Goal: Task Accomplishment & Management: Manage account settings

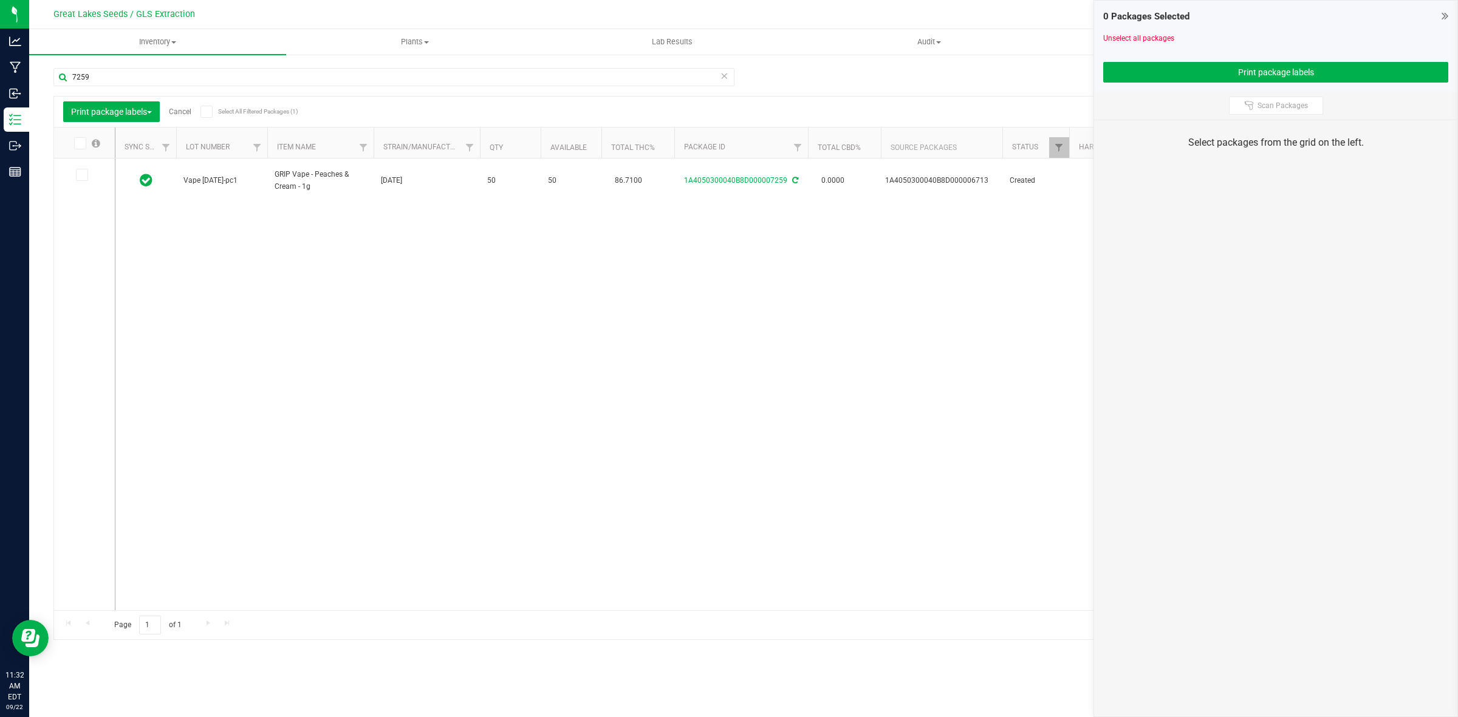
click at [1444, 14] on icon at bounding box center [1444, 16] width 7 height 12
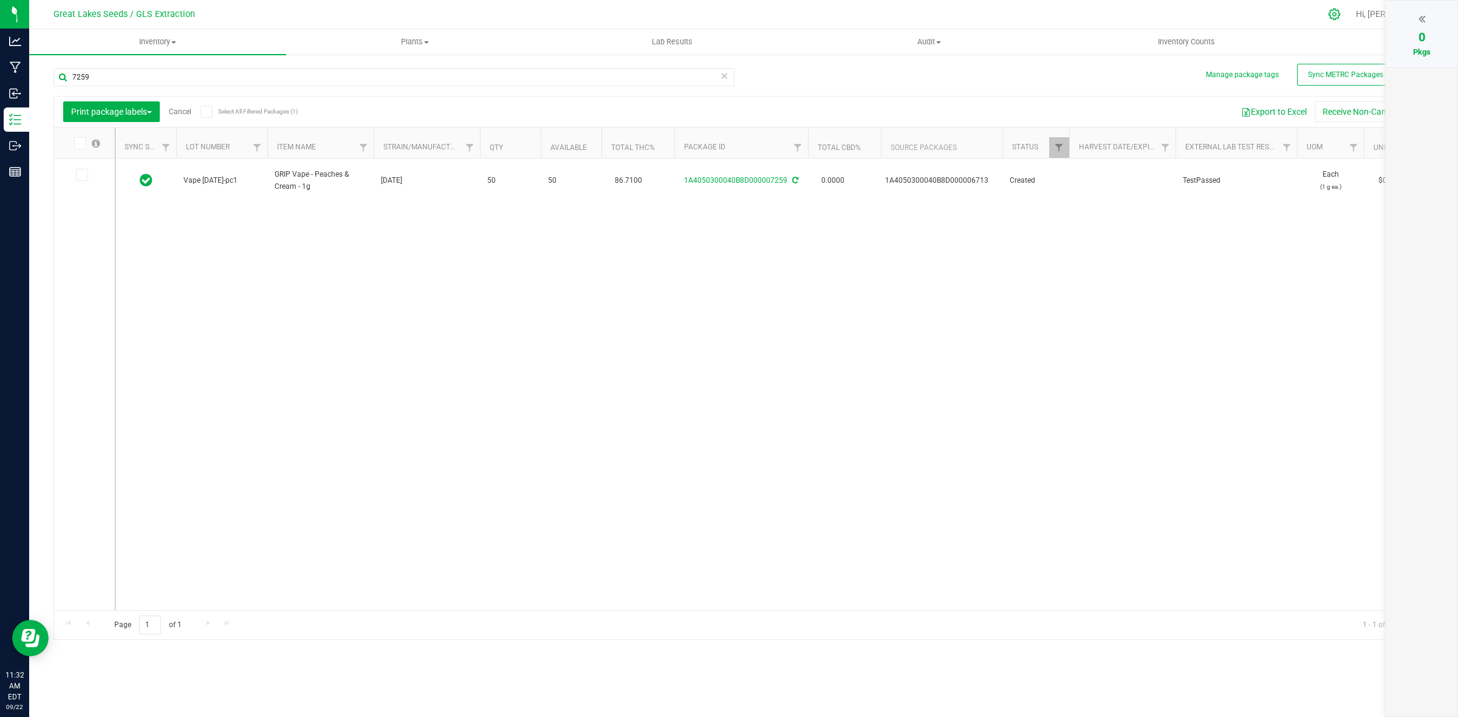
click at [1340, 13] on icon at bounding box center [1334, 15] width 12 height 12
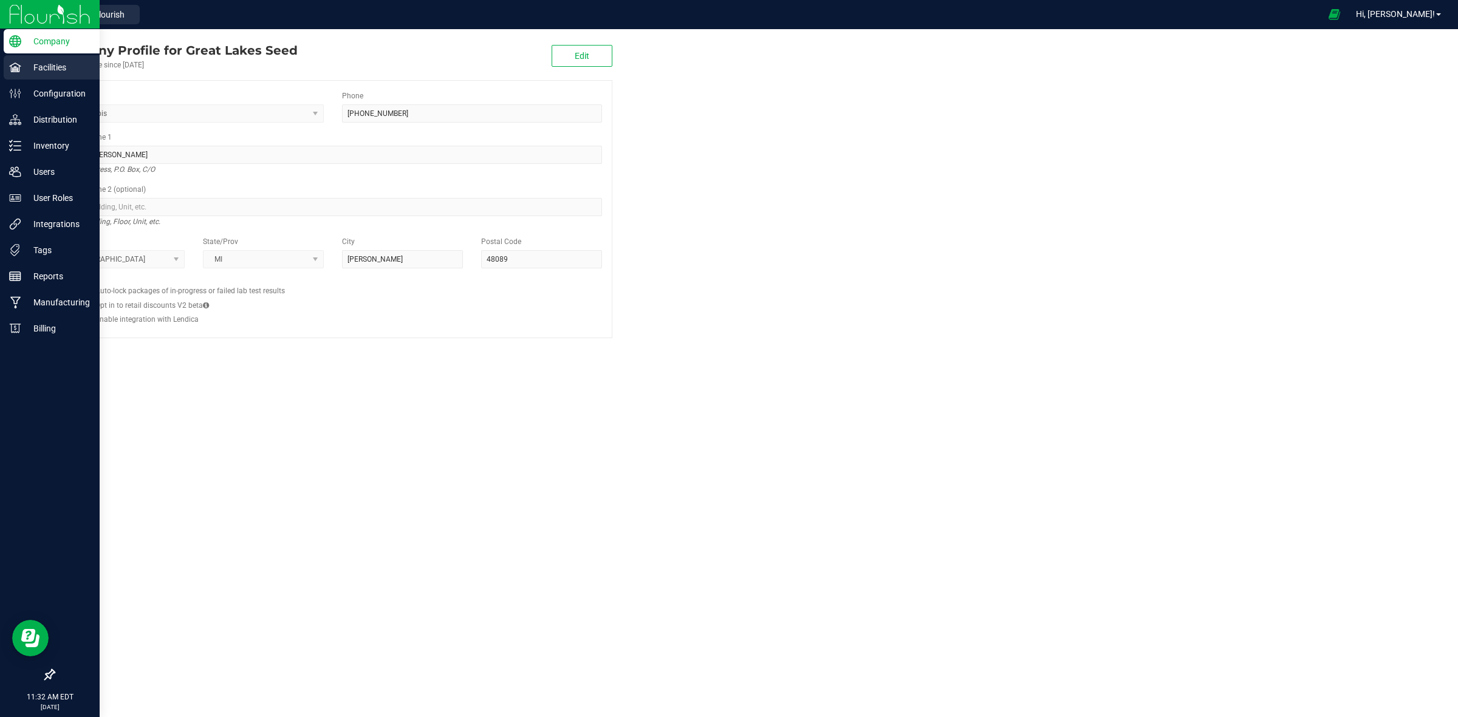
click at [43, 67] on p "Facilities" at bounding box center [57, 67] width 73 height 15
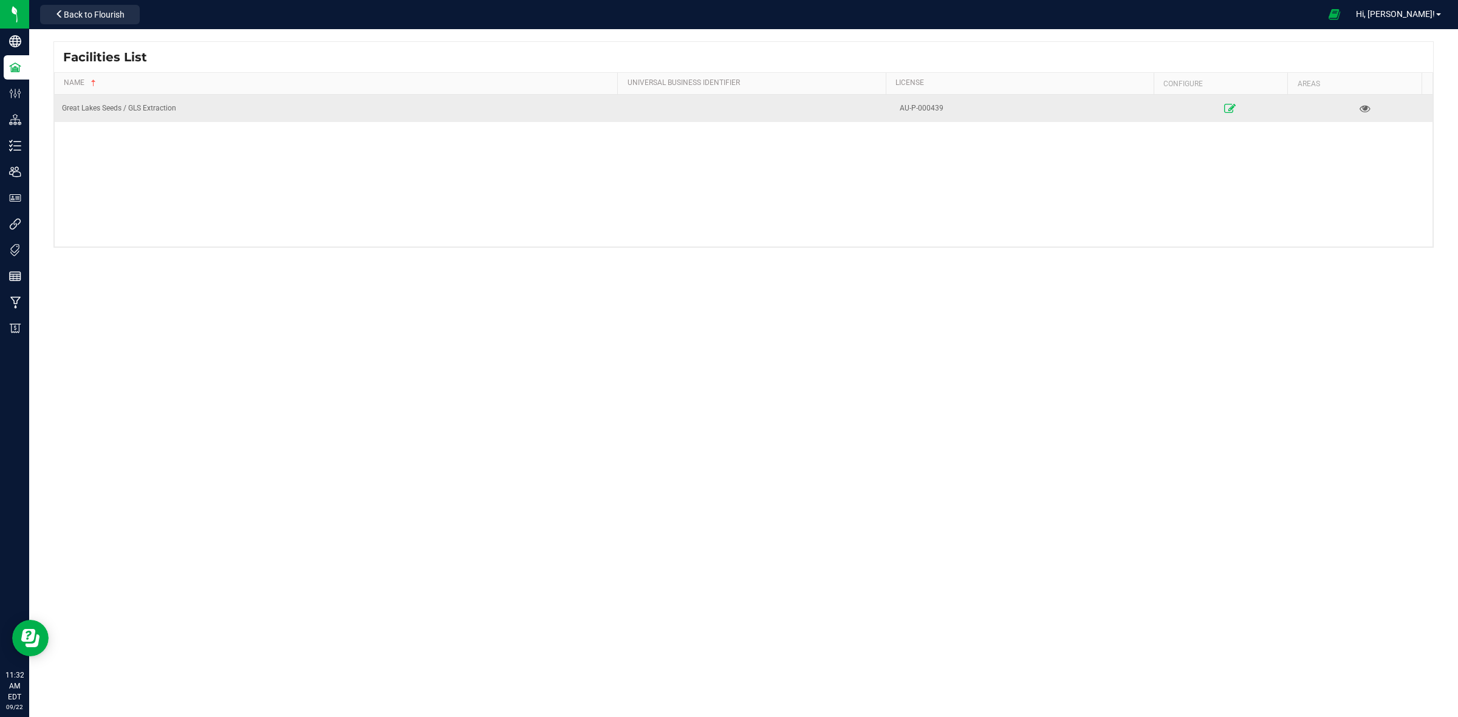
click at [1227, 106] on link at bounding box center [1229, 107] width 132 height 19
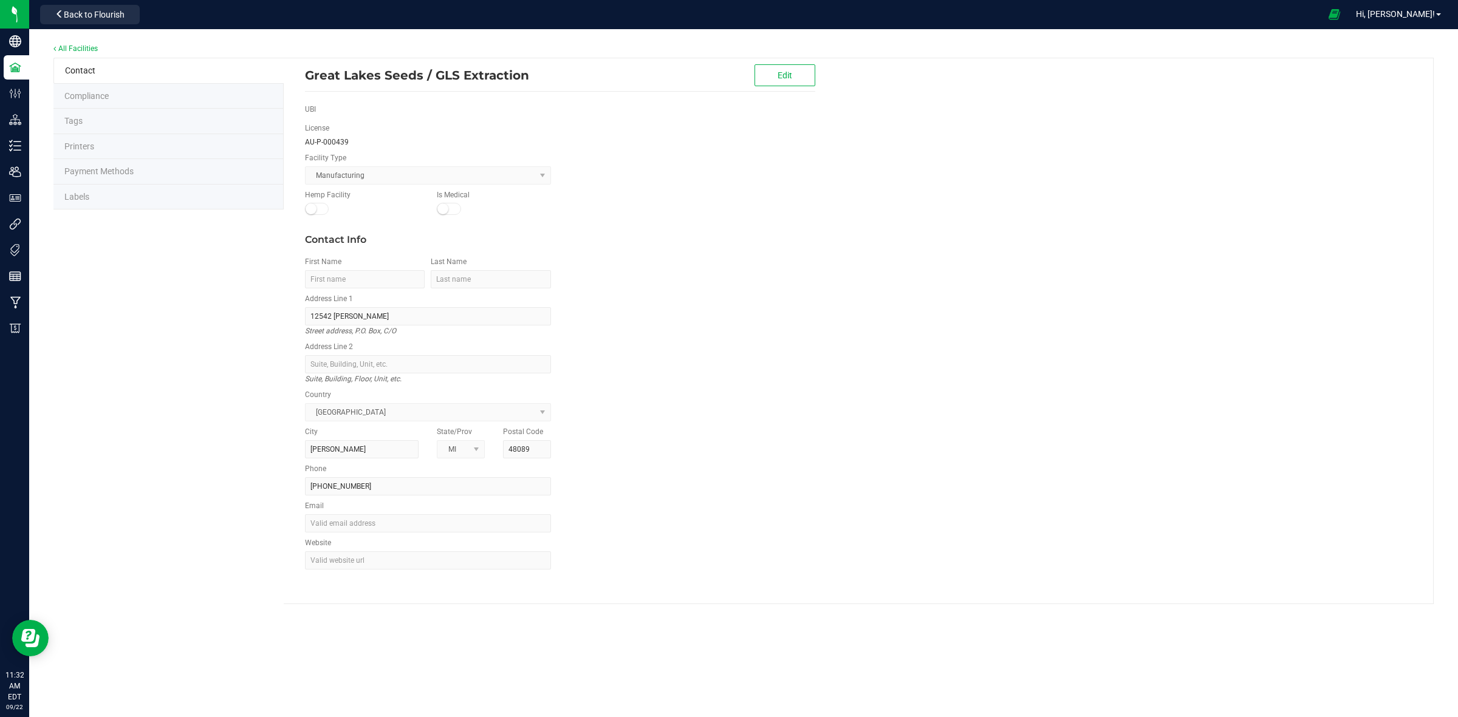
click at [94, 198] on li "Labels" at bounding box center [168, 198] width 230 height 26
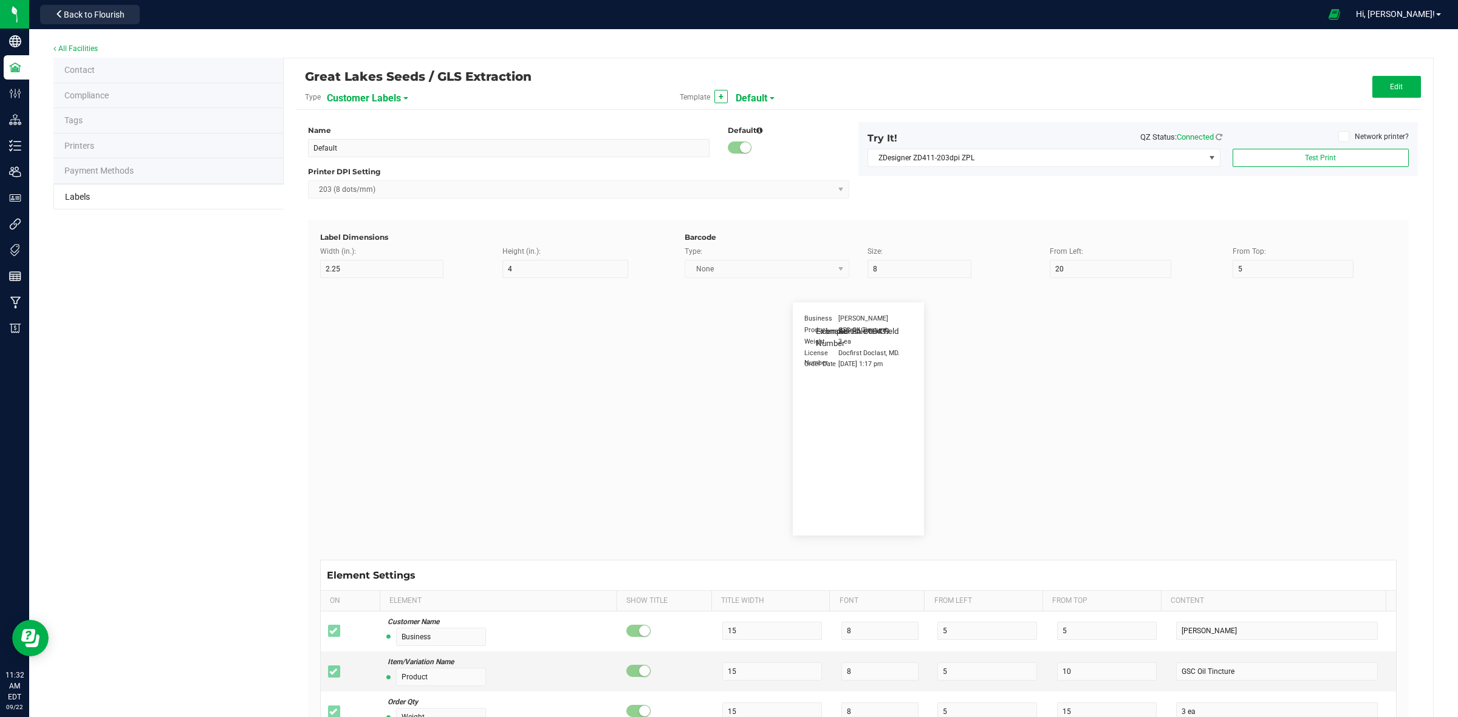
click at [353, 93] on span "Customer Labels" at bounding box center [364, 98] width 74 height 21
click at [374, 168] on span "Package Labels" at bounding box center [357, 169] width 52 height 9
type input "2.75"
type input "30"
type input "1"
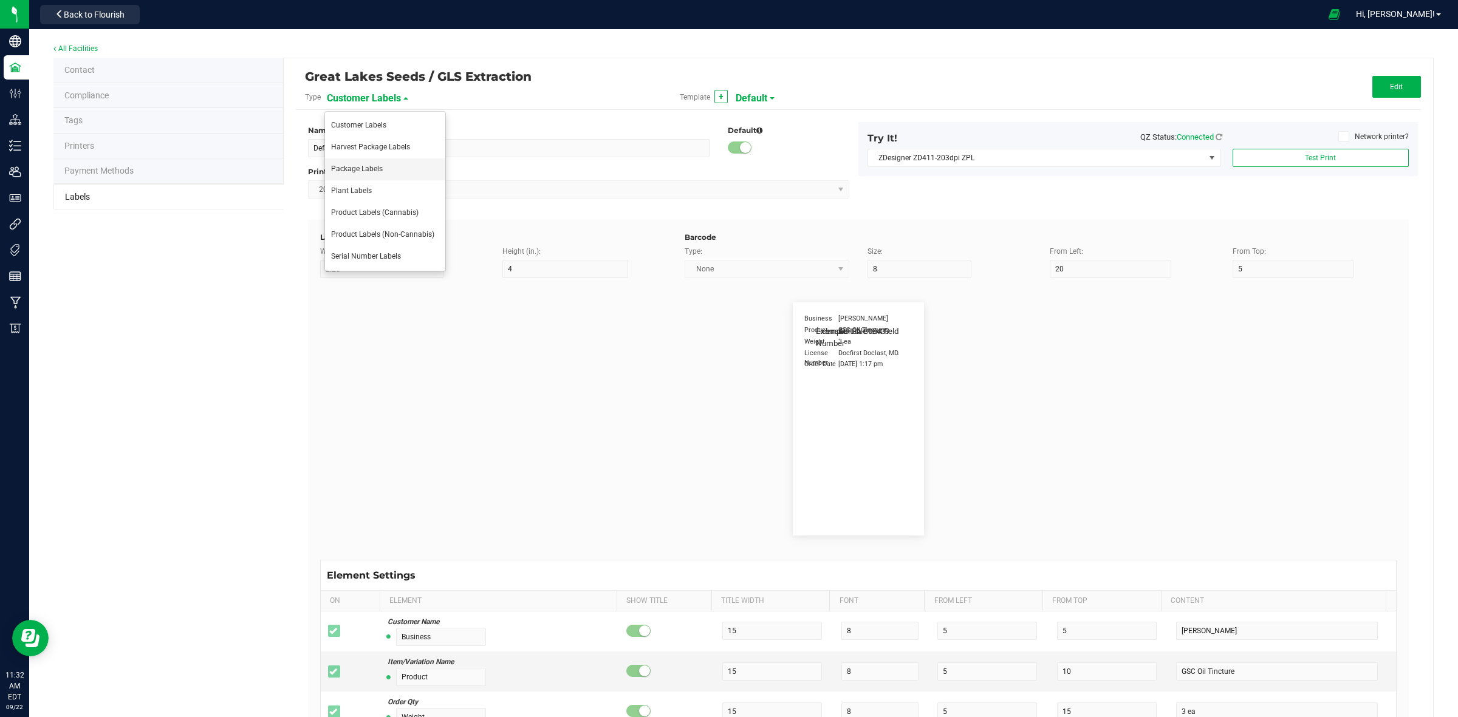
type input "60"
type input "METRC"
type input "14"
type input "10"
type input "1"
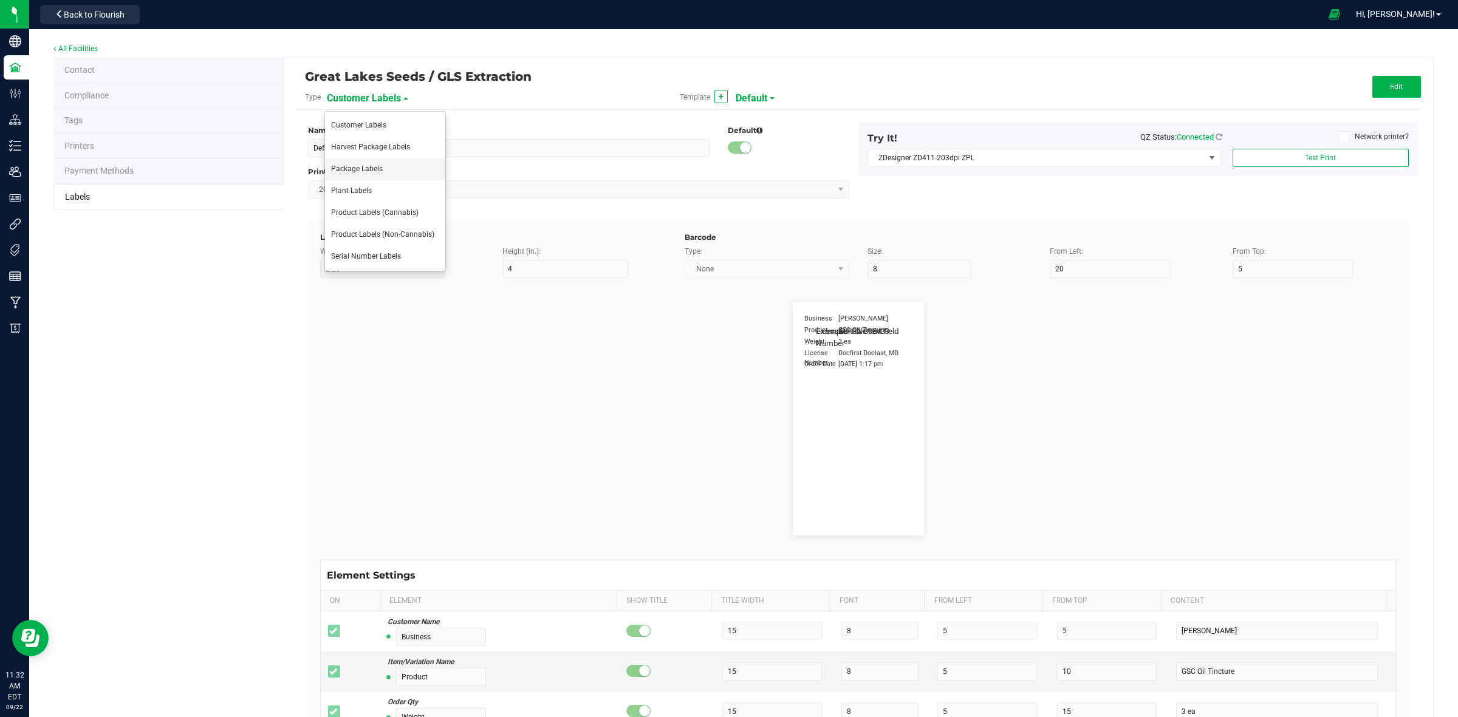
type input "10"
type input "CADMODS-20200420-096"
type input "Size"
type input "25"
type input "10"
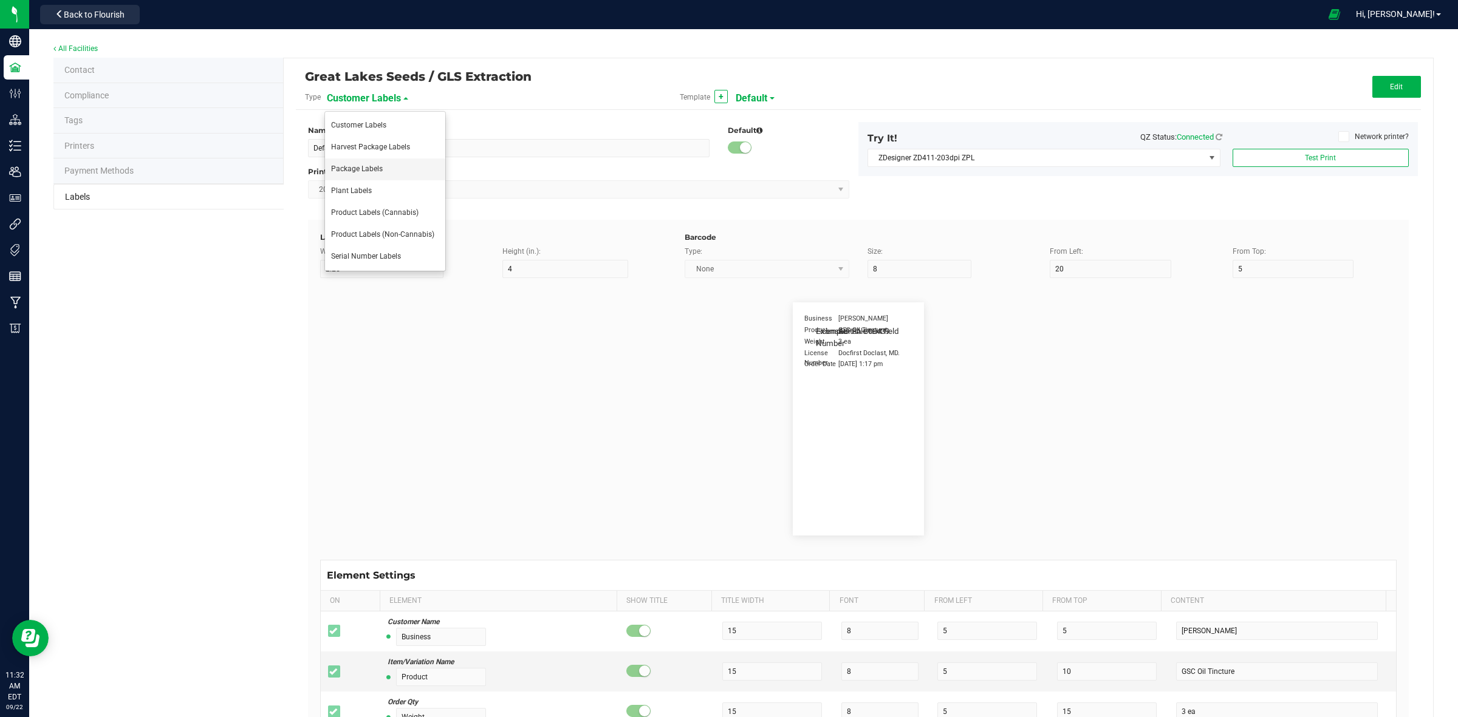
type input "35"
type input "44 ea"
type input "GLS"
type input "8"
type input "12"
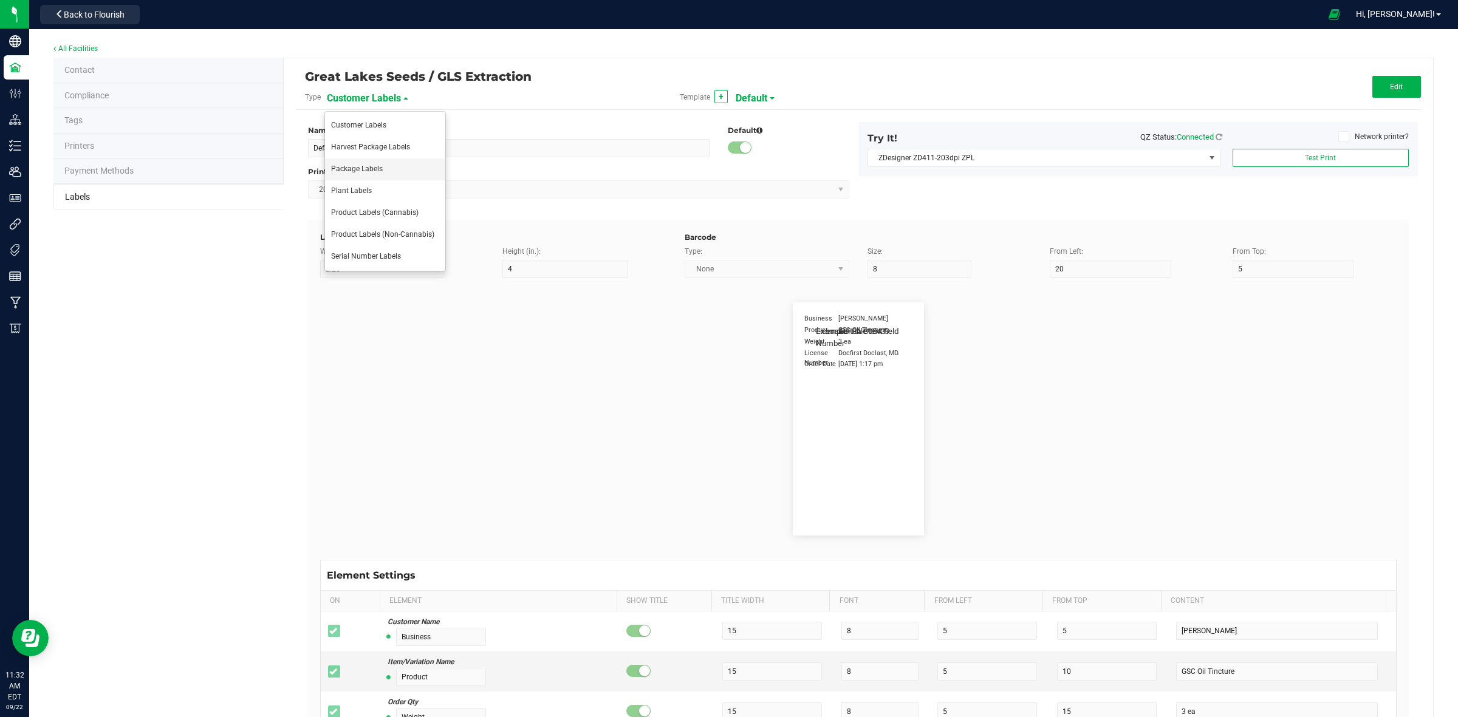
type input "20"
type input "AU-P-000439"
type input "SKU Name"
type input "25"
type input "15"
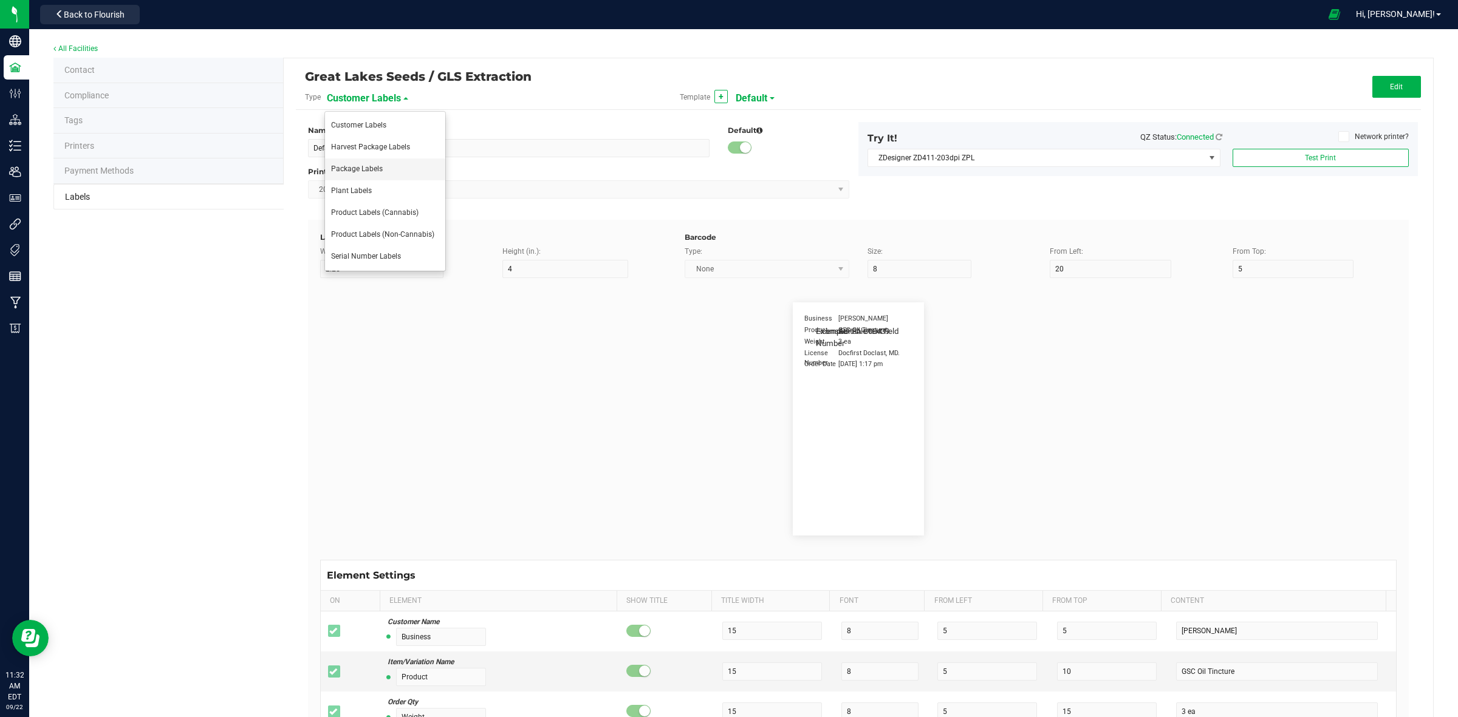
type input "1"
type input "30"
type input "Gelato Pen"
type input "Strain"
type input "25"
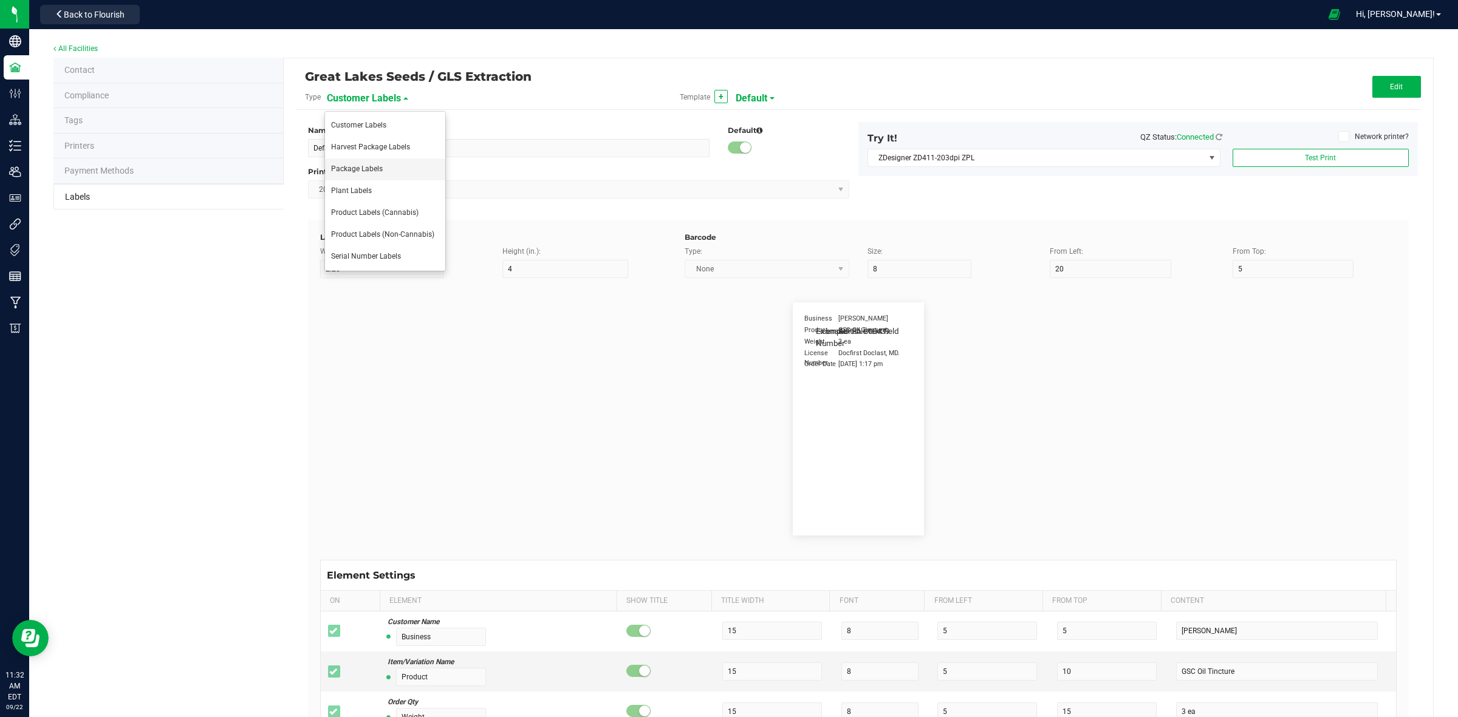
type input "10"
type input "15"
type input "Gelato"
type input "Package Date"
type input "25"
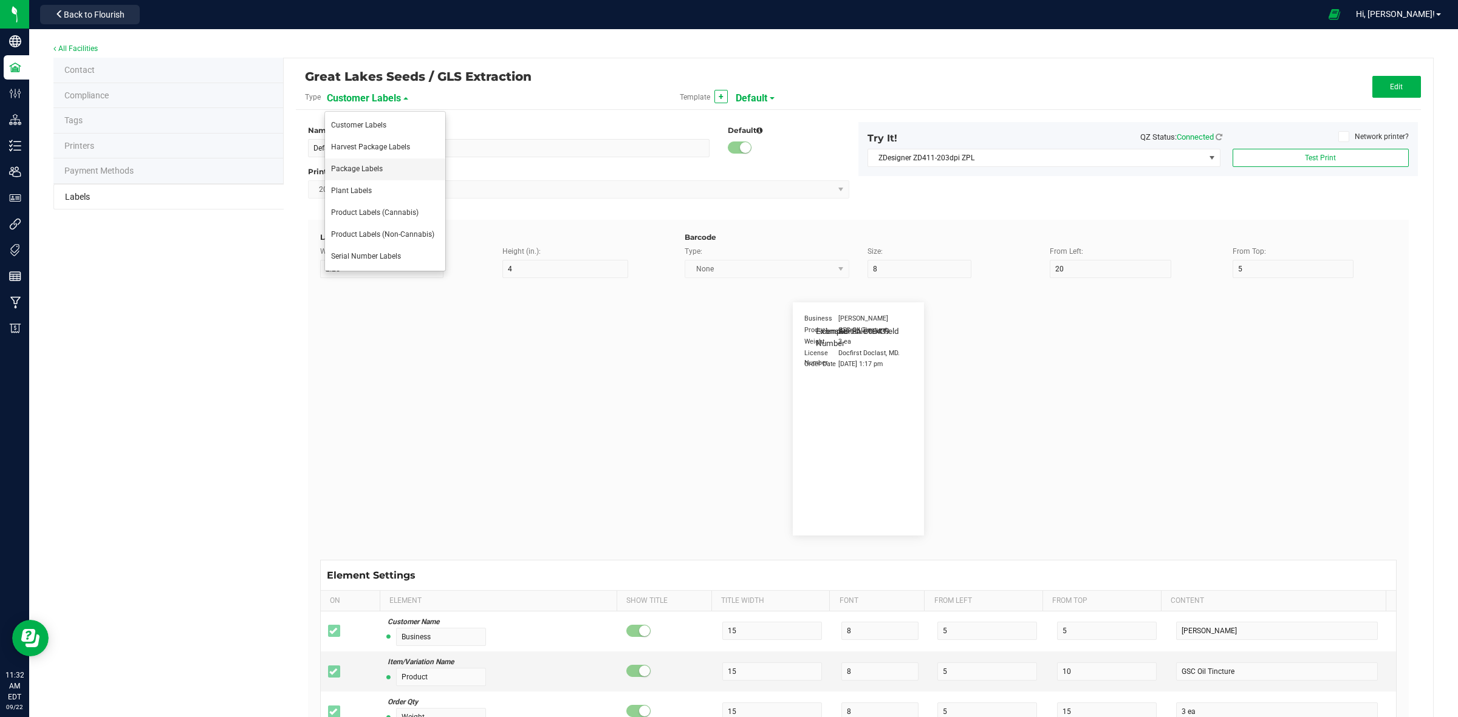
type input "5"
type input "25"
type input "[DATE] 10:14pm"
type input "Lot Number"
type input "25"
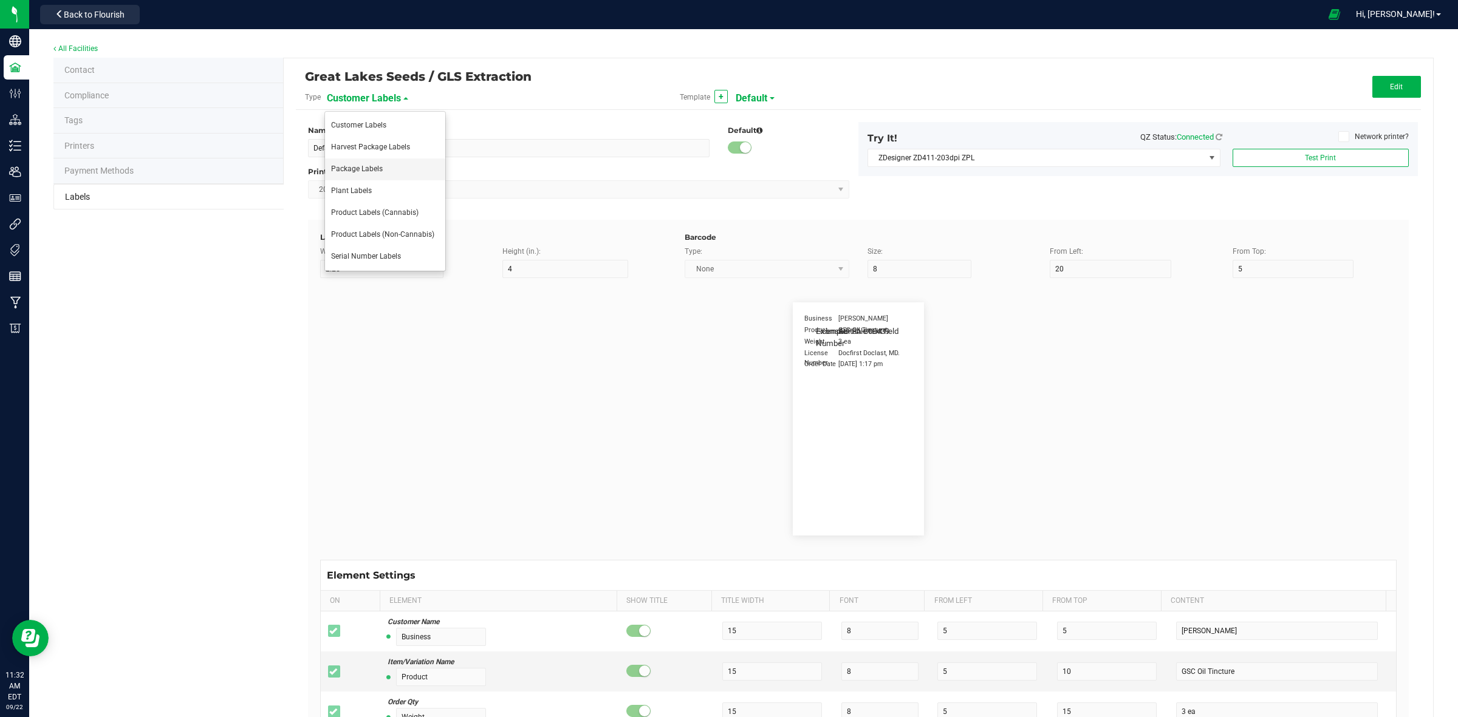
type input "5"
type input "30"
type input "LOT918234"
type input "SKU"
type input "25"
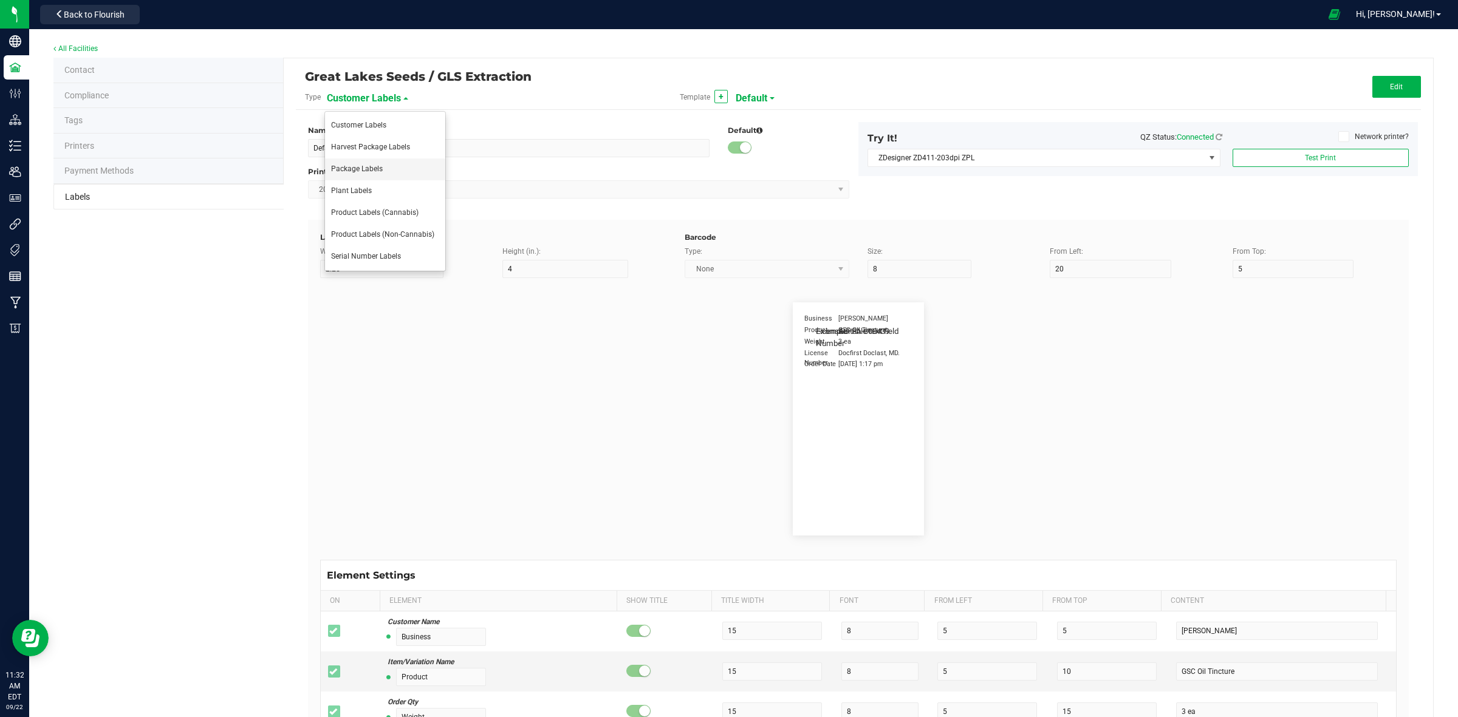
type input "10"
type input "30"
type input "42P017"
type input "Ref Field 1"
type input "25"
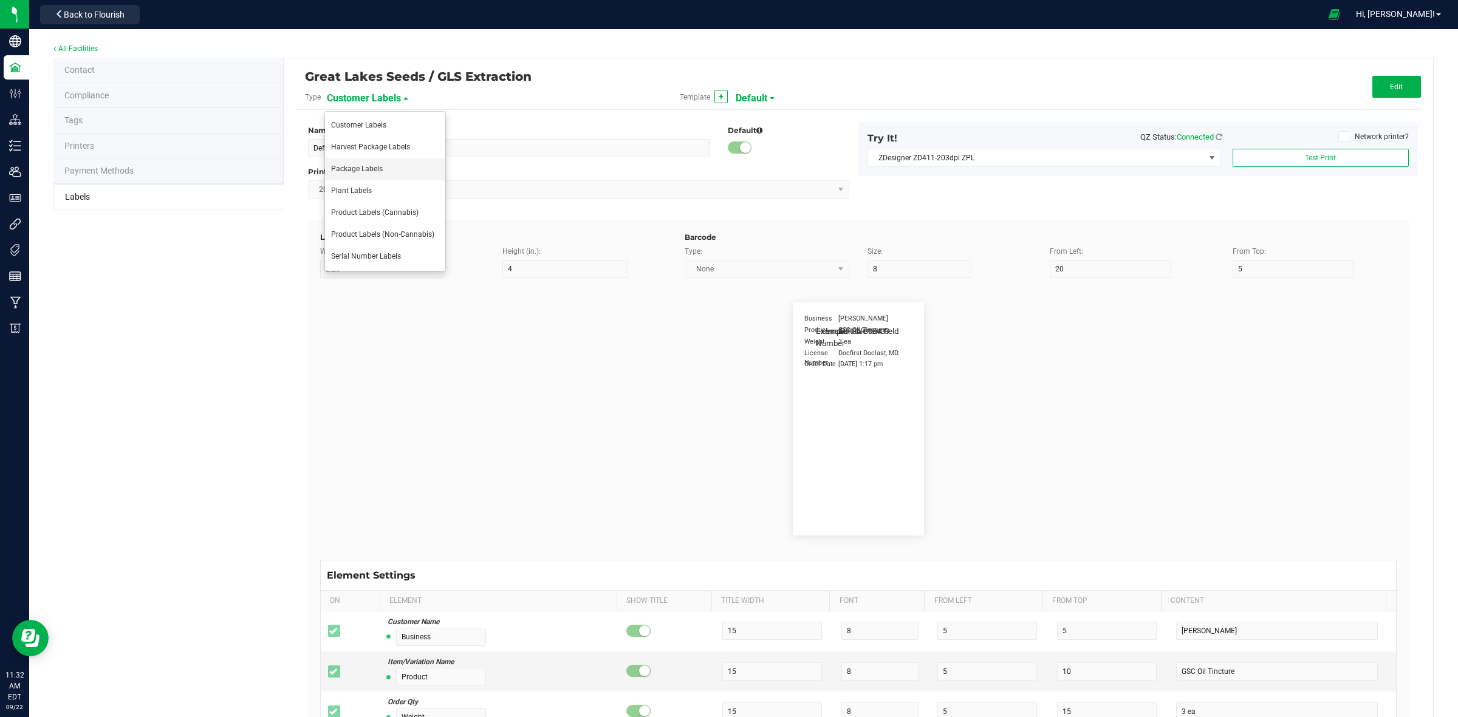
type input "10"
type input "35"
type input "Ref Field 1 Value"
type input "Ref Field 2"
type input "25"
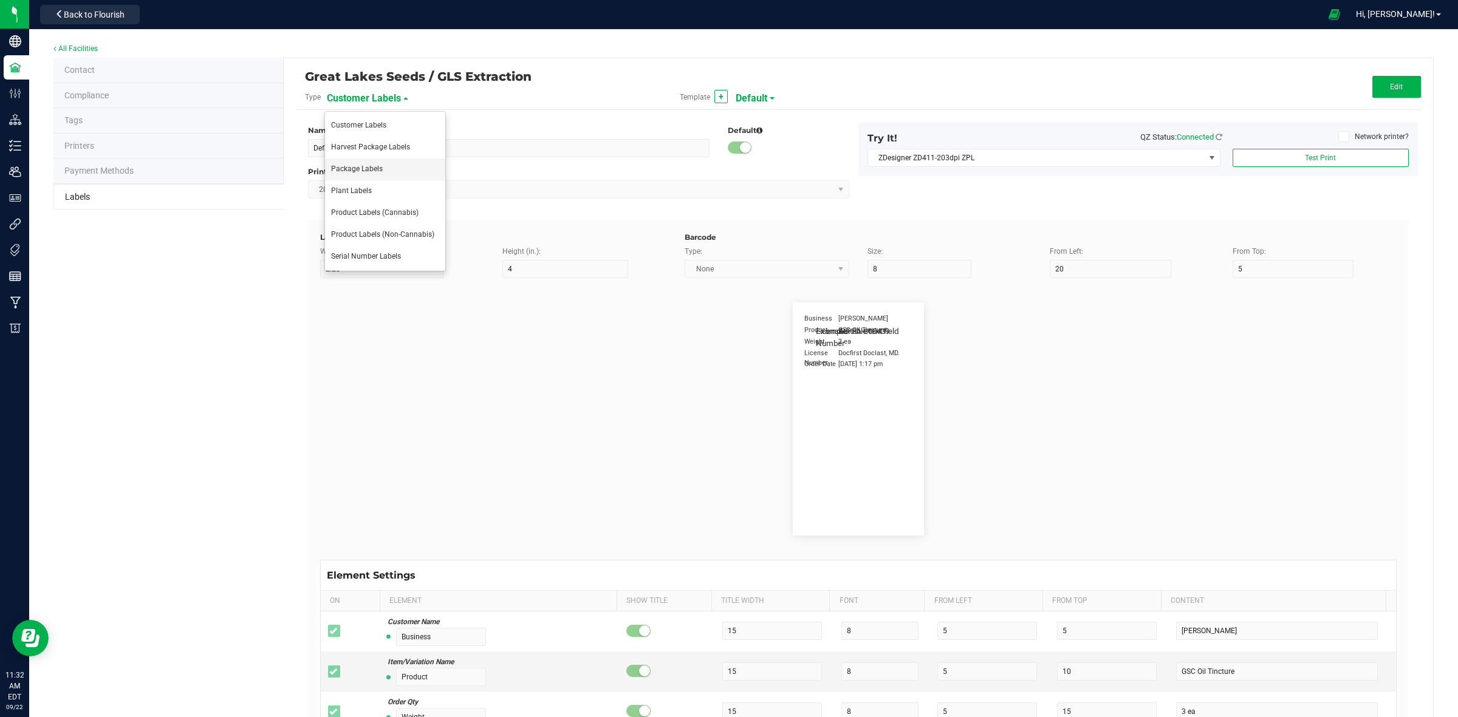
type input "10"
type input "35"
type input "Ref Field 2 Value"
type input "Ref Field 3"
type input "25"
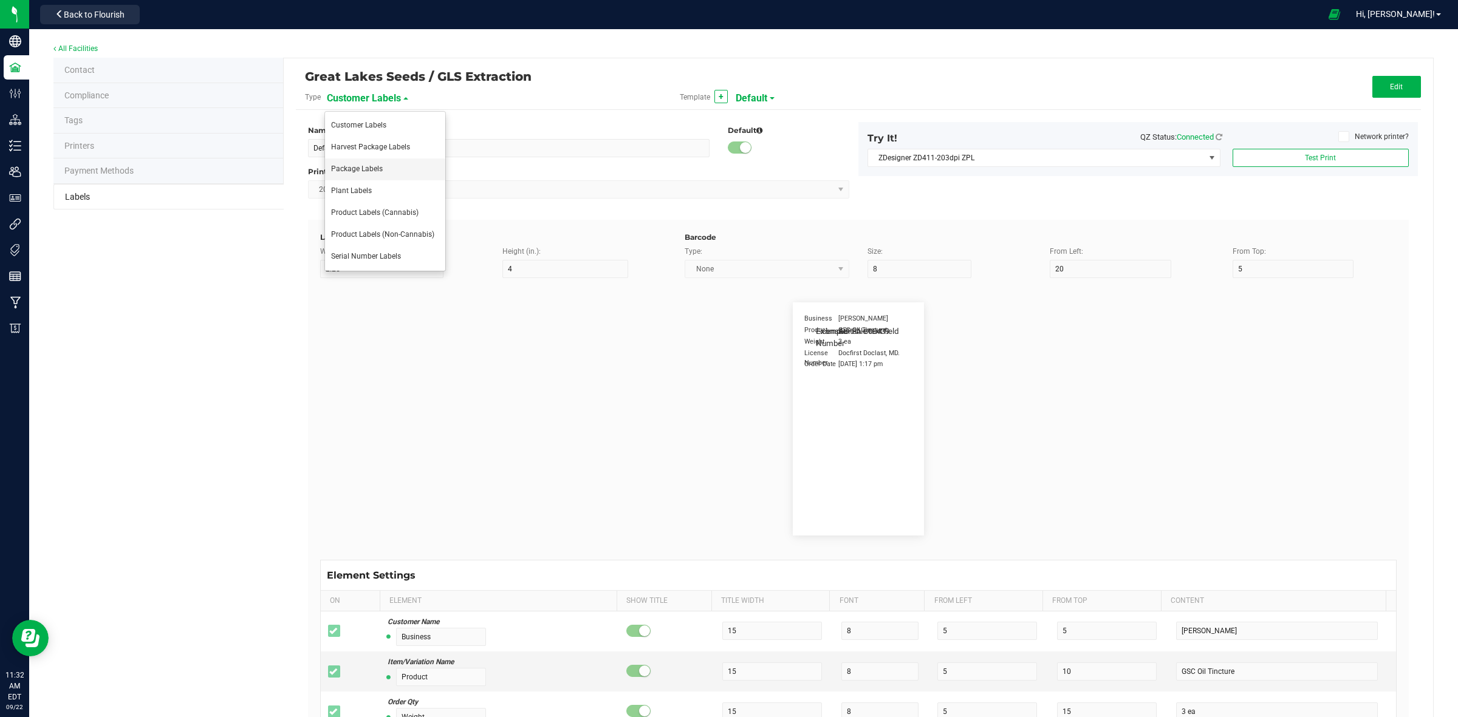
type input "10"
type input "35"
type input "Ref Field 3 Value"
type input "Item Ref Field 1"
type input "25"
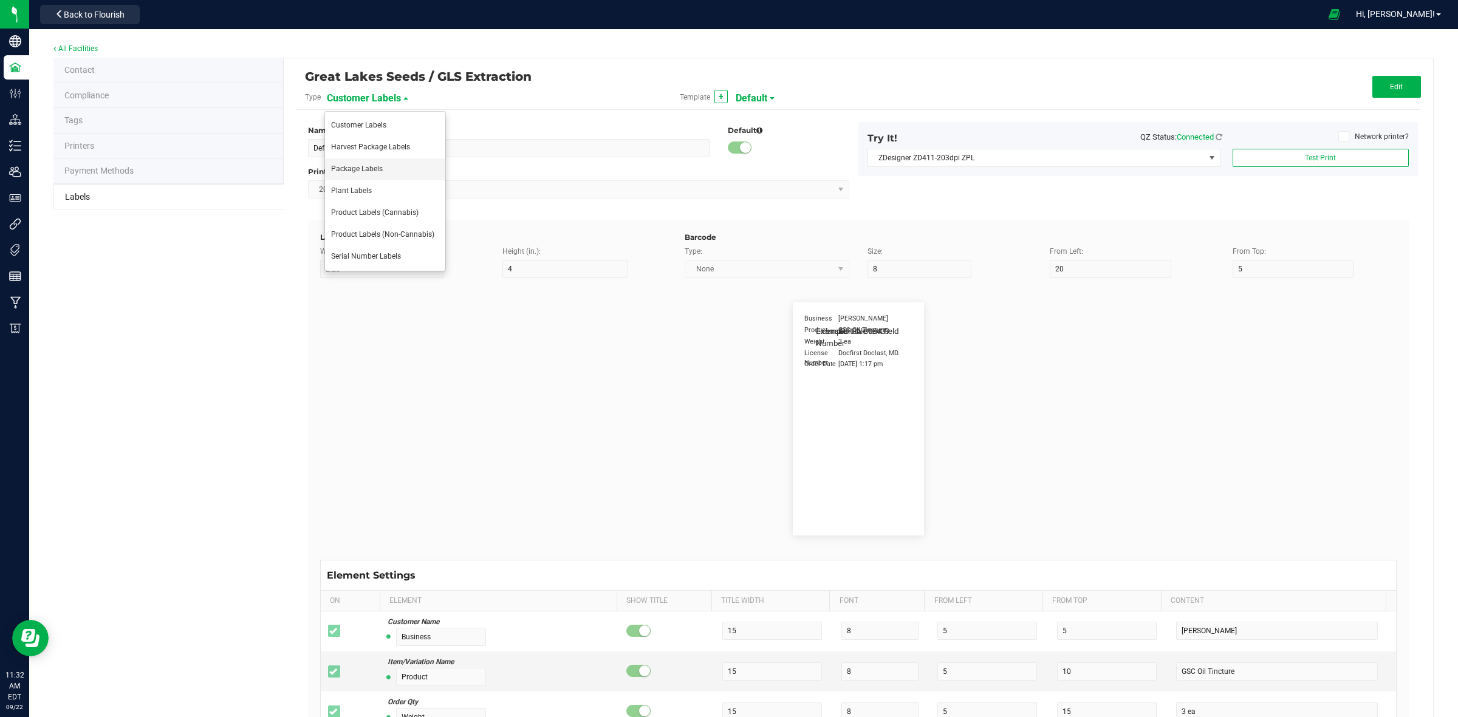
type input "10"
type input "35"
type input "Item Ref Field 1 Value"
type input "Item Ref Field 2"
type input "25"
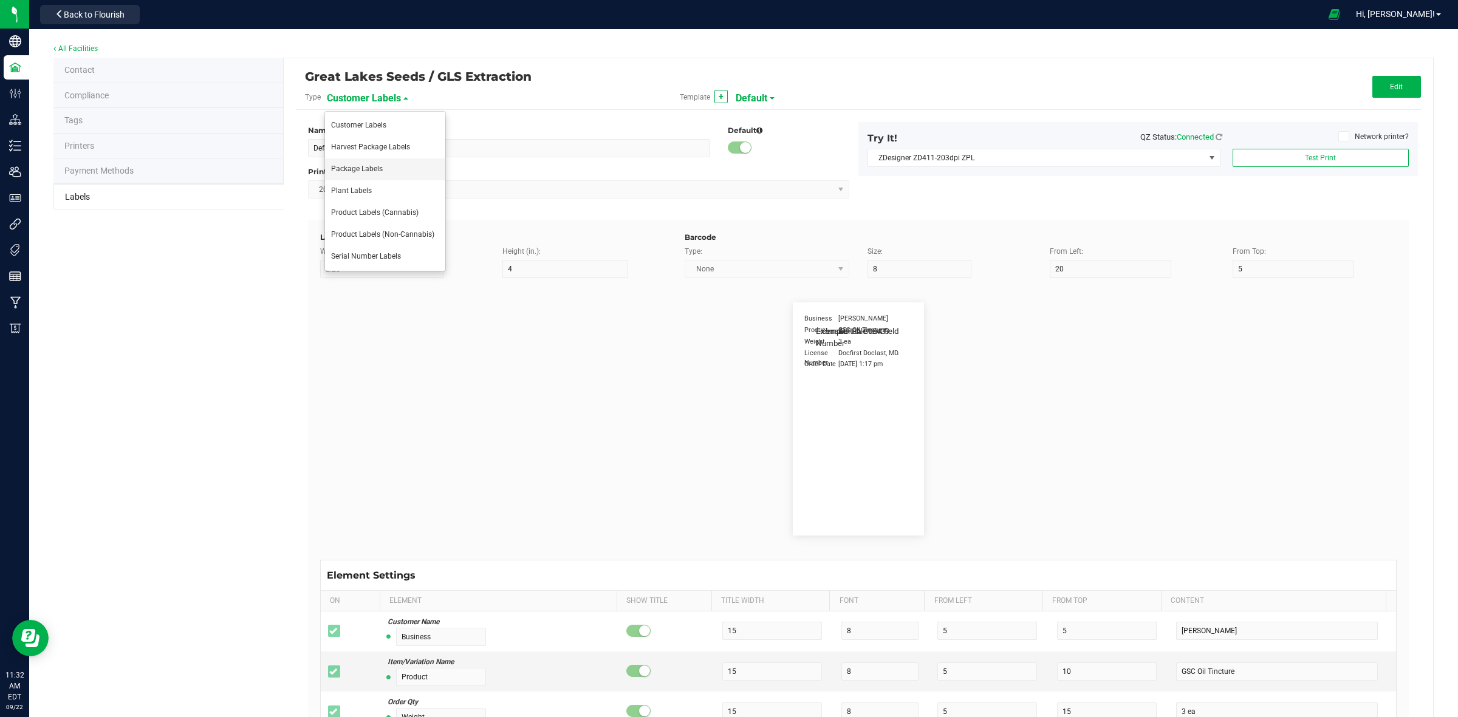
type input "10"
type input "35"
type input "Item Ref Field 2 Value"
type input "Item Ref Field 3"
type input "25"
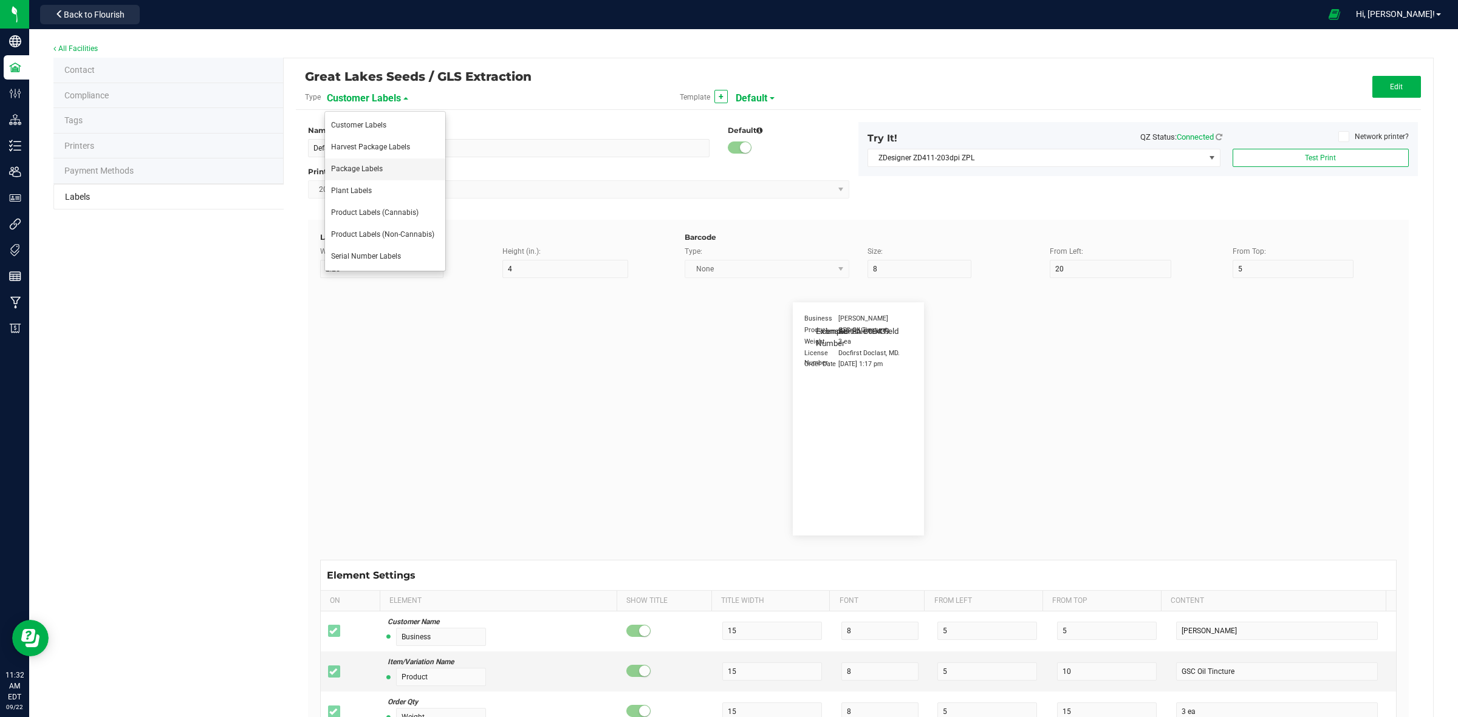
type input "10"
type input "35"
type input "Item Ref Field 3 Value"
type input "Item Ref Field 4"
type input "25"
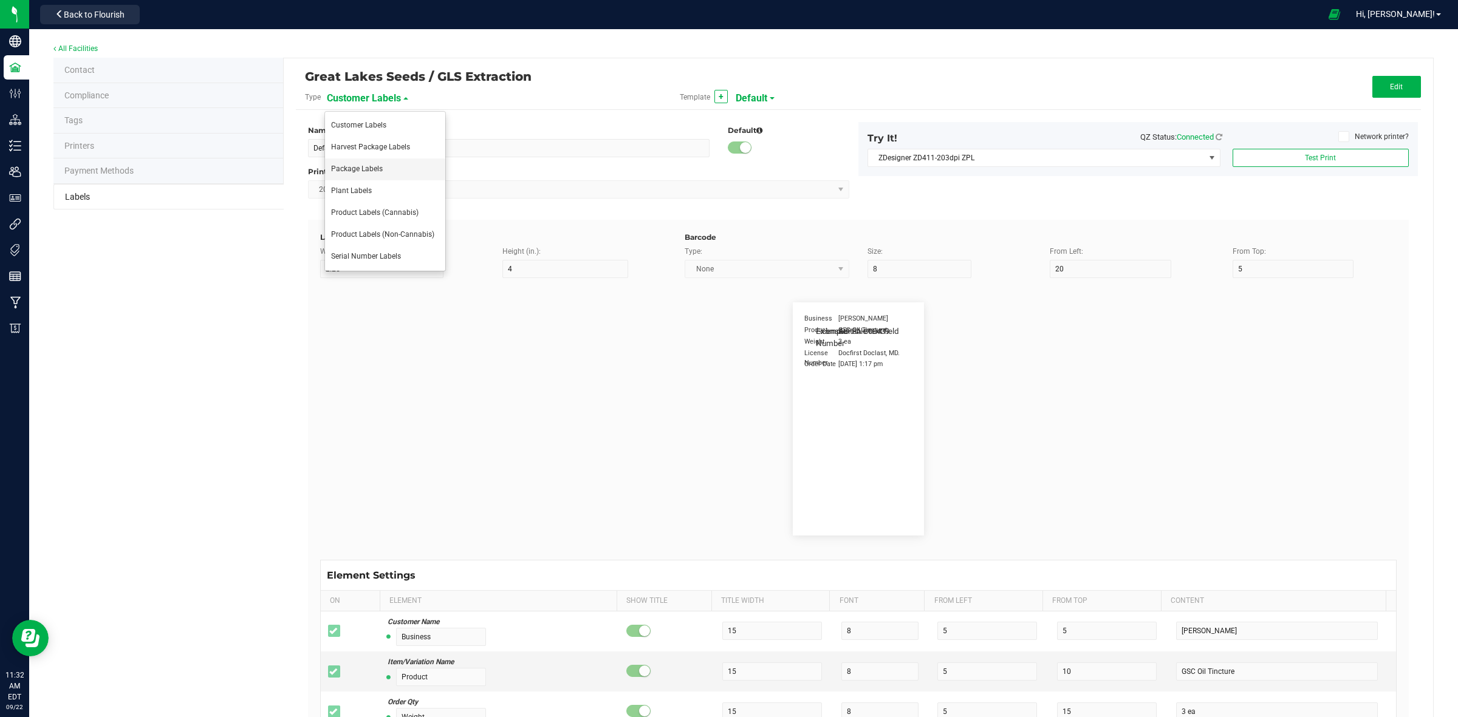
type input "10"
type input "35"
type input "Item Ref Field 4 Value"
type input "Item Ref Field 5"
type input "25"
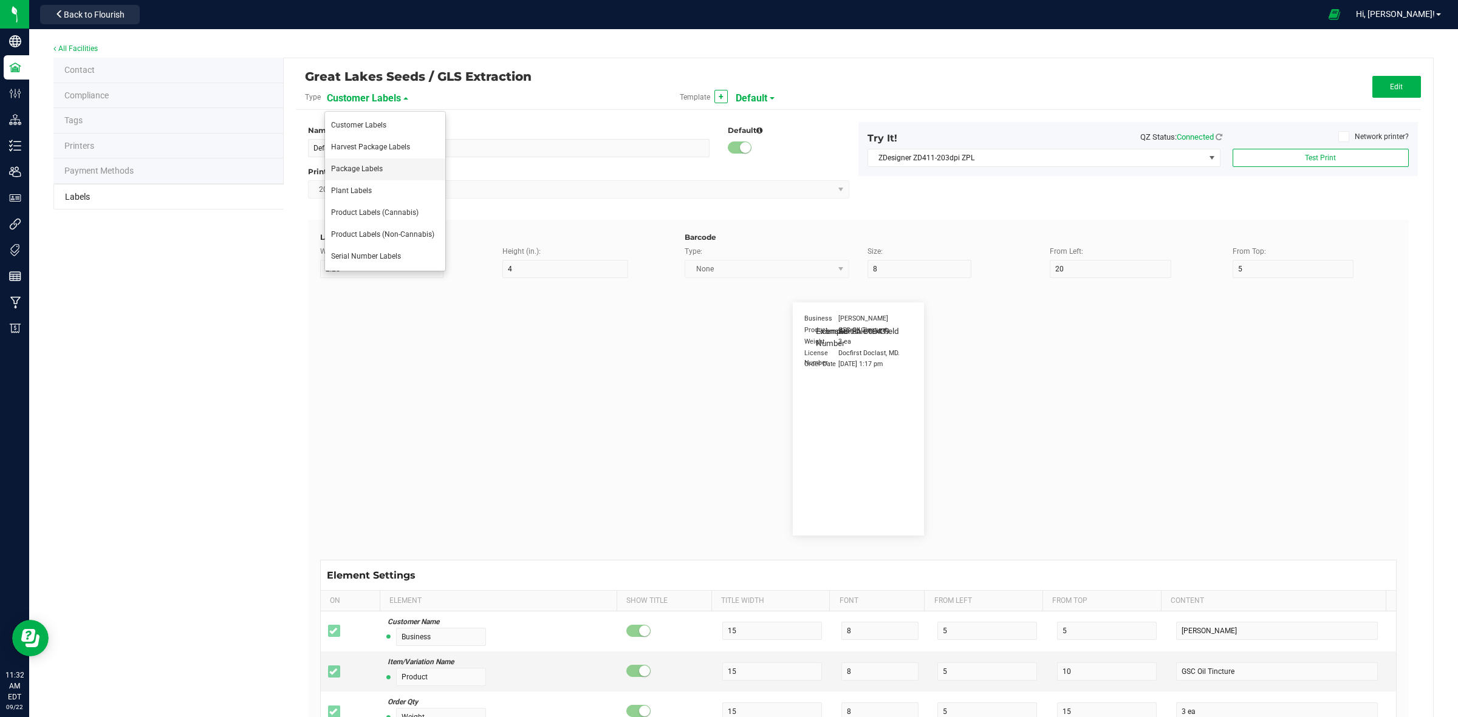
type input "10"
type input "35"
type input "Item Ref Field 5 Value"
type input "NDC Number"
type input "25"
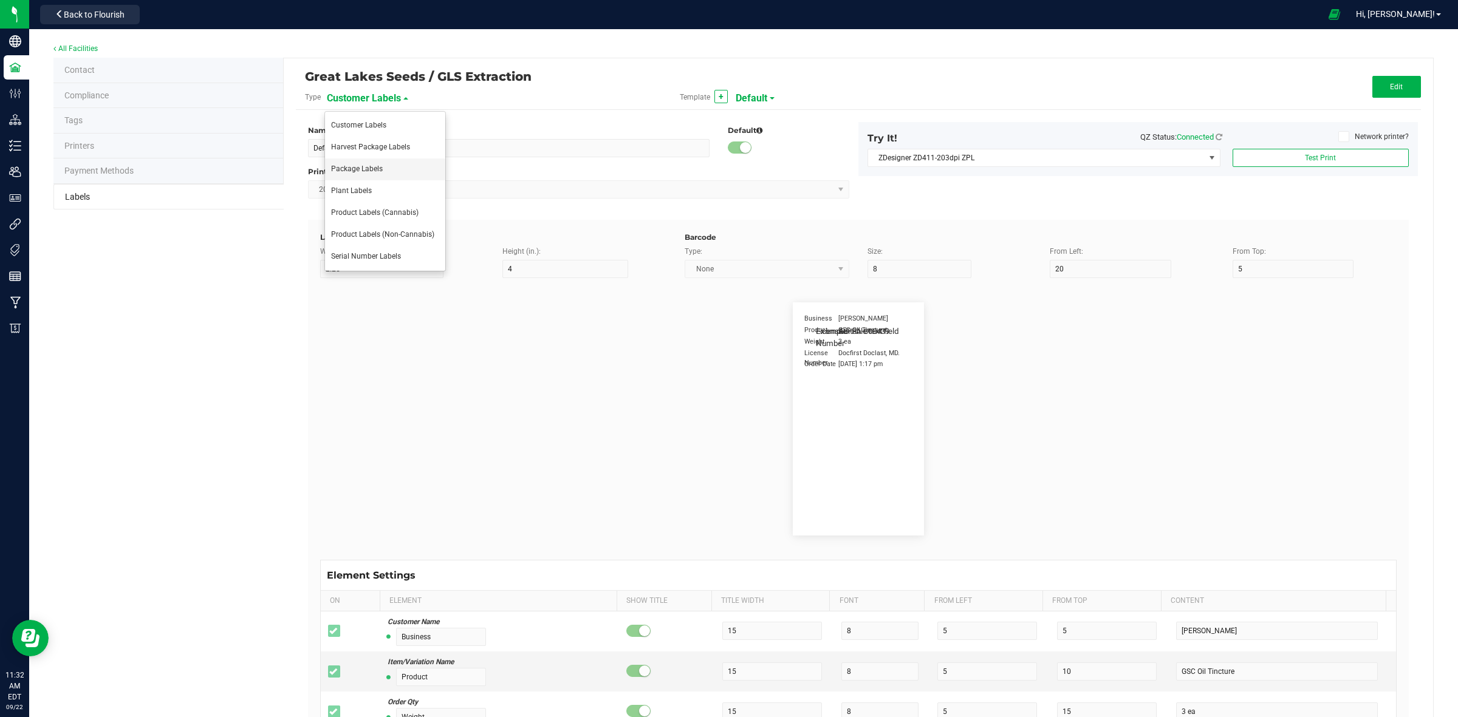
type input "10"
type input "35"
type input "[PHONE_NUMBER]"
type input "Number of Servings"
type input "25"
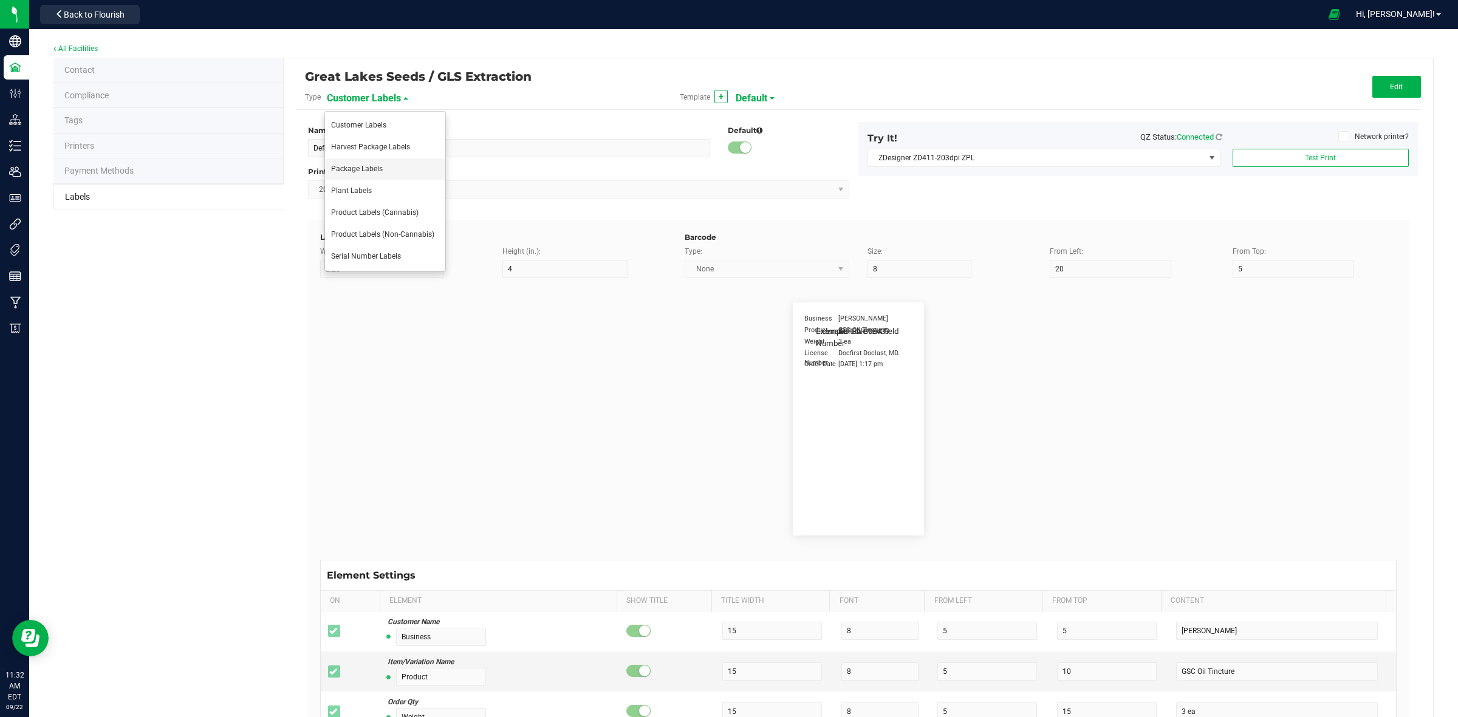
type input "10"
type input "35"
type input "4 servings/item"
type input "Serving Size"
type input "25"
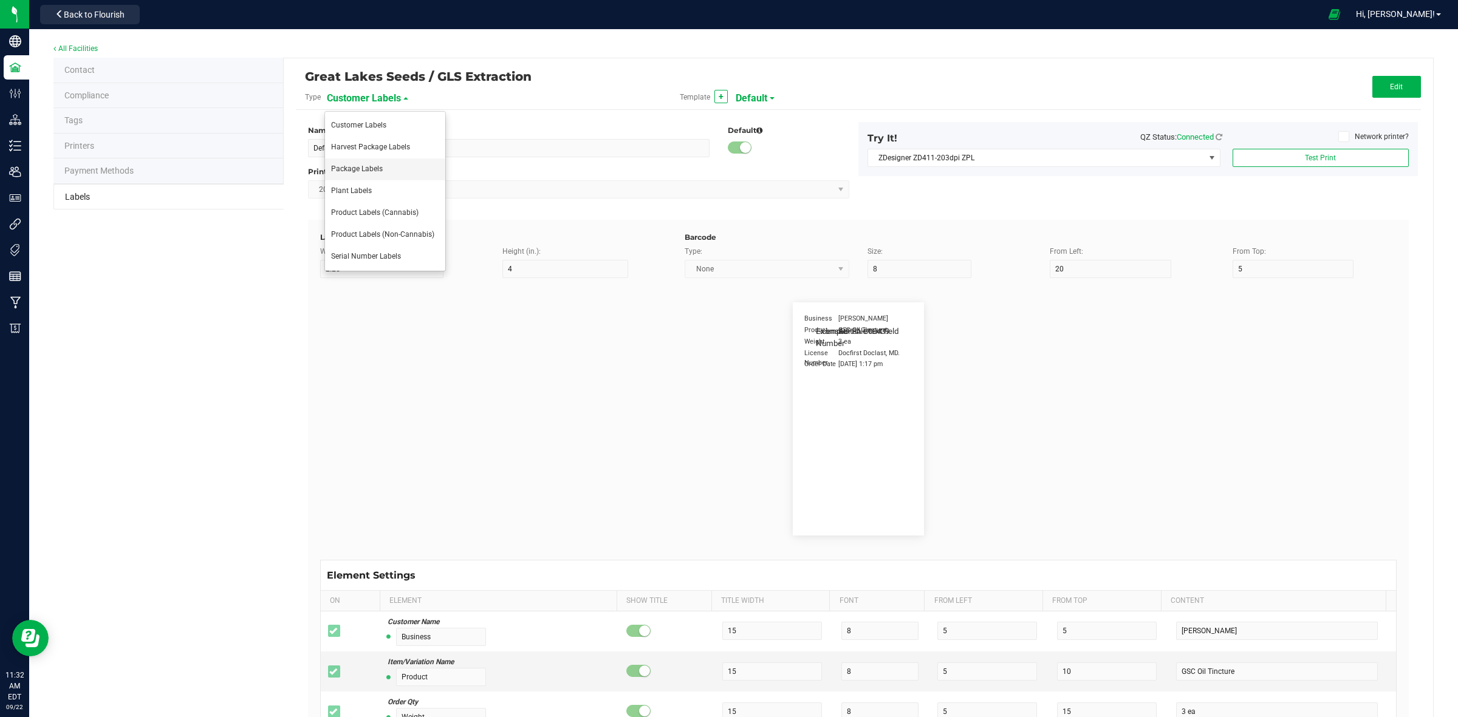
type input "10"
type input "35"
type input "1 cup"
type input "Serving Size (Grams)"
type input "25"
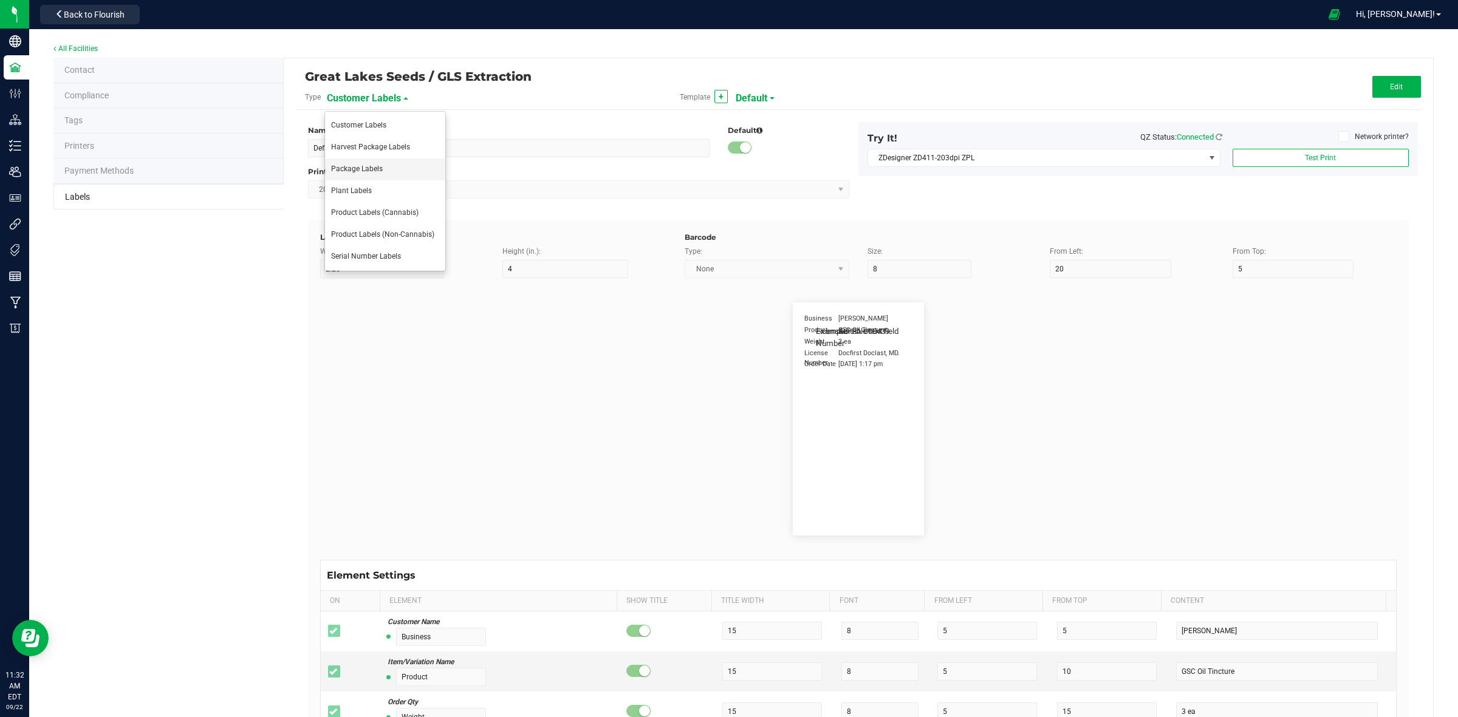
type input "10"
type input "35"
type input "4 g"
type input "Doses Per Unit"
type input "25"
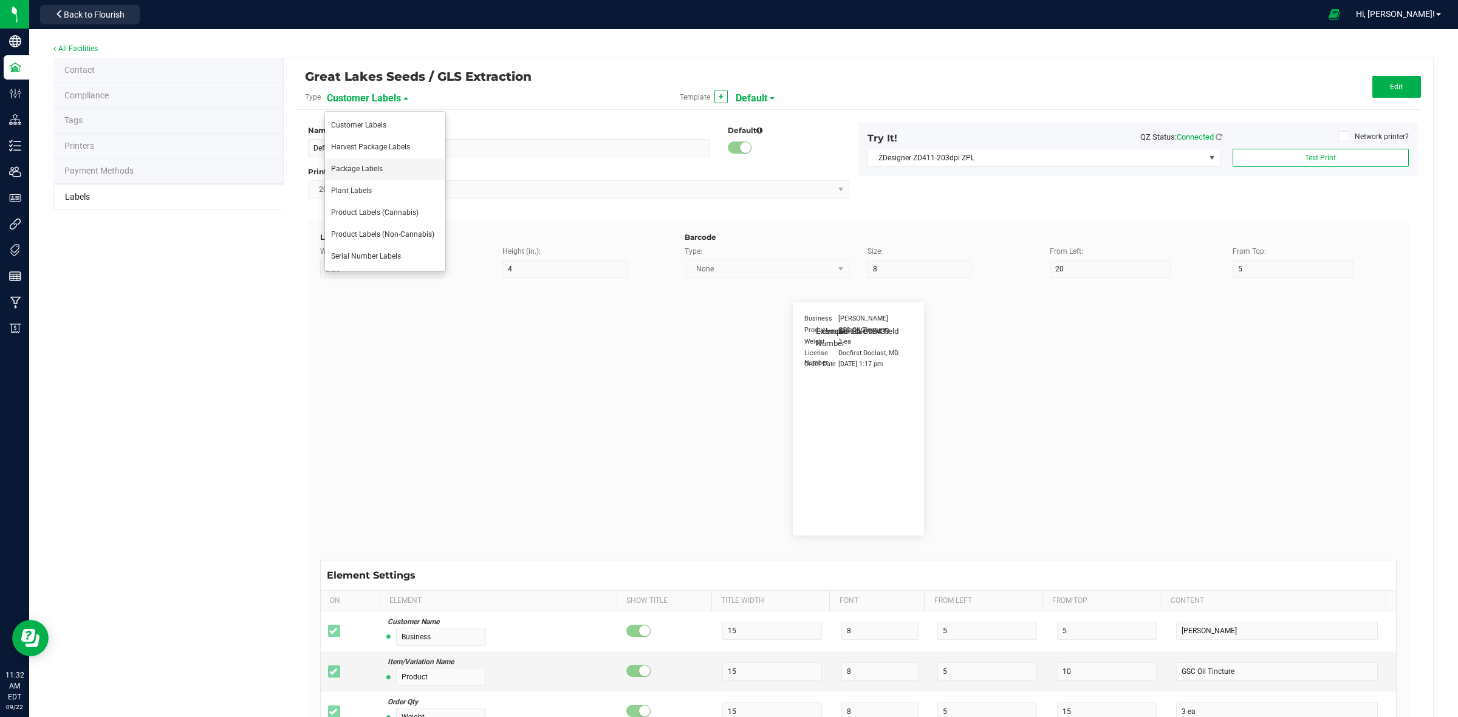
type input "10"
type input "35"
type input "20"
type input "Item Ingredients"
type input "25"
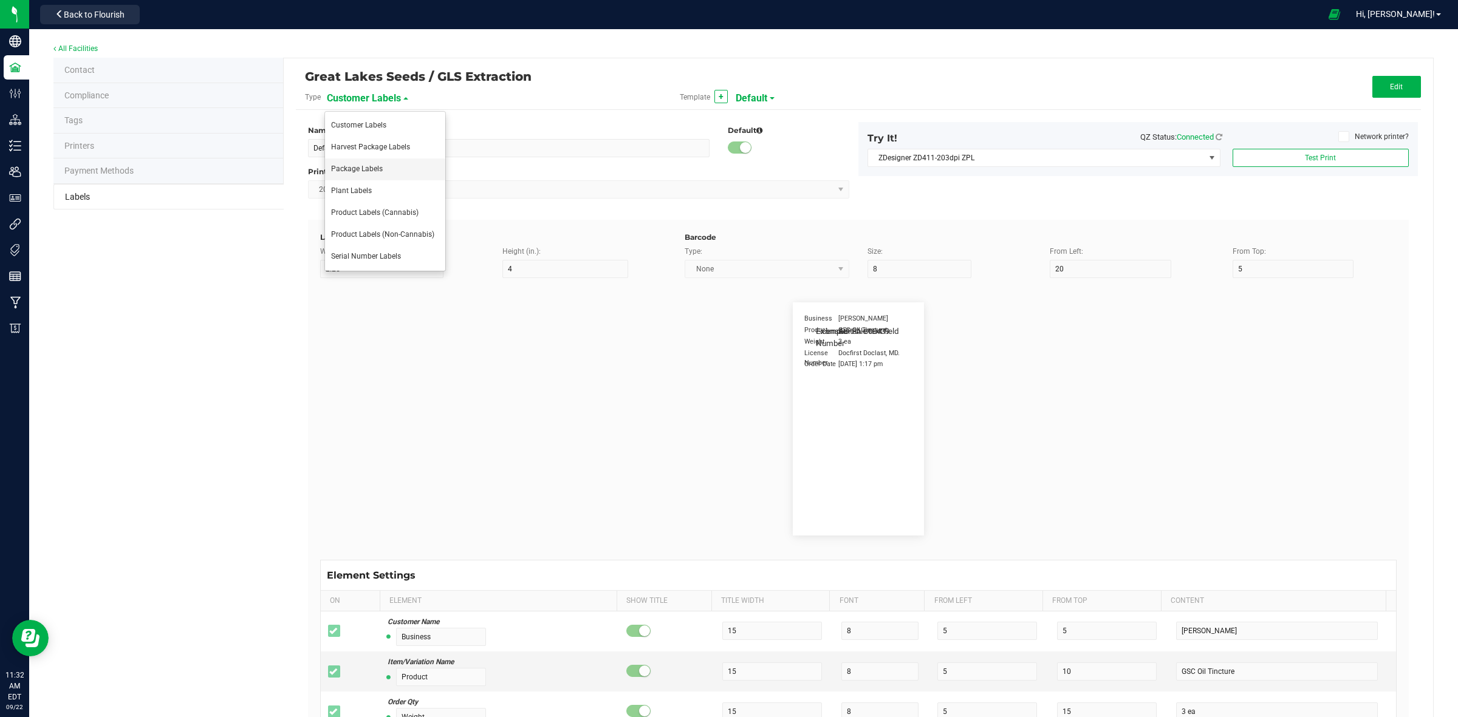
type input "10"
type input "35"
type input "Ingredient one, ingredient two"
type input "METRC Item Ingredients"
type input "25"
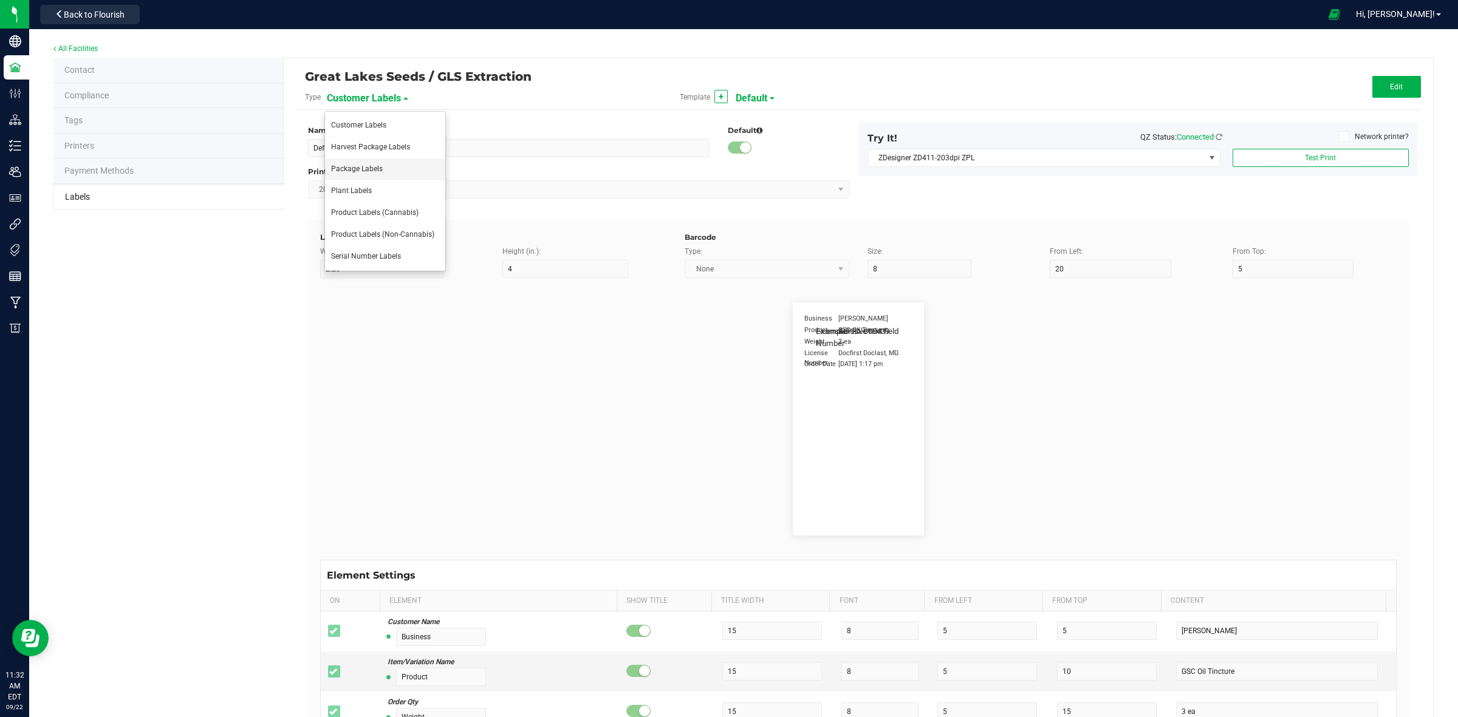
type input "10"
type input "35"
type input "Ingredient one, ingredient two"
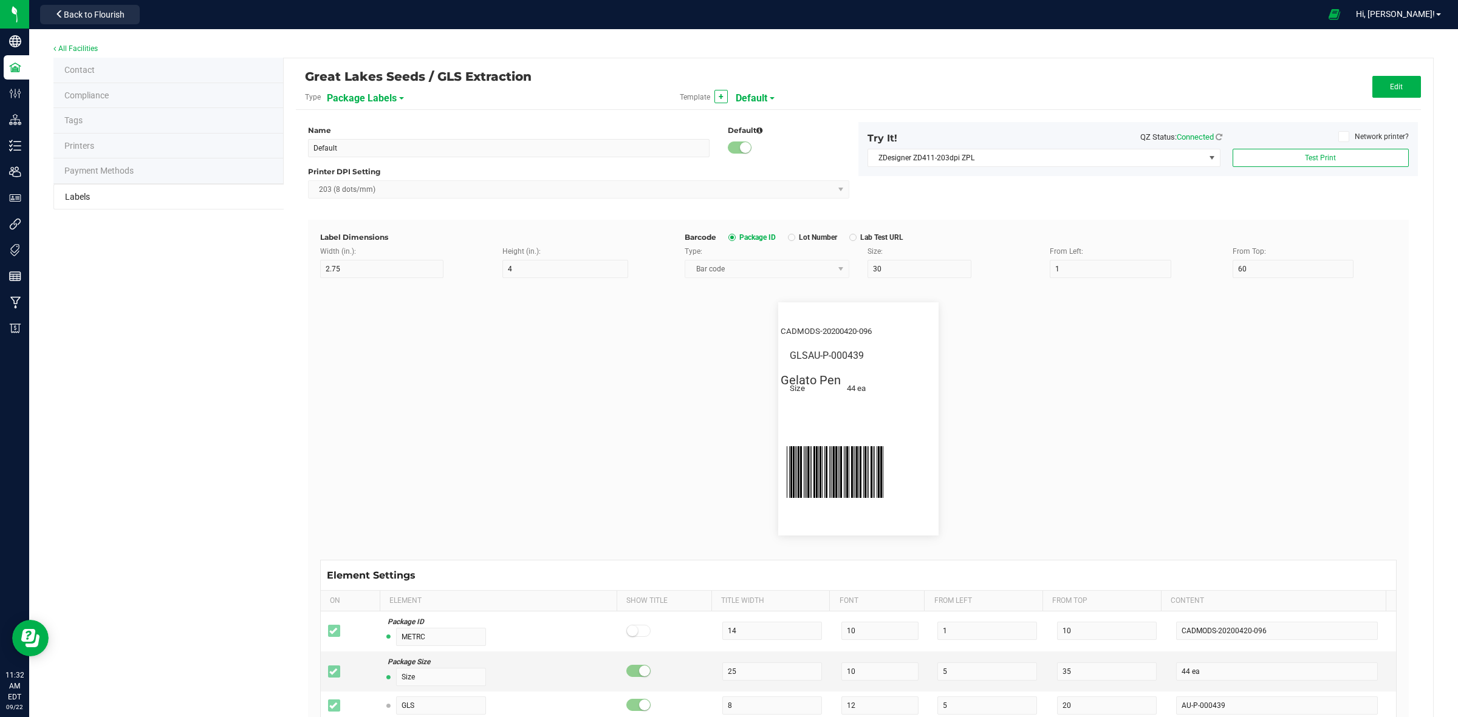
click at [753, 92] on span "Default" at bounding box center [752, 98] width 32 height 21
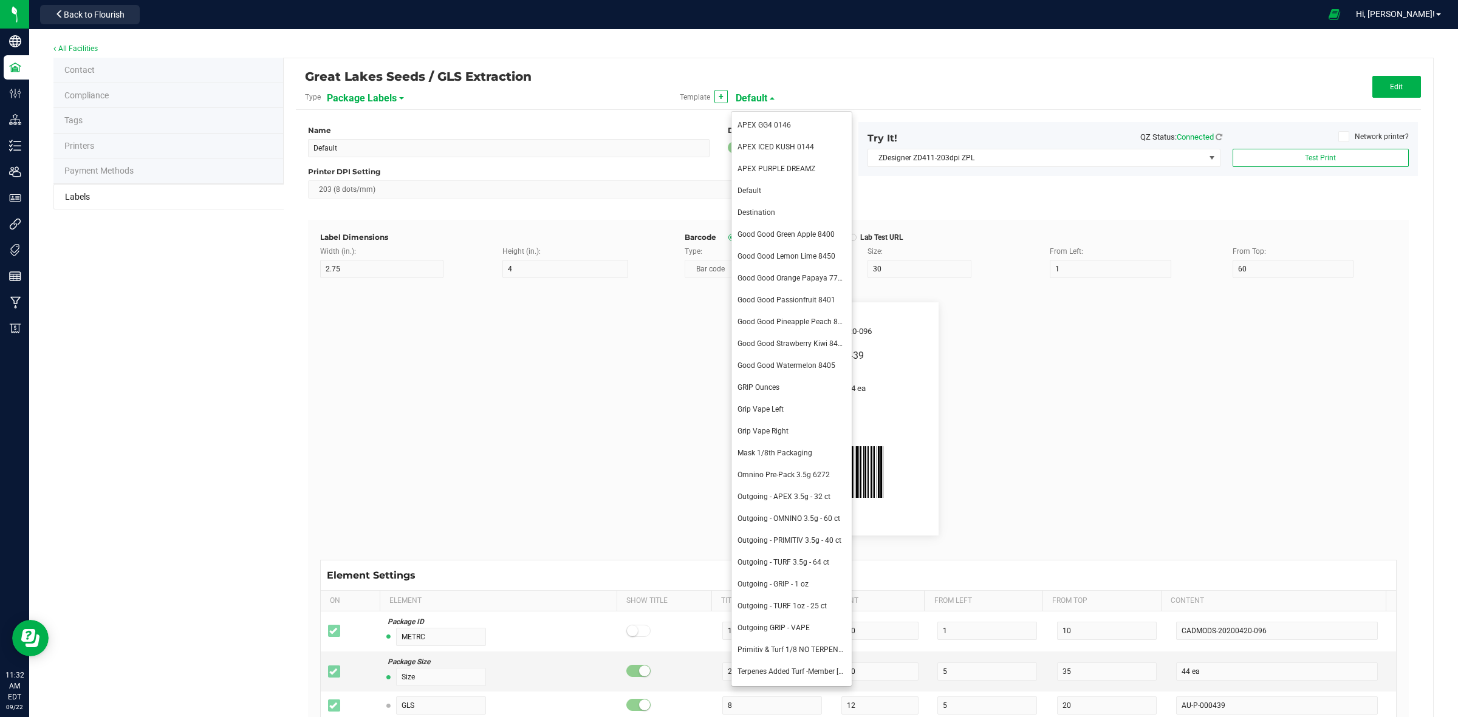
click at [1161, 384] on flourish-label-viewer "CADMODS-20200420-096 Size 44 ea GLS AU-P-000439 Gelato Pen" at bounding box center [858, 418] width 1076 height 233
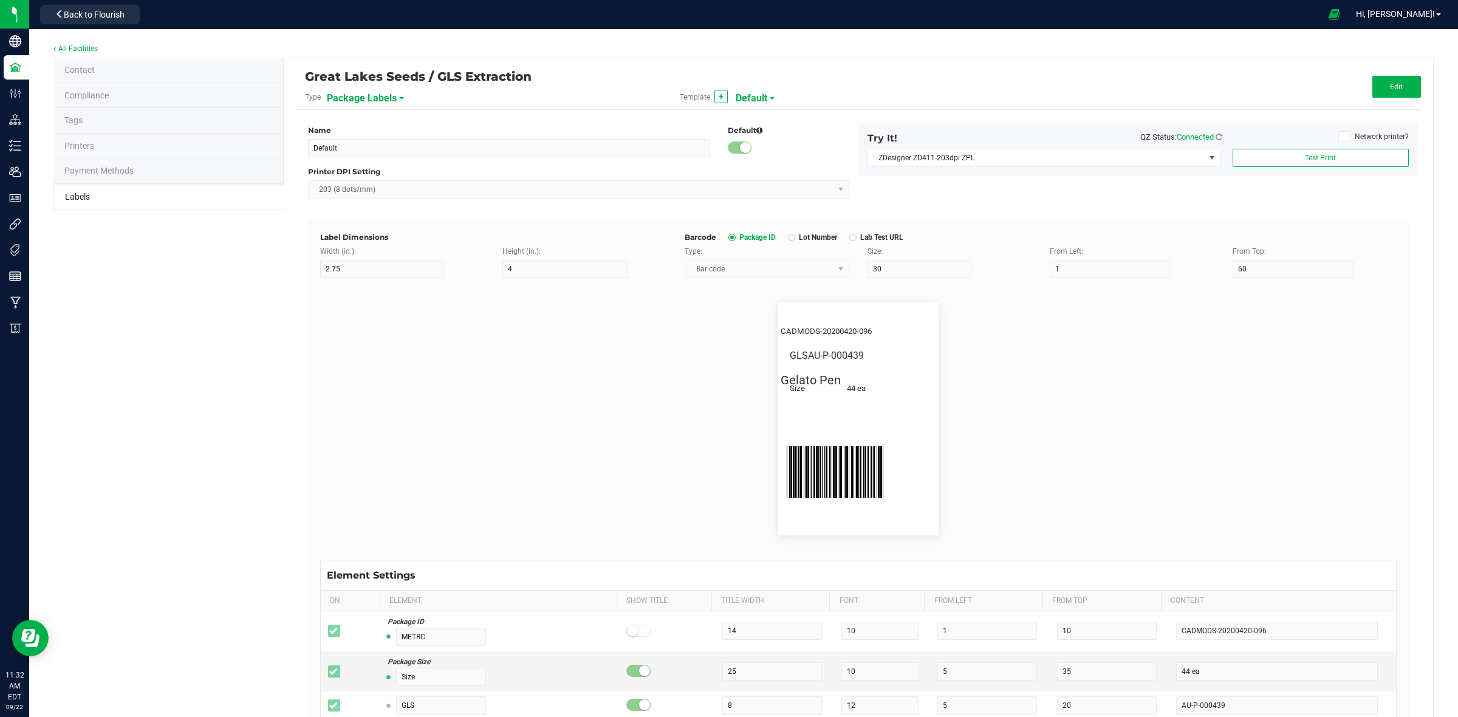
click at [759, 90] on span "Default" at bounding box center [752, 98] width 32 height 21
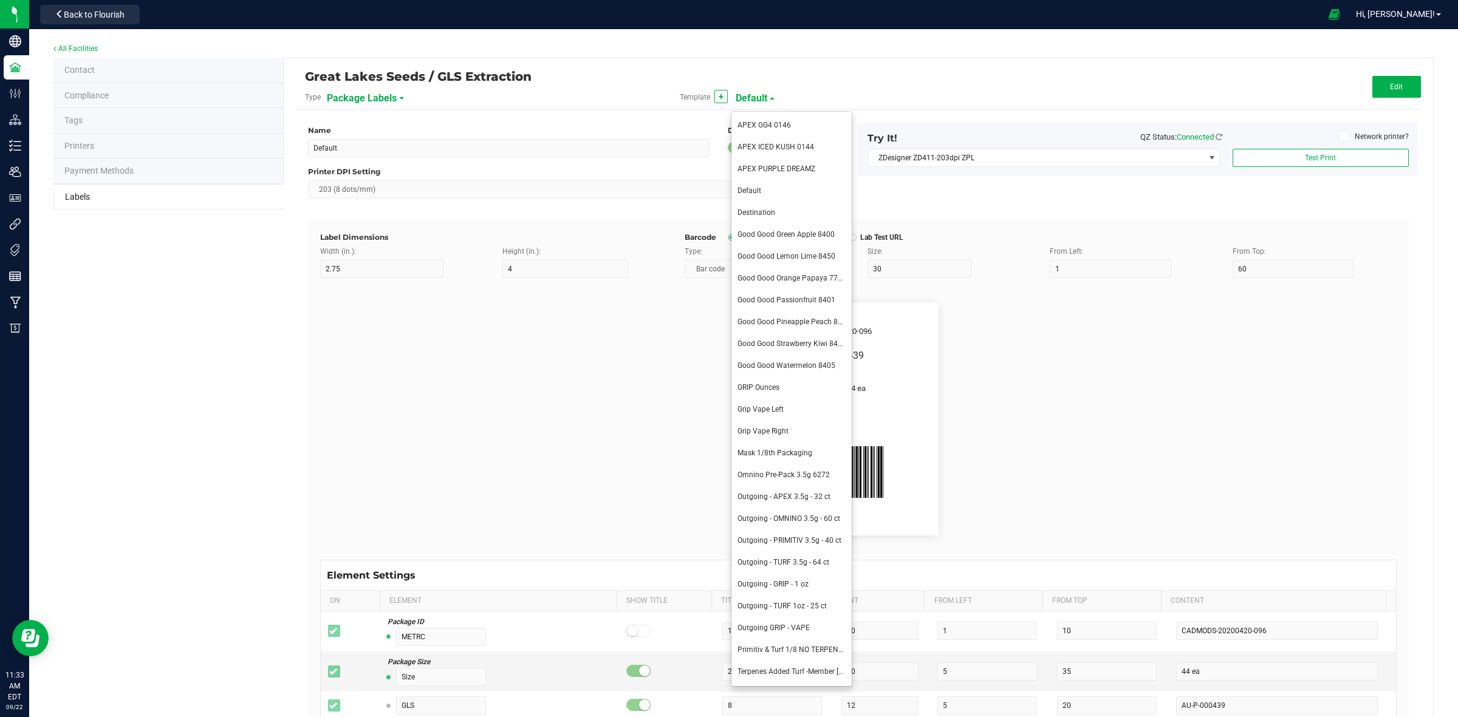
click at [474, 104] on div "Type Package Labels" at bounding box center [483, 97] width 375 height 21
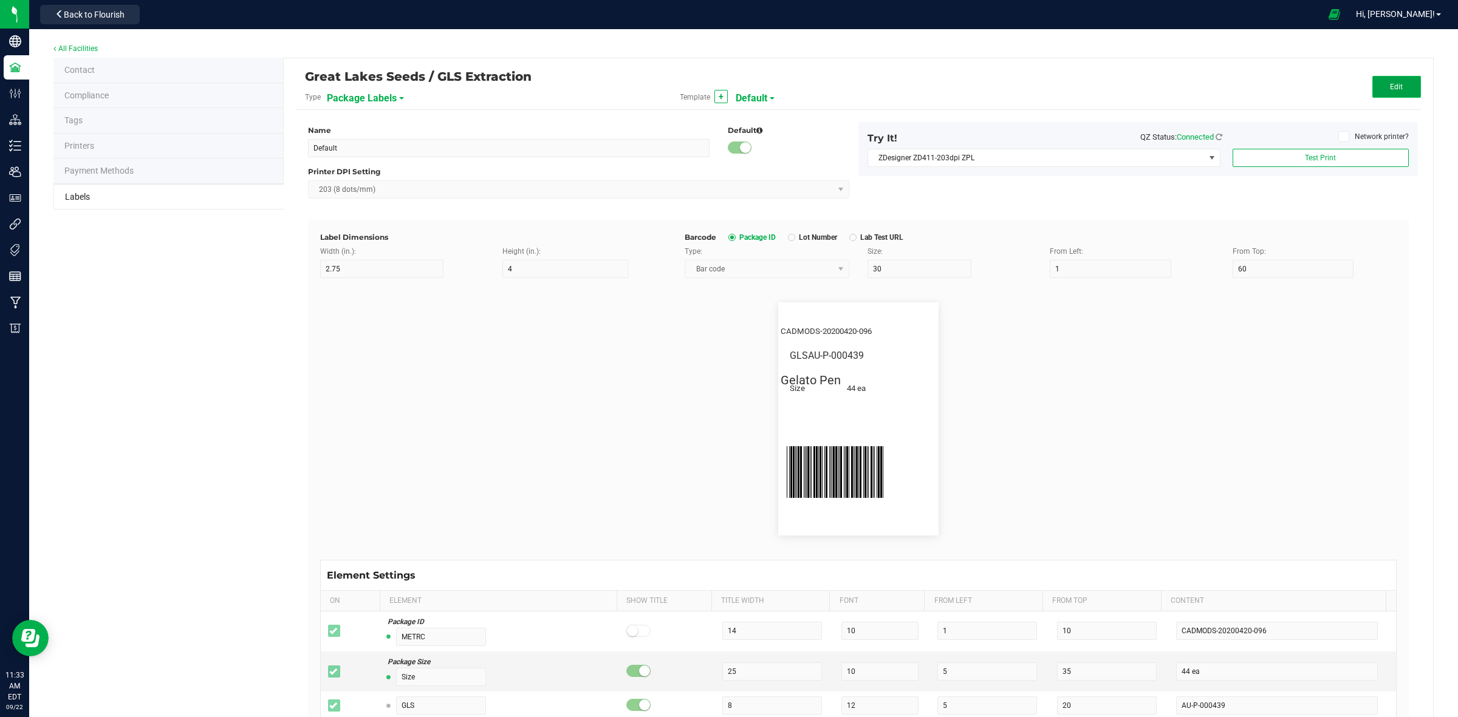
click at [1391, 83] on button "Edit" at bounding box center [1396, 87] width 49 height 22
click at [465, 157] on input "Default" at bounding box center [508, 148] width 401 height 18
drag, startPoint x: 456, startPoint y: 150, endPoint x: 199, endPoint y: 149, distance: 256.9
click at [199, 149] on div "Contact Compliance Tags Printers Payment Methods Labels Great Lakes Seeds / GLS…" at bounding box center [743, 528] width 1380 height 941
type input "GRIP Big Box RIGHT"
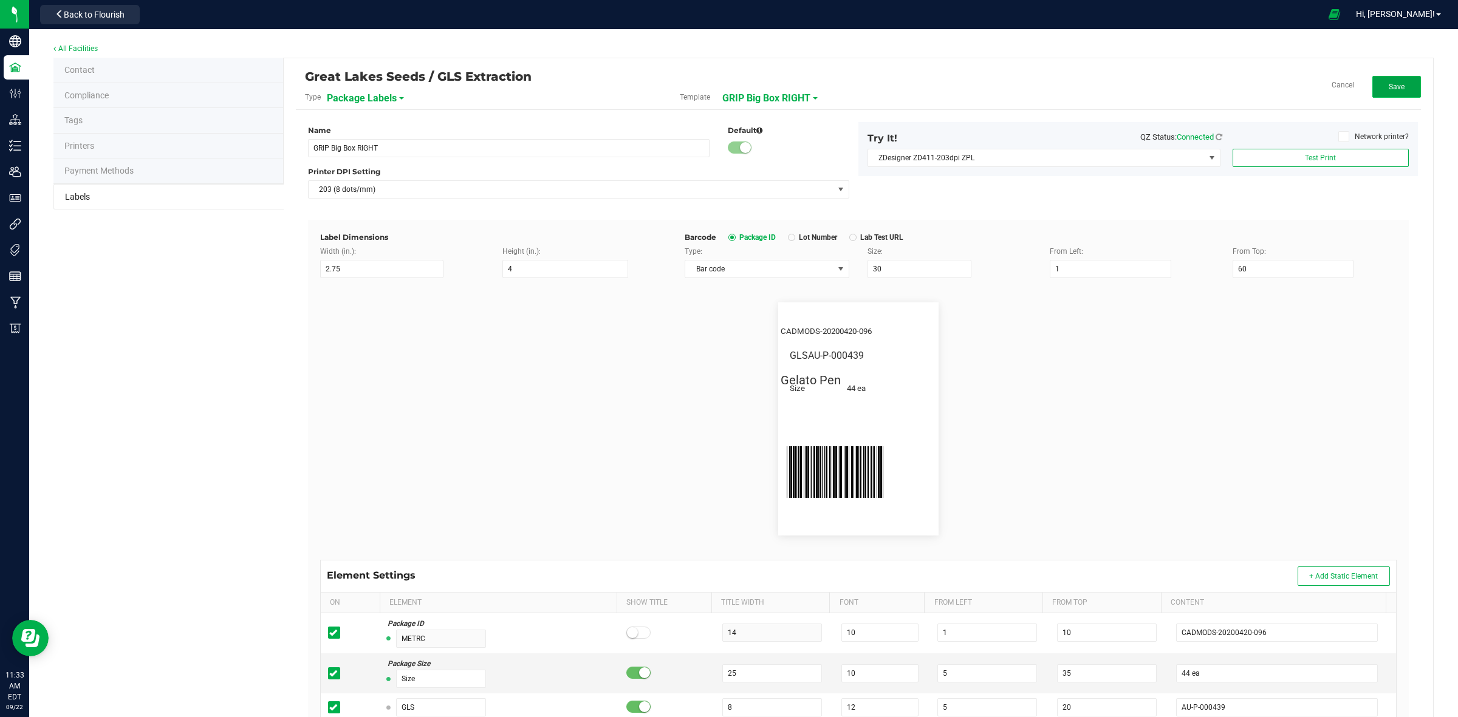
click at [1372, 90] on button "Save" at bounding box center [1396, 87] width 49 height 22
click at [1390, 83] on span "Edit" at bounding box center [1396, 87] width 13 height 9
drag, startPoint x: 396, startPoint y: 268, endPoint x: 301, endPoint y: 278, distance: 95.3
click at [301, 278] on div "Great Lakes Seeds / GLS Extraction Type Package Labels Template GRIP Big Box RI…" at bounding box center [858, 528] width 1149 height 940
type input "2.25"
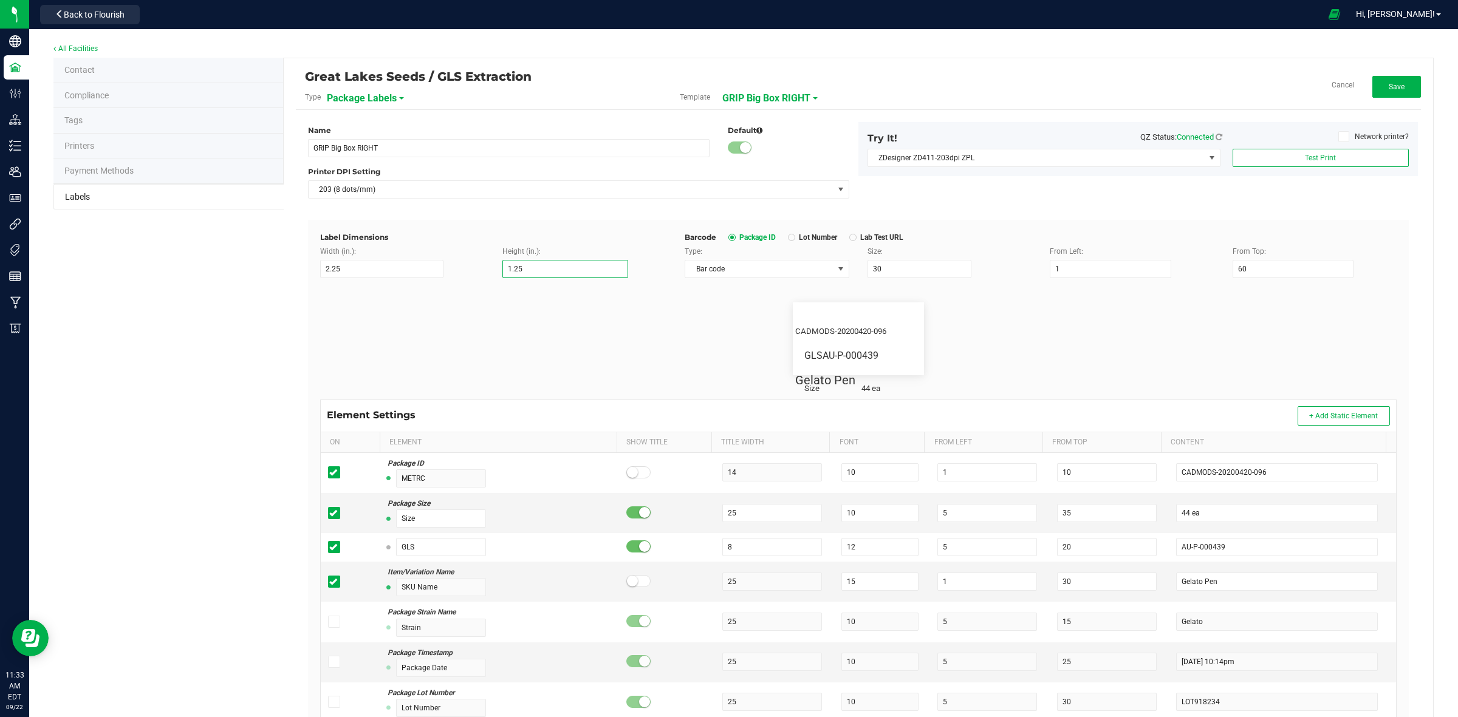
type input "1.25"
click at [1333, 153] on button "Test Print" at bounding box center [1320, 158] width 176 height 18
click at [600, 571] on div "Item/Variation Name SKU Name" at bounding box center [500, 582] width 224 height 30
click at [1274, 152] on button "Test Print" at bounding box center [1320, 158] width 176 height 18
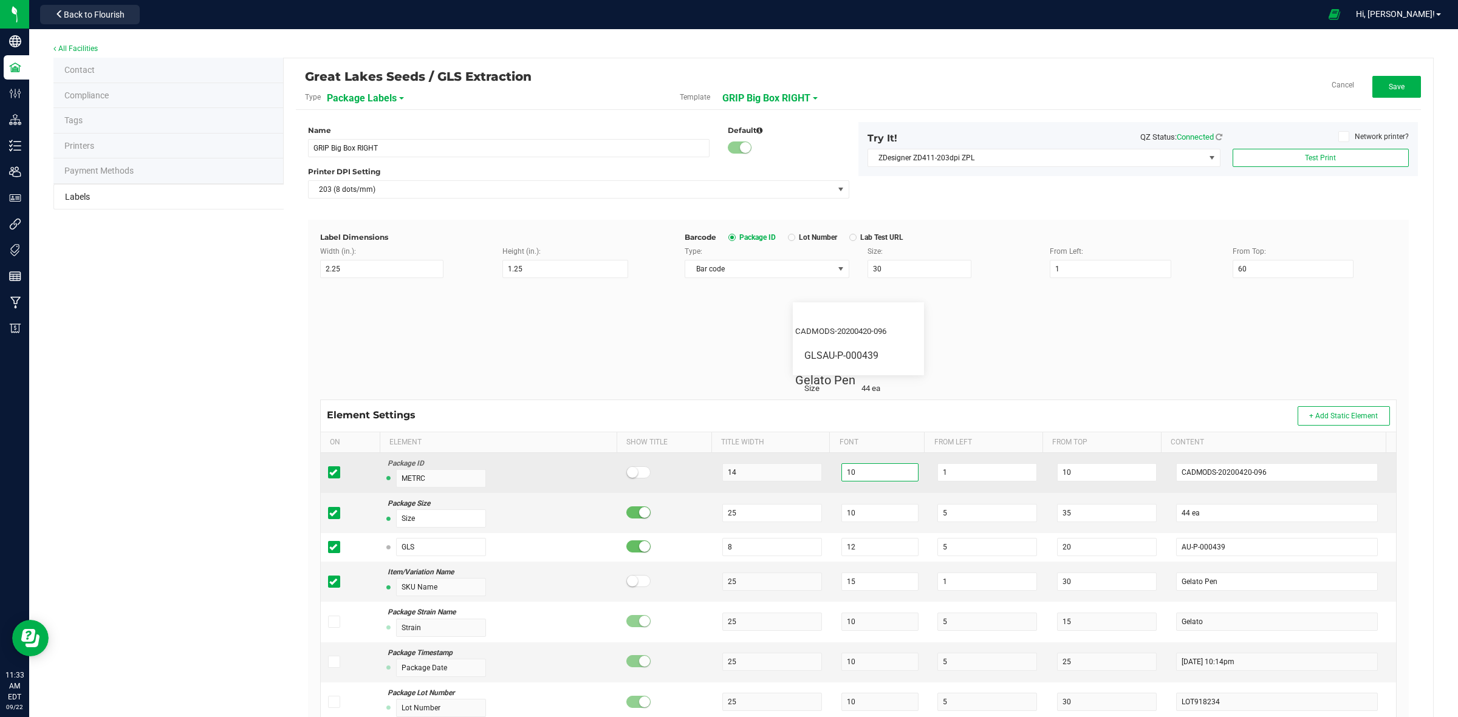
drag, startPoint x: 862, startPoint y: 474, endPoint x: 836, endPoint y: 476, distance: 26.8
click at [841, 476] on input "10" at bounding box center [879, 472] width 77 height 18
type input "11.5"
drag, startPoint x: 928, startPoint y: 471, endPoint x: 922, endPoint y: 471, distance: 6.1
click at [930, 471] on td "1" at bounding box center [990, 473] width 120 height 40
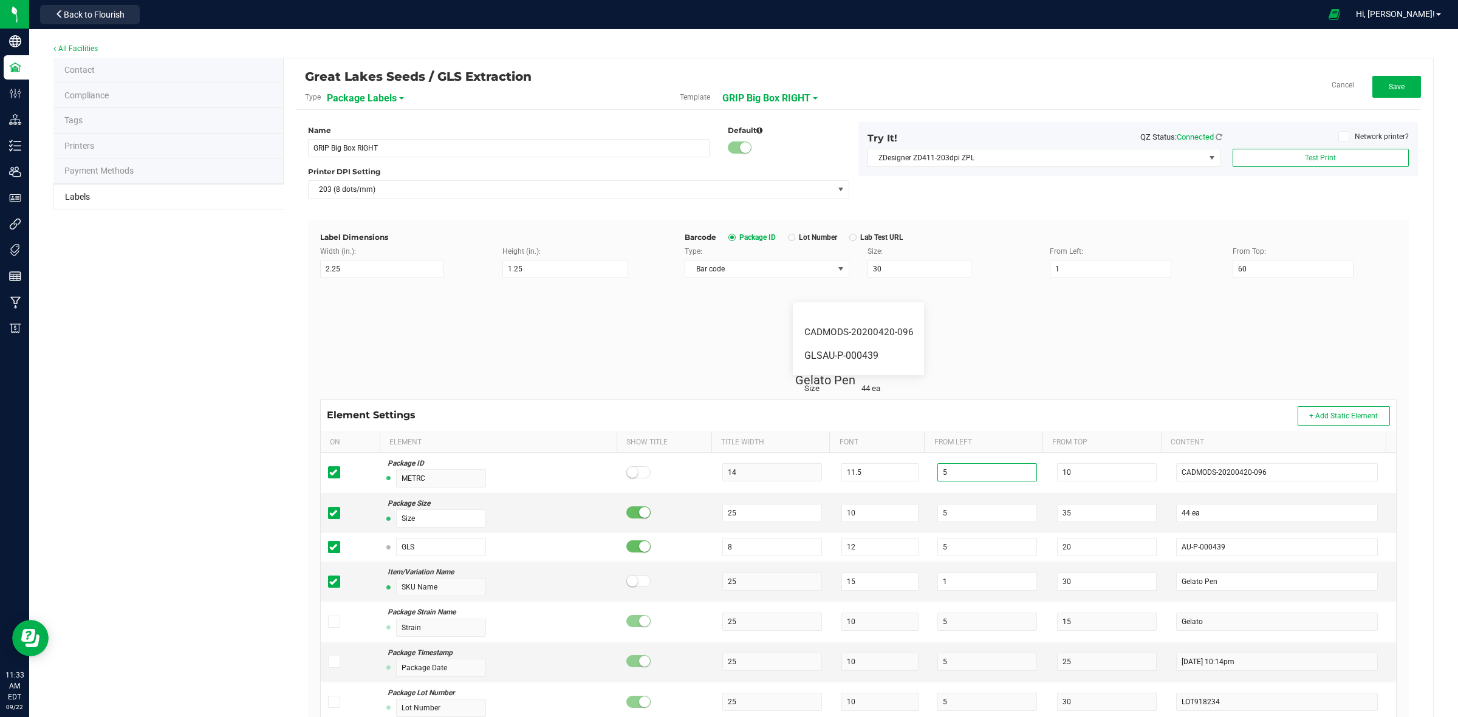
type input "5"
click at [1042, 383] on div "CADMODS-20200420-096 Size 44 ea GLS AU-P-000439 Gelato Pen" at bounding box center [858, 338] width 1094 height 121
click at [1309, 143] on div "Network printer?" at bounding box center [1324, 139] width 186 height 16
click at [1313, 153] on button "Test Print" at bounding box center [1320, 158] width 176 height 18
click at [1218, 501] on td "44 ea" at bounding box center [1282, 513] width 227 height 40
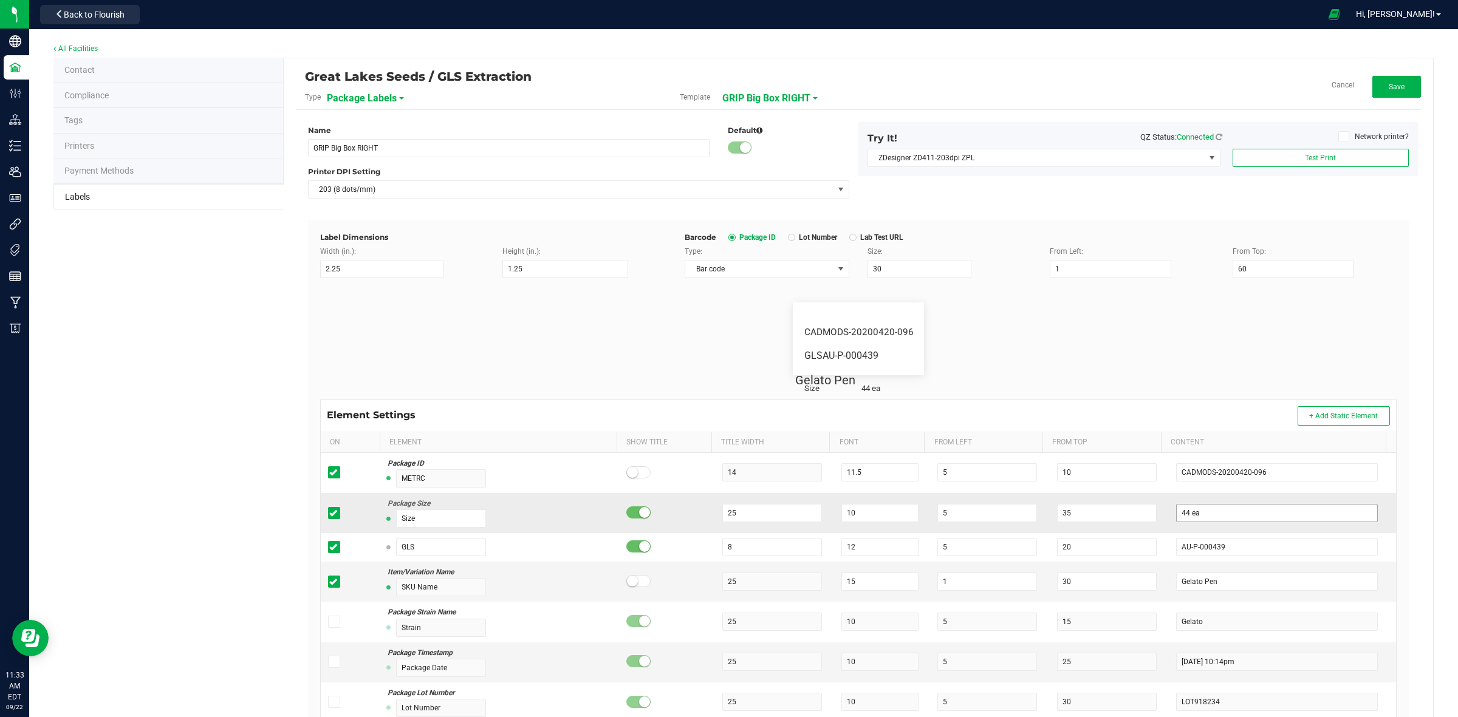
drag, startPoint x: 1215, startPoint y: 502, endPoint x: 1209, endPoint y: 509, distance: 9.9
click at [1215, 502] on td "44 ea" at bounding box center [1282, 513] width 227 height 40
click at [1209, 510] on input "44 ea" at bounding box center [1277, 513] width 202 height 18
drag, startPoint x: 1193, startPoint y: 512, endPoint x: 1136, endPoint y: 512, distance: 57.7
click at [1136, 512] on tr "Package Size Size 25 10 5 35 44 ea" at bounding box center [858, 513] width 1075 height 40
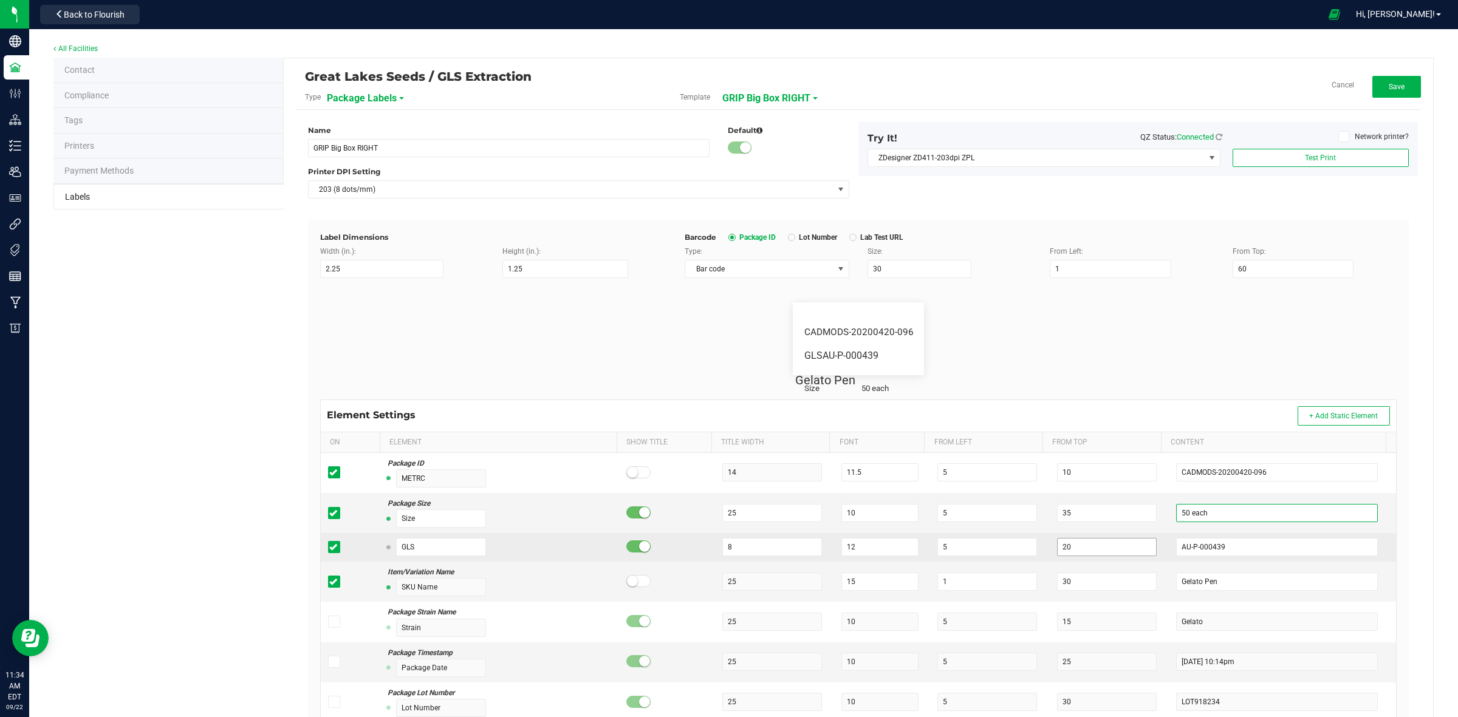
type input "50 each"
drag, startPoint x: 1071, startPoint y: 548, endPoint x: 1030, endPoint y: 551, distance: 40.9
click at [1030, 551] on tr "GLS 8 12 5 20 AU-P-000439" at bounding box center [858, 547] width 1075 height 29
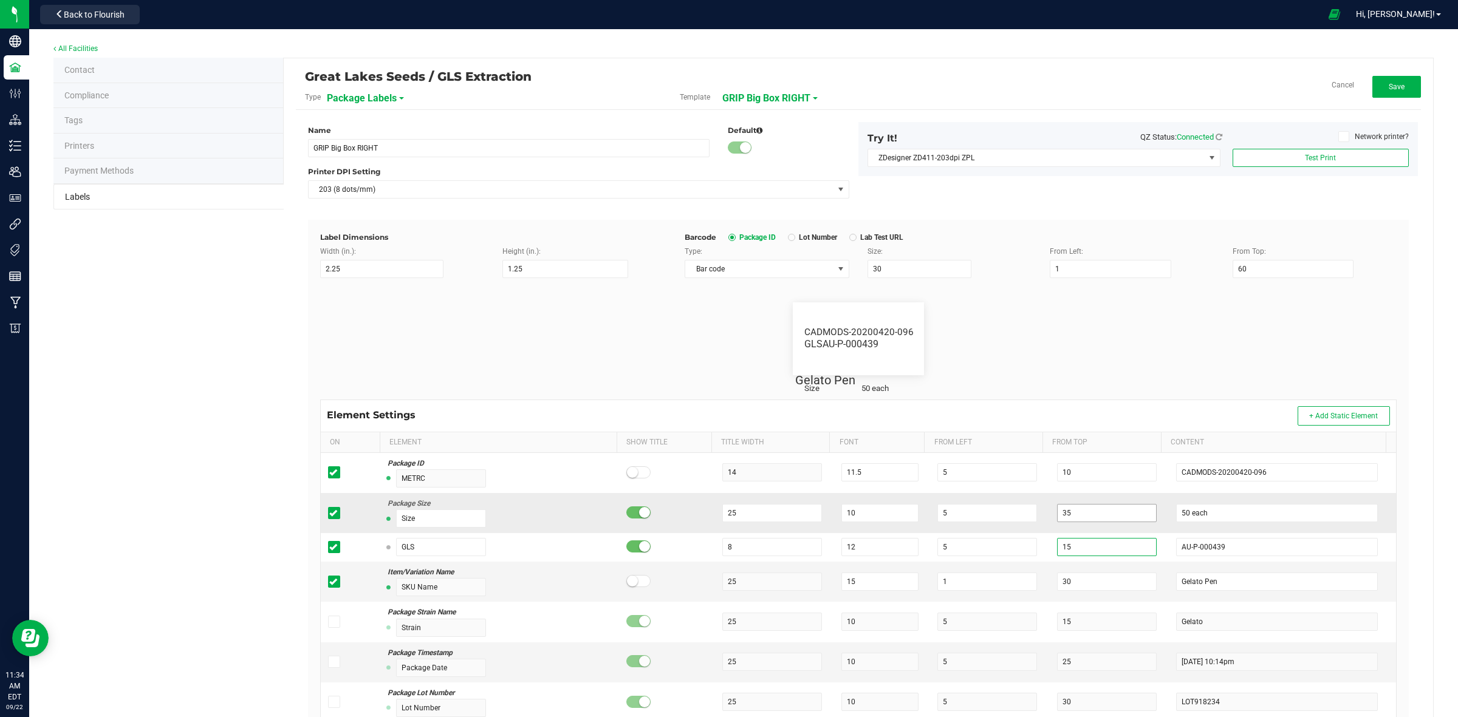
type input "15"
drag, startPoint x: 1057, startPoint y: 521, endPoint x: 1037, endPoint y: 521, distance: 19.4
click at [1050, 521] on td "35" at bounding box center [1110, 513] width 120 height 40
type input "20"
click at [1321, 155] on span "Test Print" at bounding box center [1320, 158] width 31 height 9
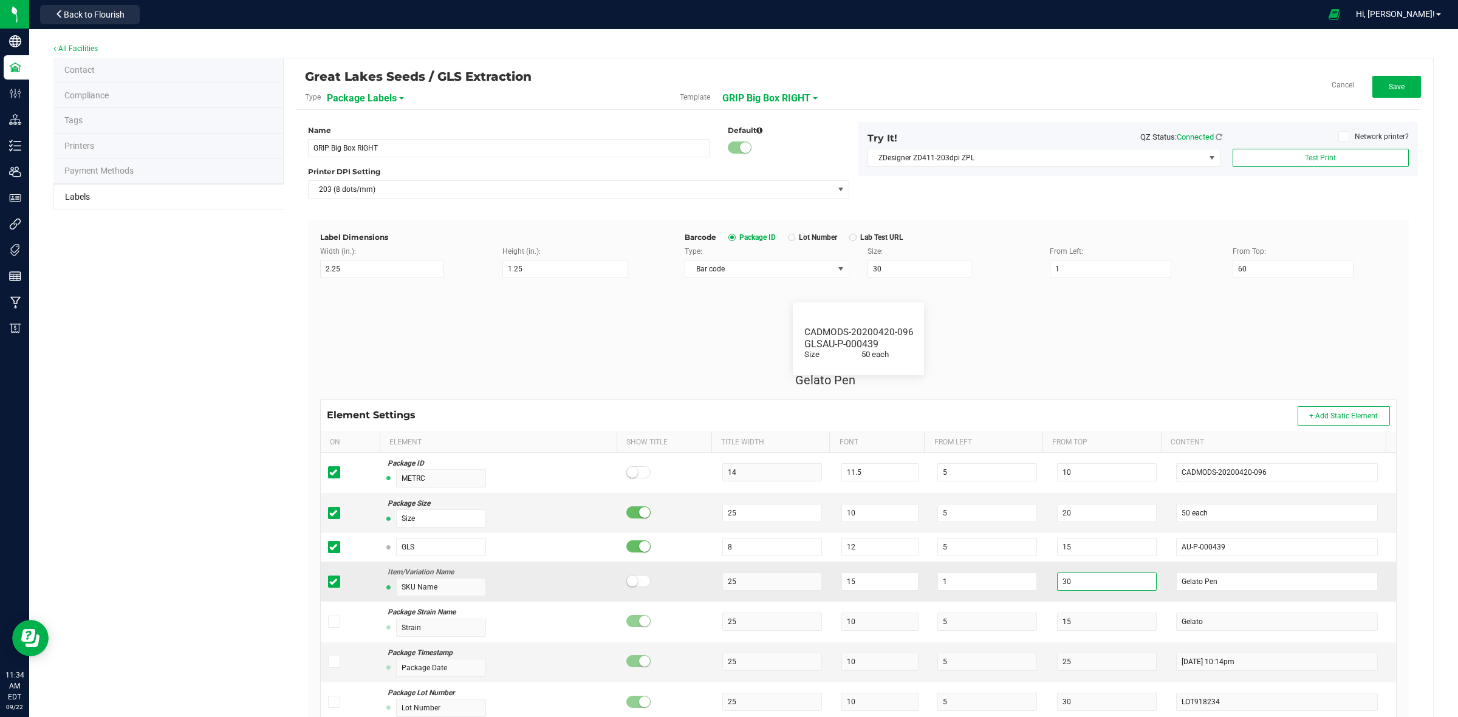
drag, startPoint x: 1056, startPoint y: 580, endPoint x: 1039, endPoint y: 585, distance: 17.1
click at [1050, 585] on td "30" at bounding box center [1110, 582] width 120 height 40
type input "25"
drag, startPoint x: 949, startPoint y: 584, endPoint x: 925, endPoint y: 584, distance: 24.3
click at [937, 584] on input "1" at bounding box center [987, 582] width 100 height 18
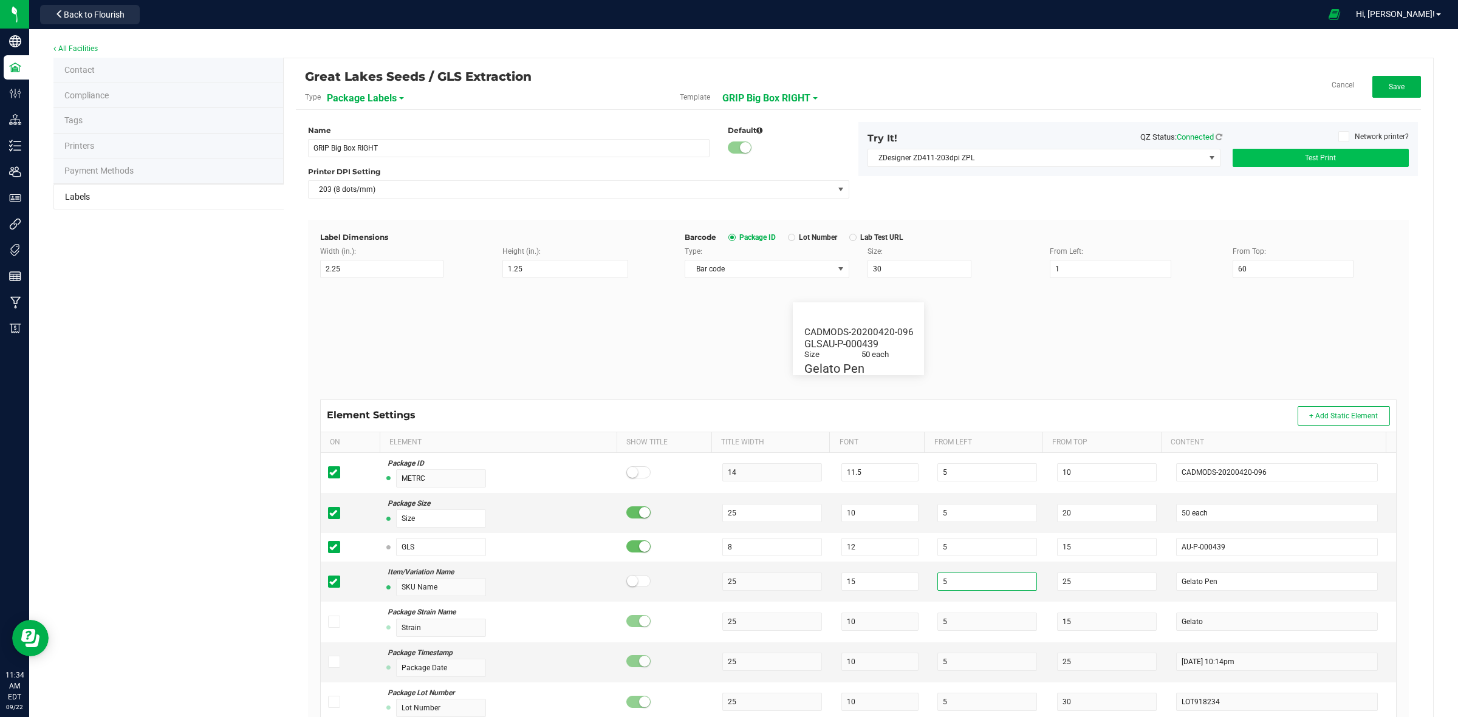
type input "5"
click at [1288, 159] on button "Test Print" at bounding box center [1320, 158] width 176 height 18
drag, startPoint x: 842, startPoint y: 587, endPoint x: 831, endPoint y: 585, distance: 11.7
click at [841, 585] on input "15" at bounding box center [879, 582] width 77 height 18
click at [1279, 150] on button "Test Print" at bounding box center [1320, 158] width 176 height 18
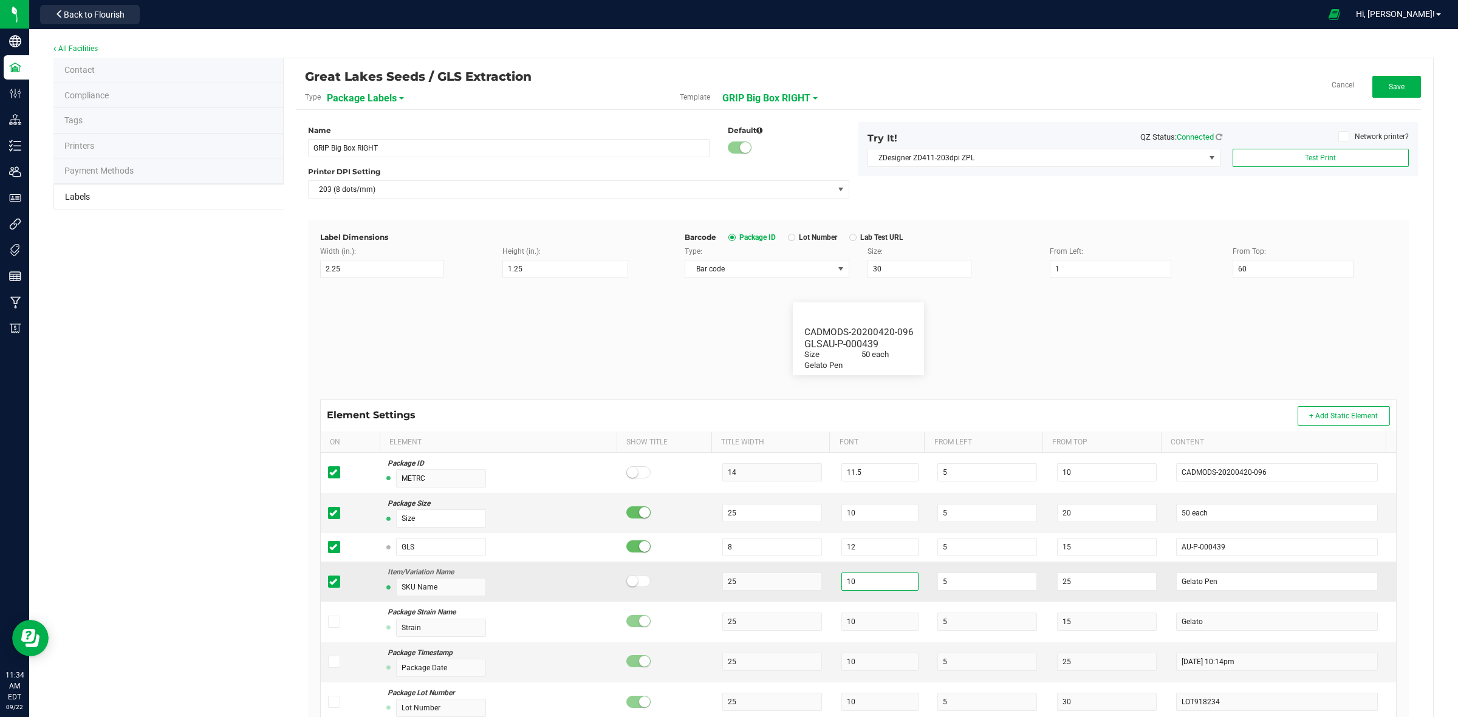
drag, startPoint x: 855, startPoint y: 581, endPoint x: 836, endPoint y: 580, distance: 18.9
click at [841, 580] on input "10" at bounding box center [879, 582] width 77 height 18
type input "8.5"
click at [1305, 163] on button "Test Print" at bounding box center [1320, 158] width 176 height 18
drag, startPoint x: 1063, startPoint y: 584, endPoint x: 1016, endPoint y: 589, distance: 47.6
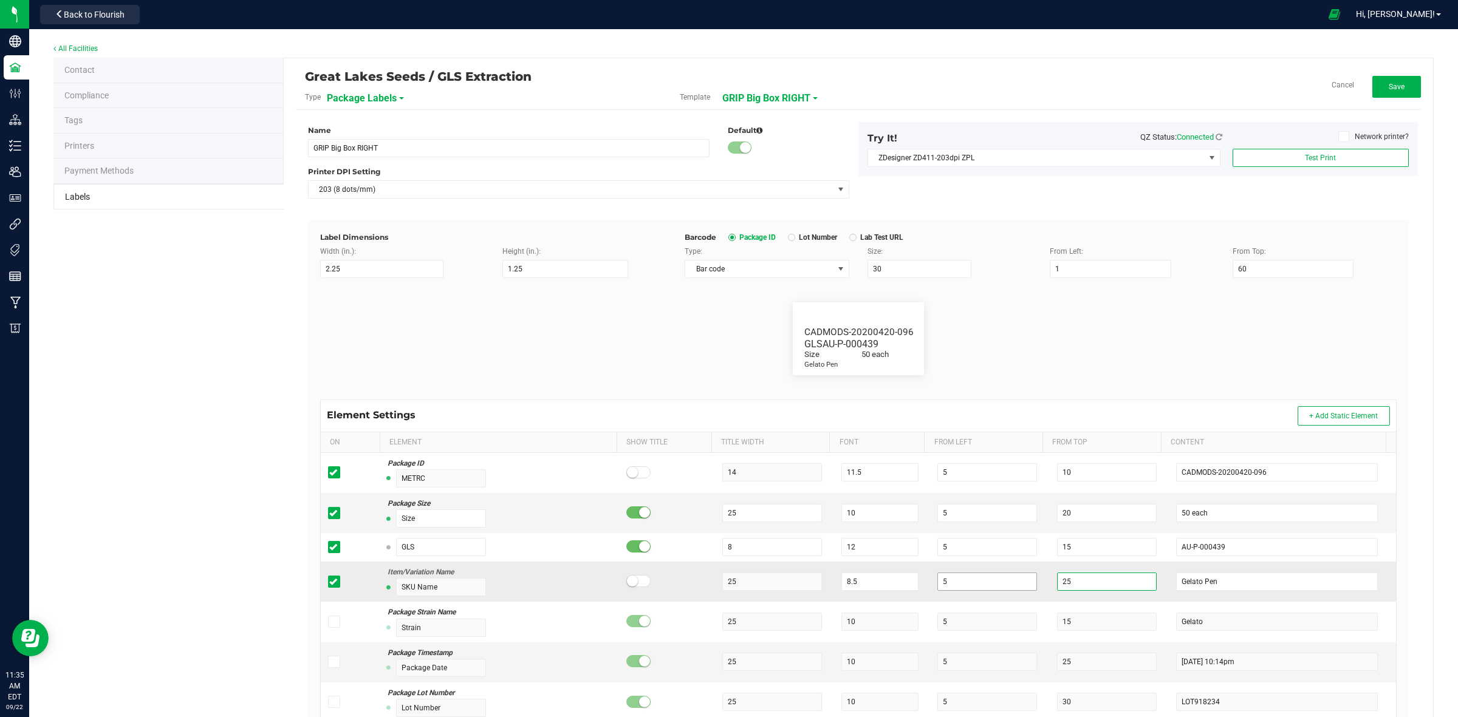
click at [1016, 589] on tr "Item/Variation Name SKU Name 25 8.5 5 25 Gelato Pen" at bounding box center [858, 582] width 1075 height 40
type input "23"
click at [1342, 152] on button "Test Print" at bounding box center [1320, 158] width 176 height 18
drag, startPoint x: 1070, startPoint y: 515, endPoint x: 1039, endPoint y: 520, distance: 32.0
click at [1050, 520] on td "20" at bounding box center [1110, 513] width 120 height 40
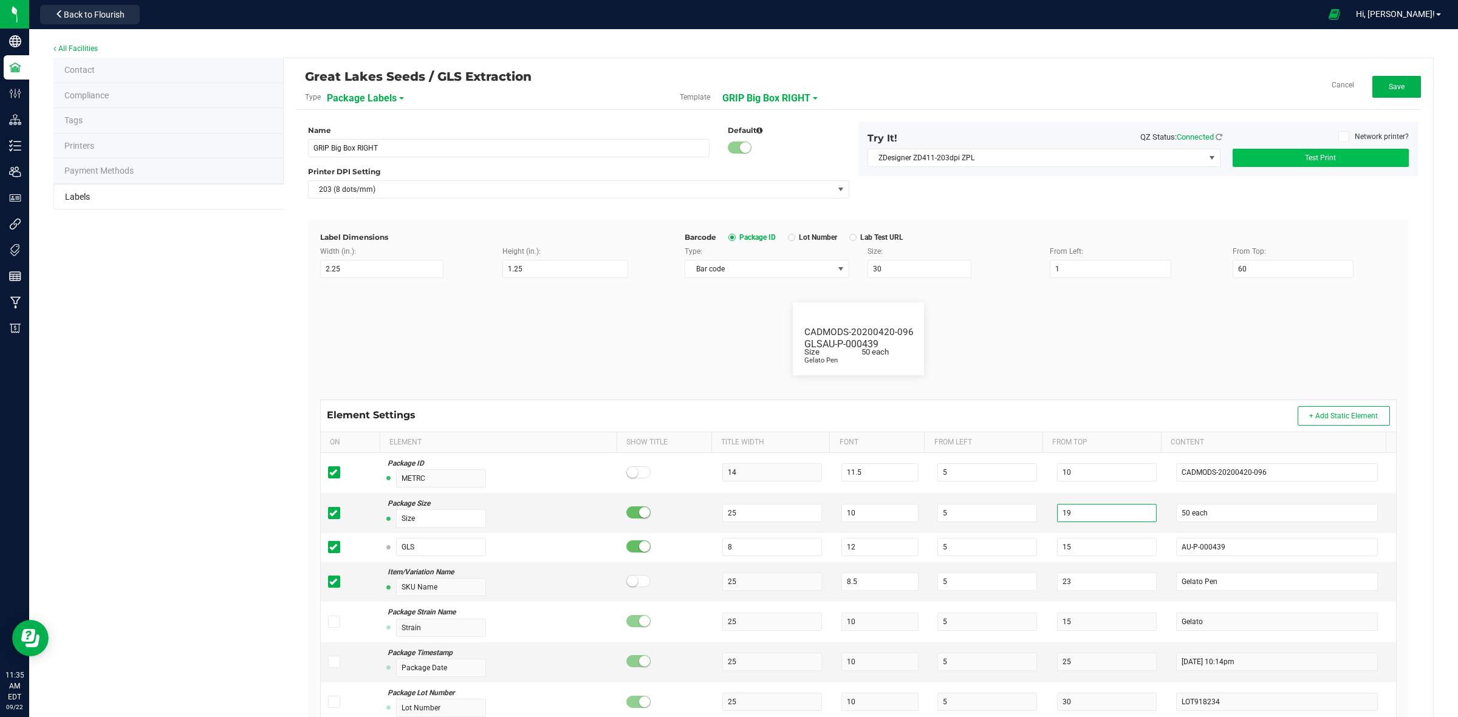
type input "19"
click at [1320, 164] on button "Test Print" at bounding box center [1320, 158] width 176 height 18
drag, startPoint x: 1275, startPoint y: 268, endPoint x: 1201, endPoint y: 274, distance: 74.9
click at [1201, 274] on div "Type: Bar code Size: 30 From Left: 1 From Top: 60" at bounding box center [1040, 262] width 730 height 32
type input "25"
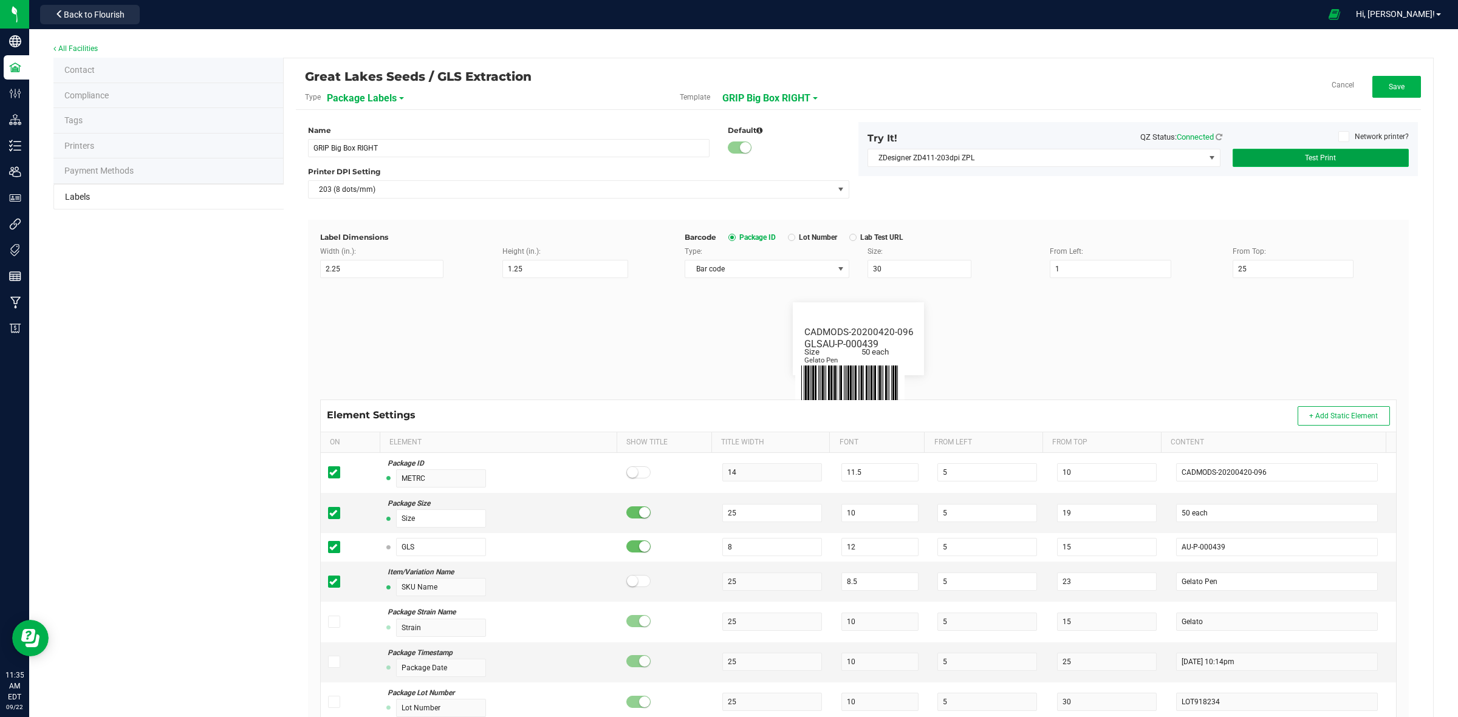
click at [1272, 164] on button "Test Print" at bounding box center [1320, 158] width 176 height 18
drag, startPoint x: 938, startPoint y: 275, endPoint x: 833, endPoint y: 276, distance: 105.7
click at [833, 276] on div "Type: Bar code Size: 30 From Left: 1 From Top: 25" at bounding box center [1040, 262] width 730 height 32
type input "20"
click at [1364, 155] on button "Test Print" at bounding box center [1320, 158] width 176 height 18
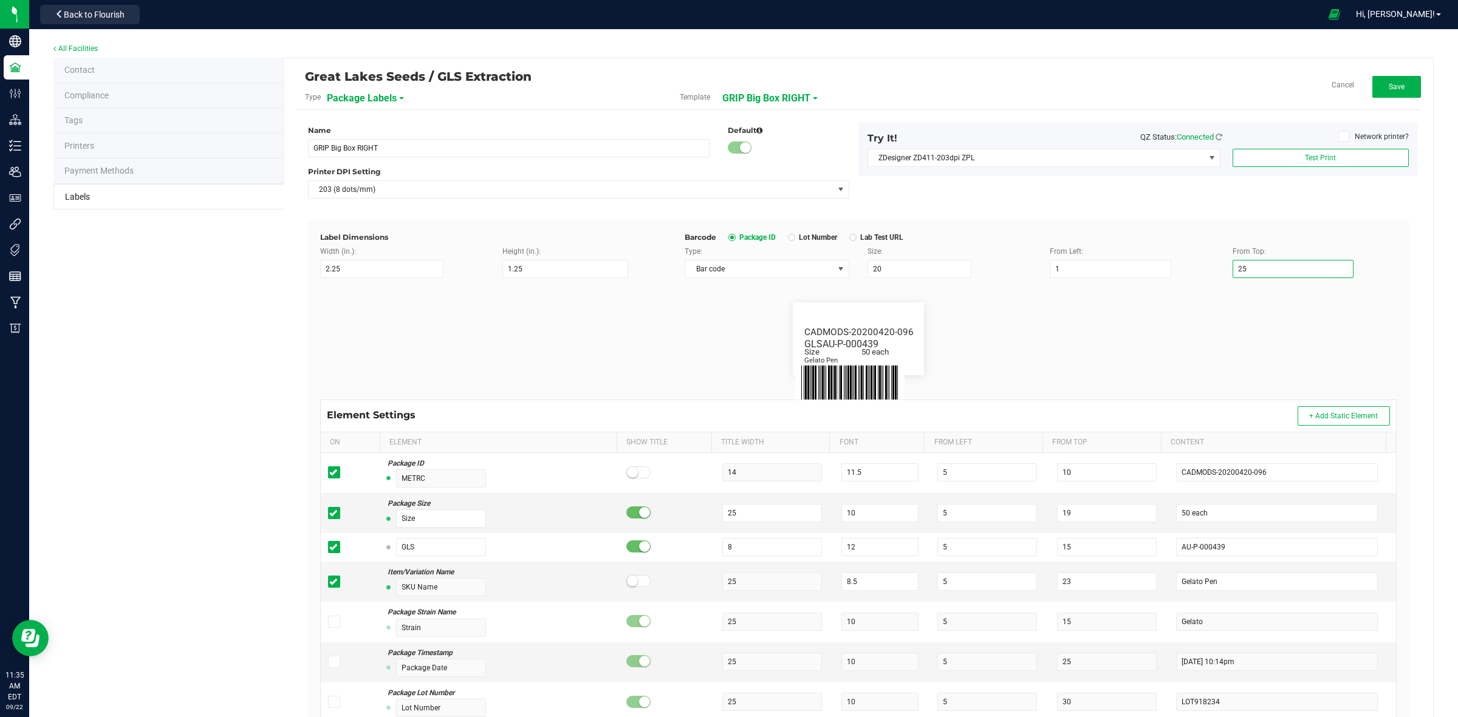
drag, startPoint x: 1265, startPoint y: 266, endPoint x: 1203, endPoint y: 272, distance: 61.6
click at [1203, 272] on div "Type: Bar code Size: 20 From Left: 1 From Top: 25" at bounding box center [1040, 262] width 730 height 32
type input "35"
click at [1326, 159] on button "Test Print" at bounding box center [1320, 158] width 176 height 18
drag, startPoint x: 899, startPoint y: 265, endPoint x: 843, endPoint y: 271, distance: 56.3
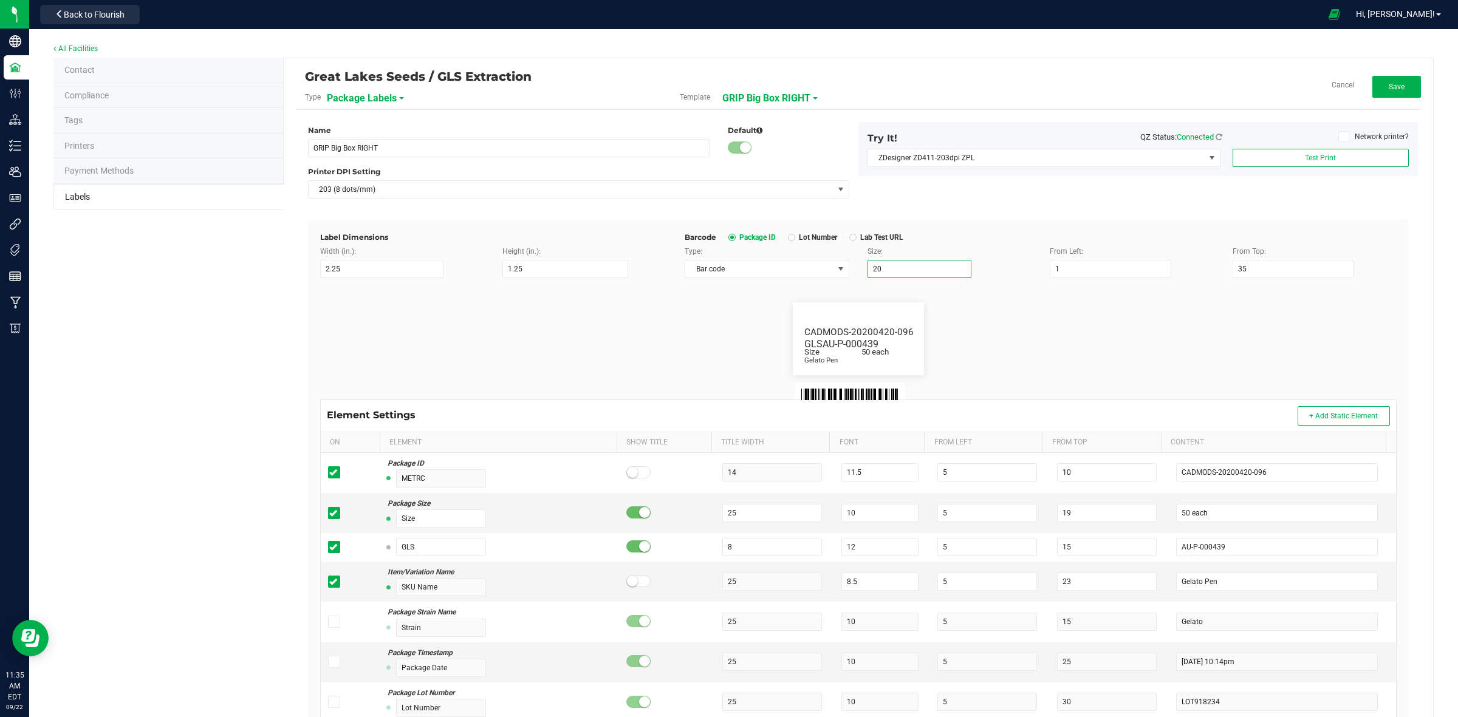
click at [843, 271] on div "Type: Bar code Size: 20 From Left: 1 From Top: 35" at bounding box center [1040, 262] width 730 height 32
type input "15"
drag, startPoint x: 1266, startPoint y: 261, endPoint x: 1209, endPoint y: 268, distance: 58.2
click at [1209, 268] on div "Type: Bar code Size: 15 From Left: 1 From Top: 35" at bounding box center [1040, 262] width 730 height 32
click at [1332, 160] on button "Test Print" at bounding box center [1320, 158] width 176 height 18
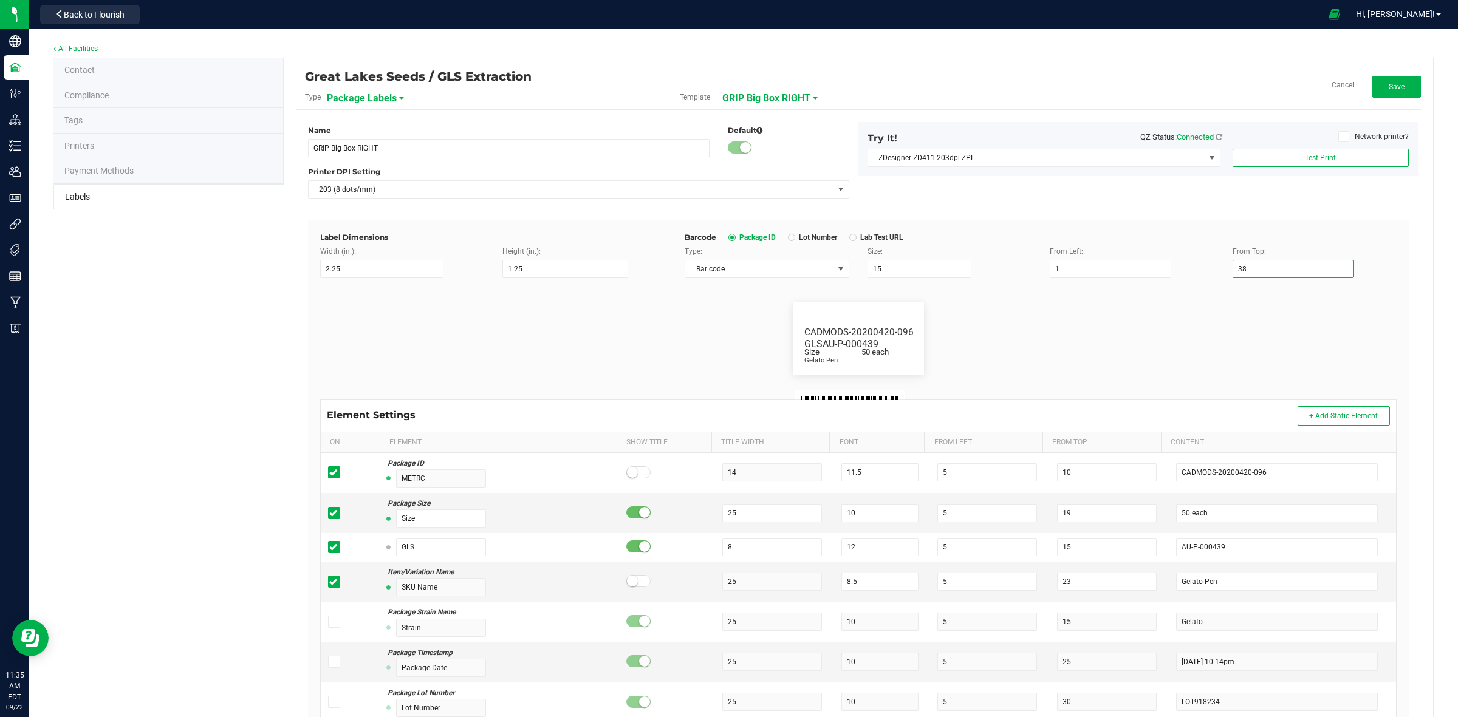
drag, startPoint x: 1249, startPoint y: 267, endPoint x: 1197, endPoint y: 275, distance: 52.7
click at [1197, 275] on div "Type: Bar code Size: 15 From Left: 1 From Top: 38" at bounding box center [1040, 262] width 730 height 32
type input "36"
drag, startPoint x: 1289, startPoint y: 172, endPoint x: 1294, endPoint y: 156, distance: 16.4
click at [1292, 163] on div "Try It! QZ Status: Connected Network printer? ZDesigner ZD411-203dpi ZPL Test P…" at bounding box center [1137, 149] width 559 height 54
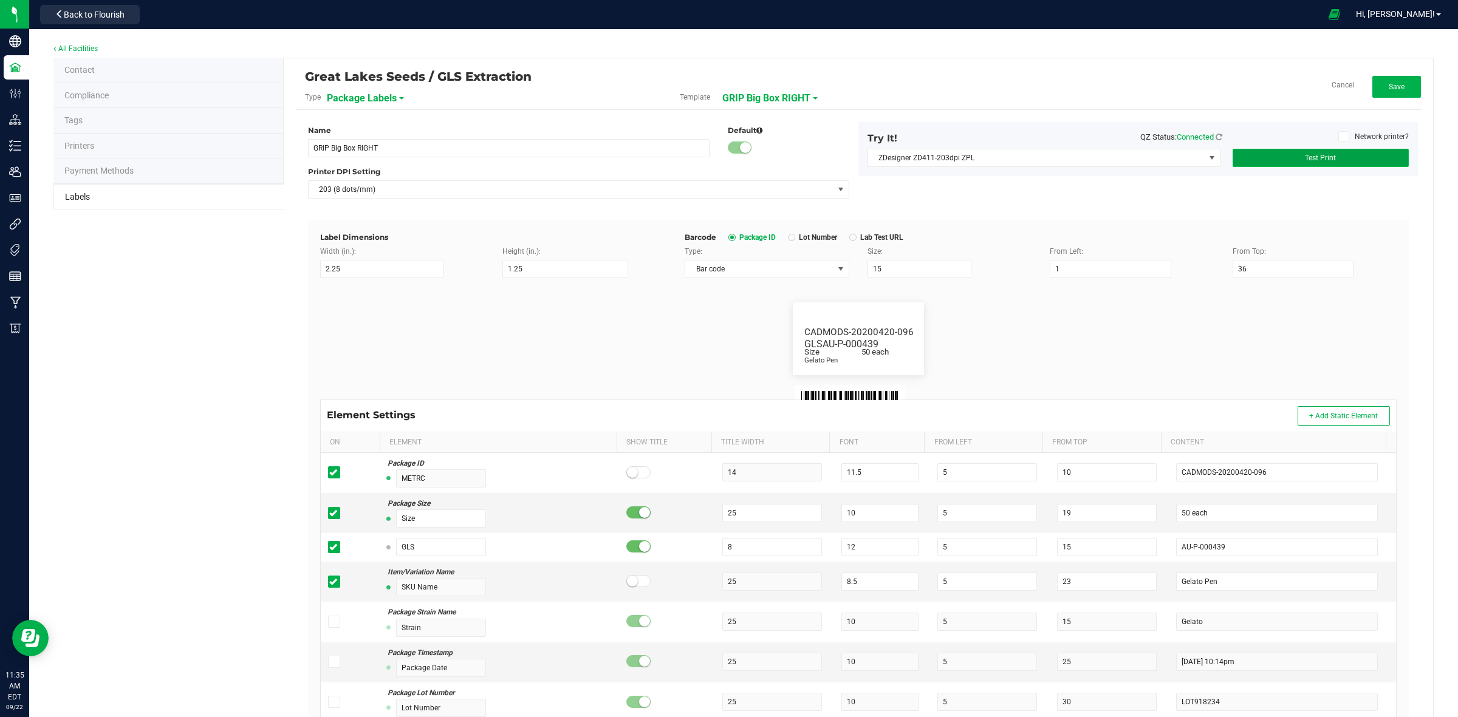
click at [1294, 156] on button "Test Print" at bounding box center [1320, 158] width 176 height 18
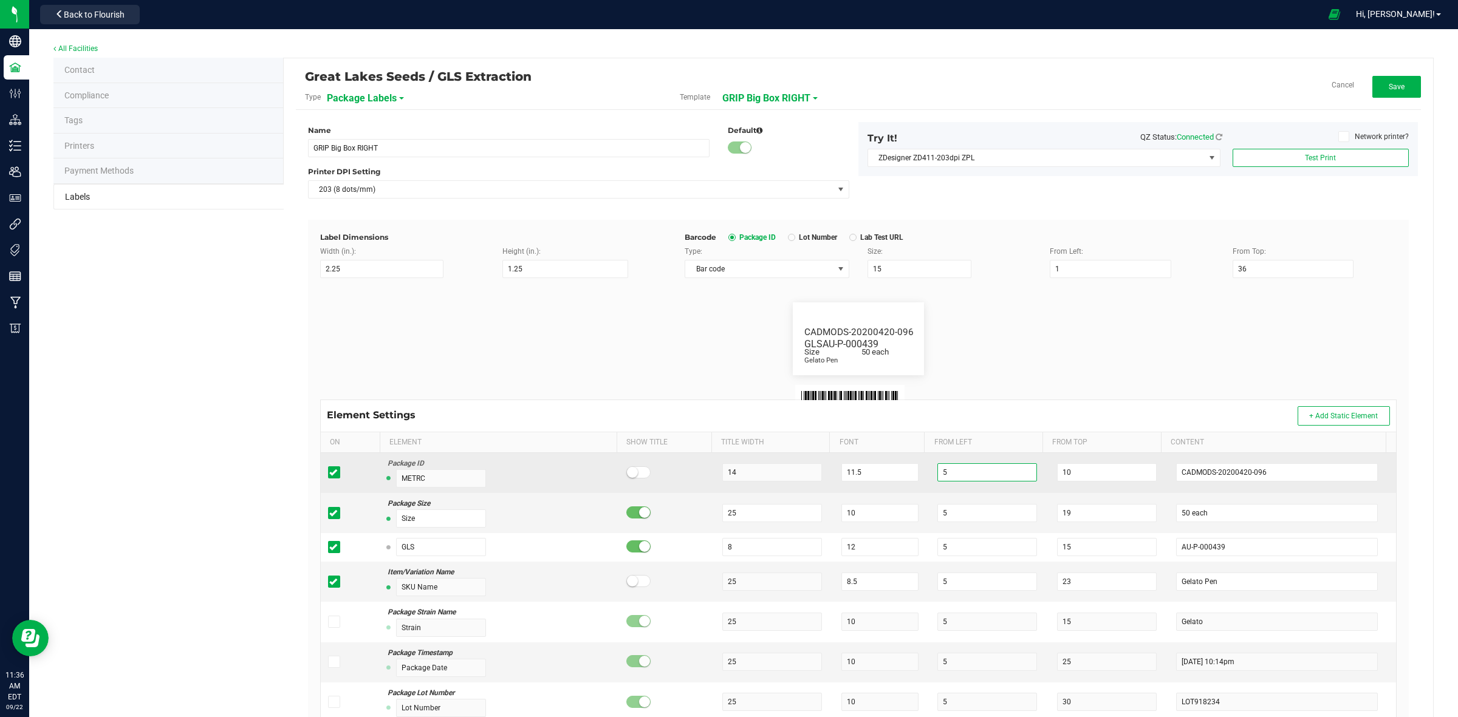
drag, startPoint x: 961, startPoint y: 479, endPoint x: 917, endPoint y: 479, distance: 44.3
click at [930, 479] on td "5" at bounding box center [990, 473] width 120 height 40
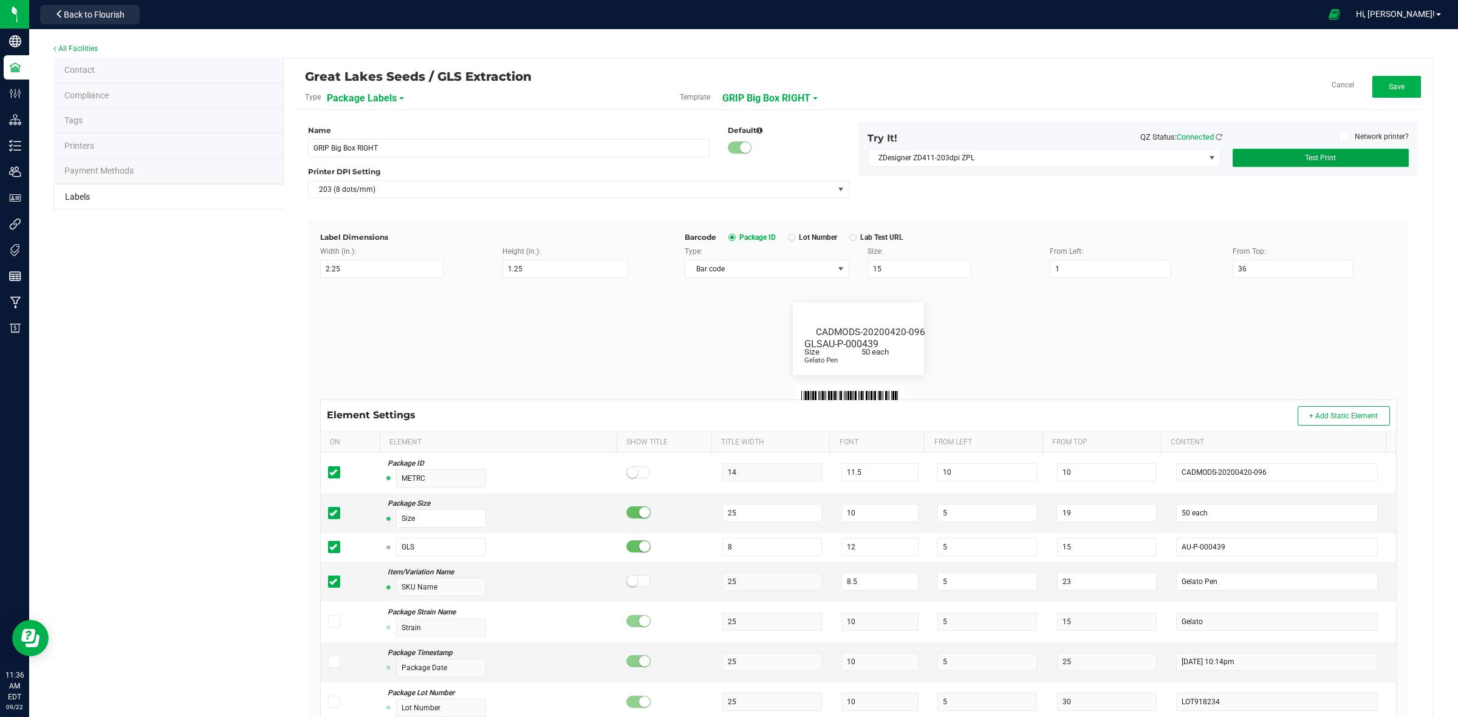
click at [1277, 156] on button "Test Print" at bounding box center [1320, 158] width 176 height 18
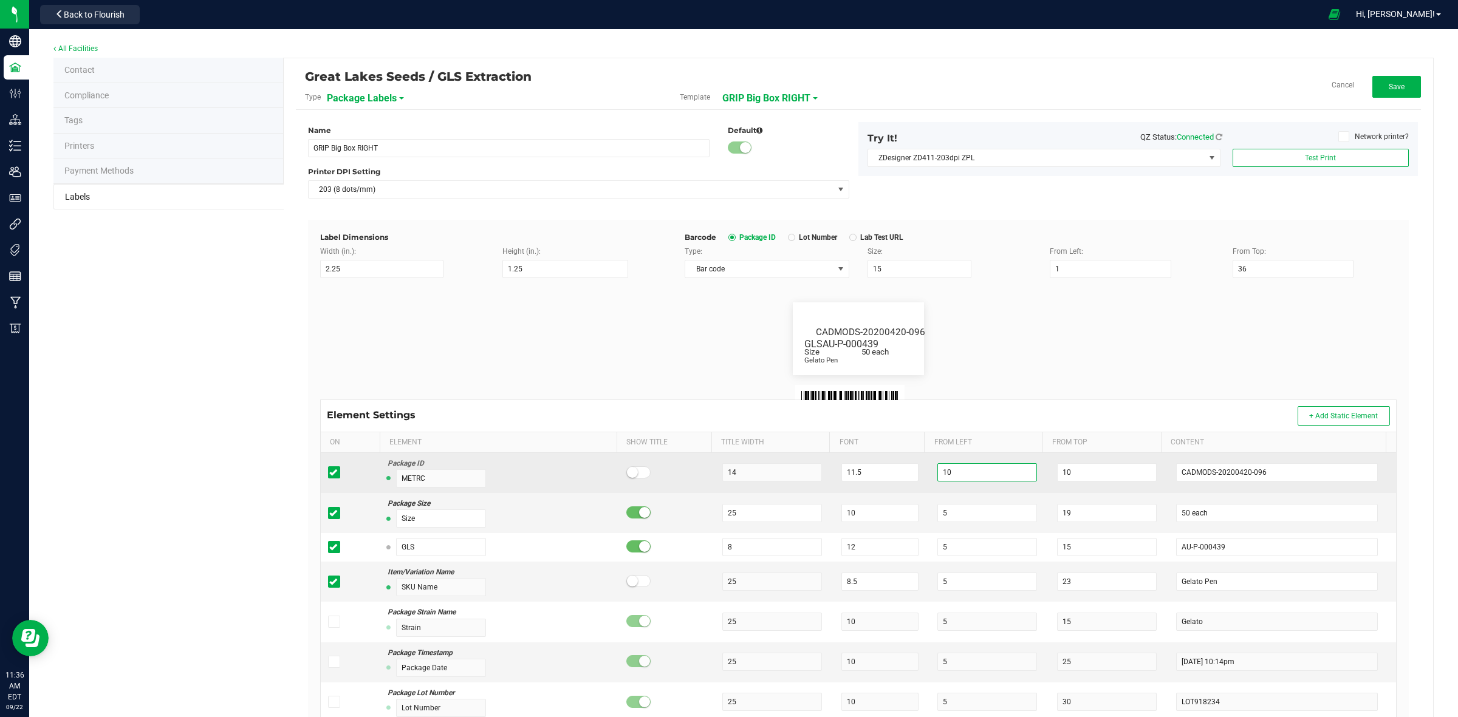
drag, startPoint x: 955, startPoint y: 465, endPoint x: 926, endPoint y: 466, distance: 29.2
click at [937, 466] on input "10" at bounding box center [987, 472] width 100 height 18
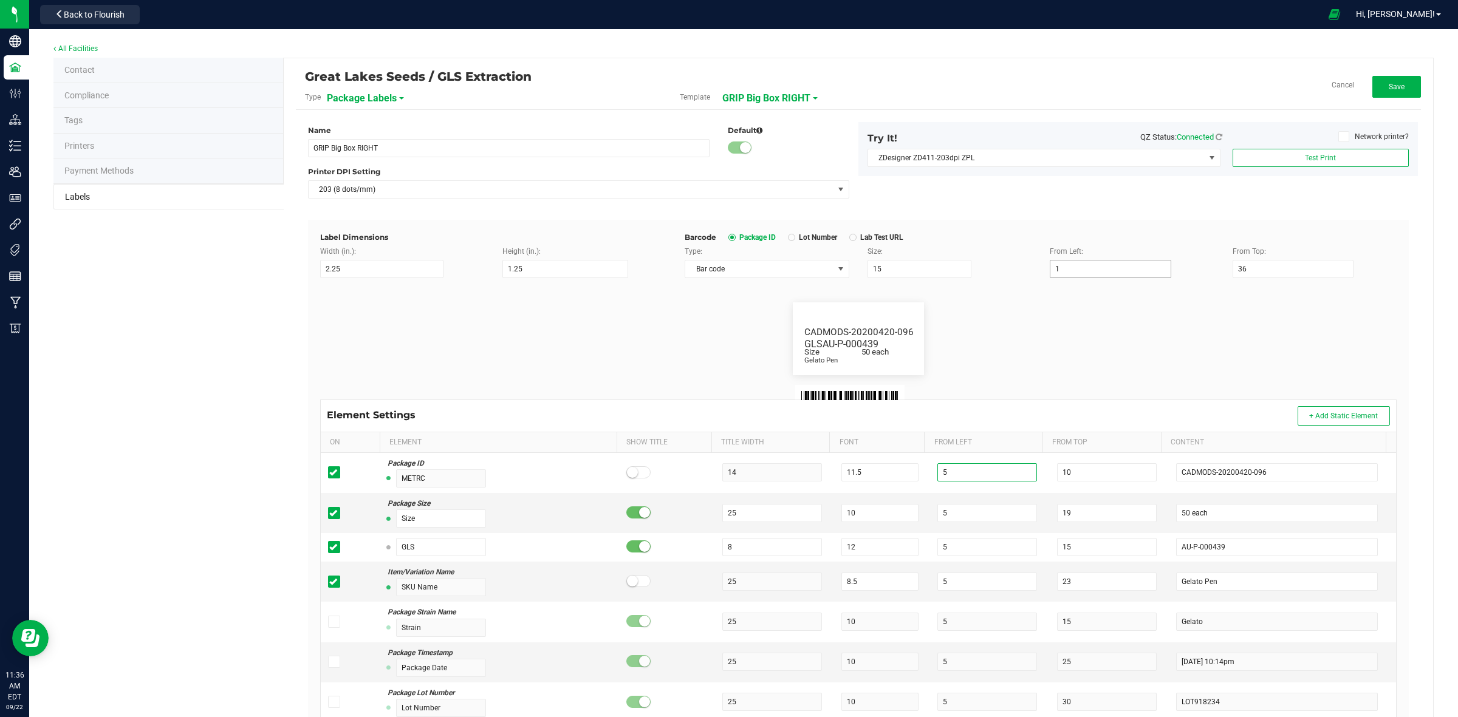
type input "5"
drag, startPoint x: 1071, startPoint y: 274, endPoint x: 1040, endPoint y: 275, distance: 31.0
click at [1040, 275] on div "From Left: 1" at bounding box center [1131, 262] width 182 height 32
click at [1305, 154] on span "Test Print" at bounding box center [1320, 158] width 31 height 9
drag, startPoint x: 1072, startPoint y: 272, endPoint x: 1028, endPoint y: 270, distance: 43.8
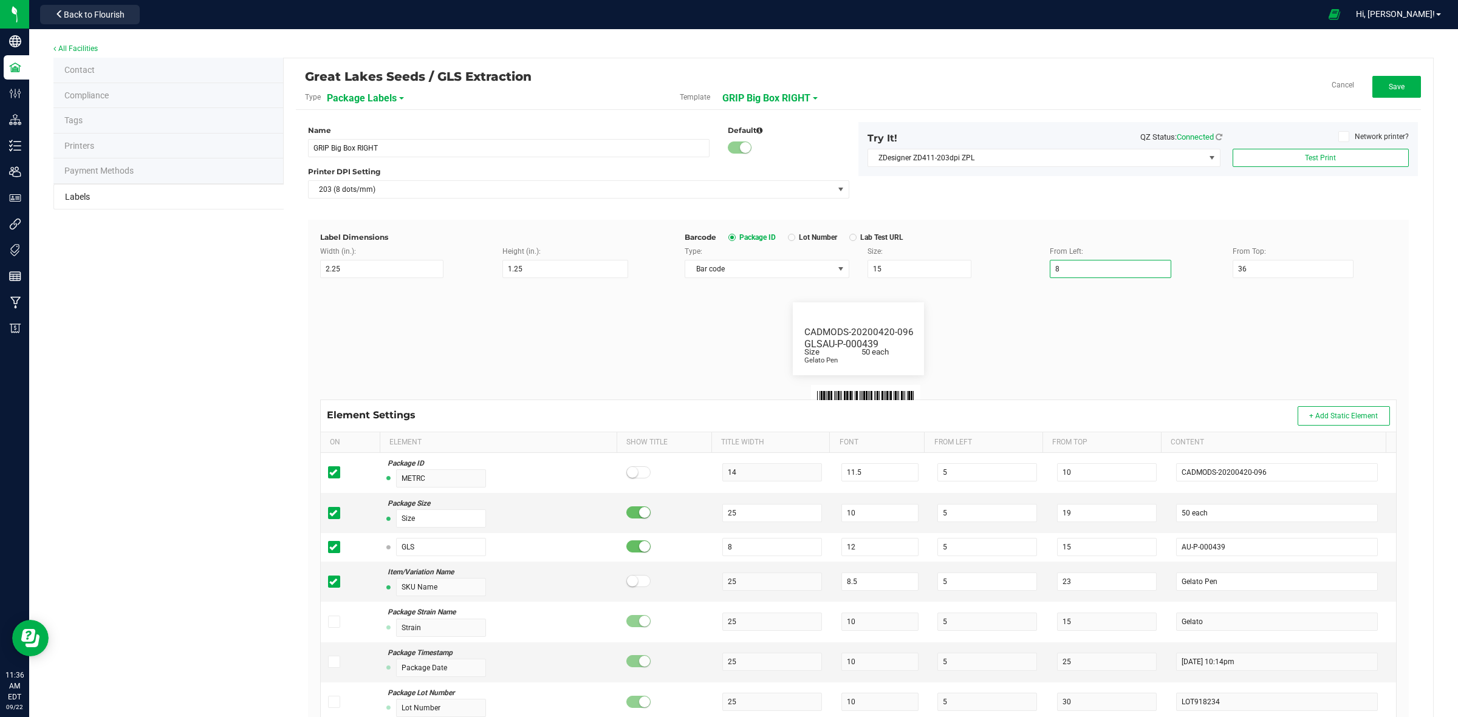
click at [1028, 270] on div "Type: Bar code Size: 15 From Left: 8 From Top: 36" at bounding box center [1040, 262] width 730 height 32
type input "10"
click at [1333, 157] on button "Test Print" at bounding box center [1320, 158] width 176 height 18
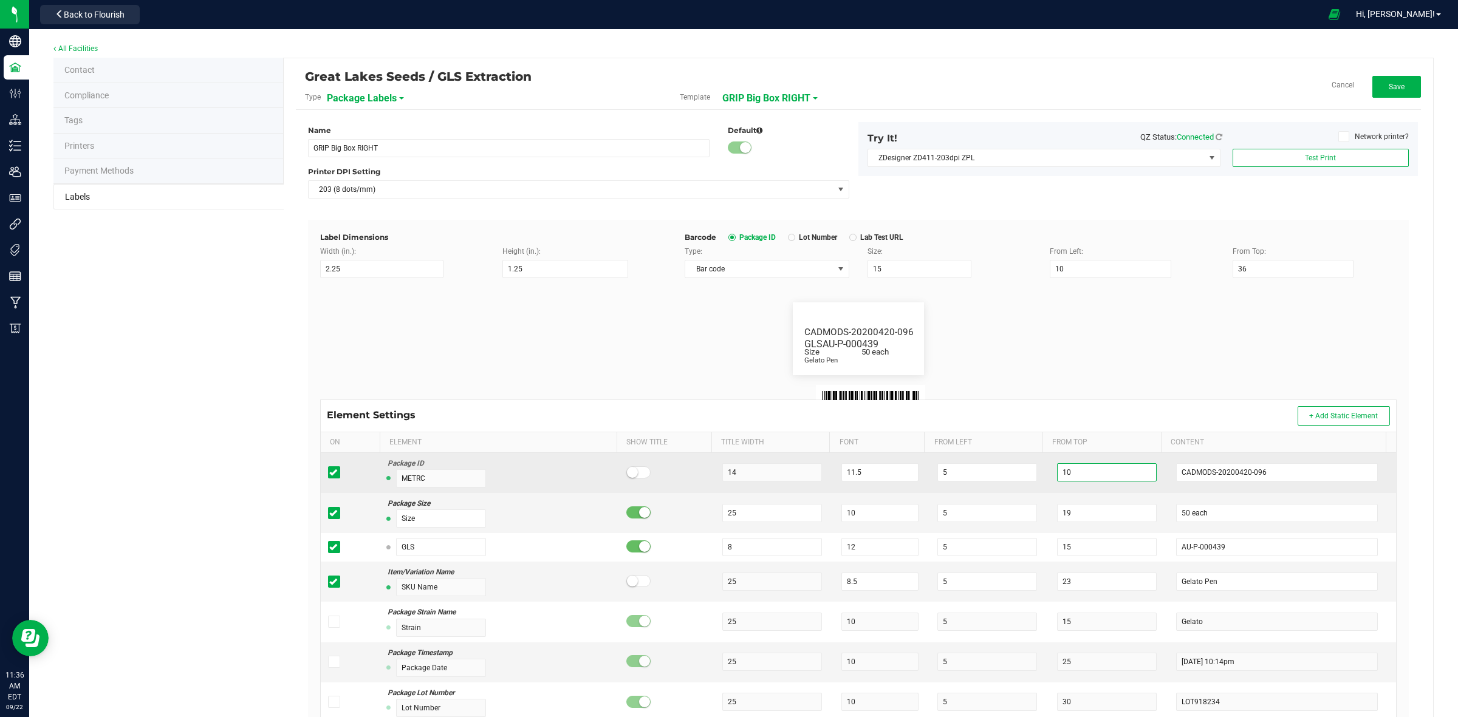
drag, startPoint x: 1076, startPoint y: 483, endPoint x: 1028, endPoint y: 482, distance: 48.0
click at [1028, 482] on tr "Package ID METRC 14 11.5 5 10 CADMODS-20200420-096" at bounding box center [858, 473] width 1075 height 40
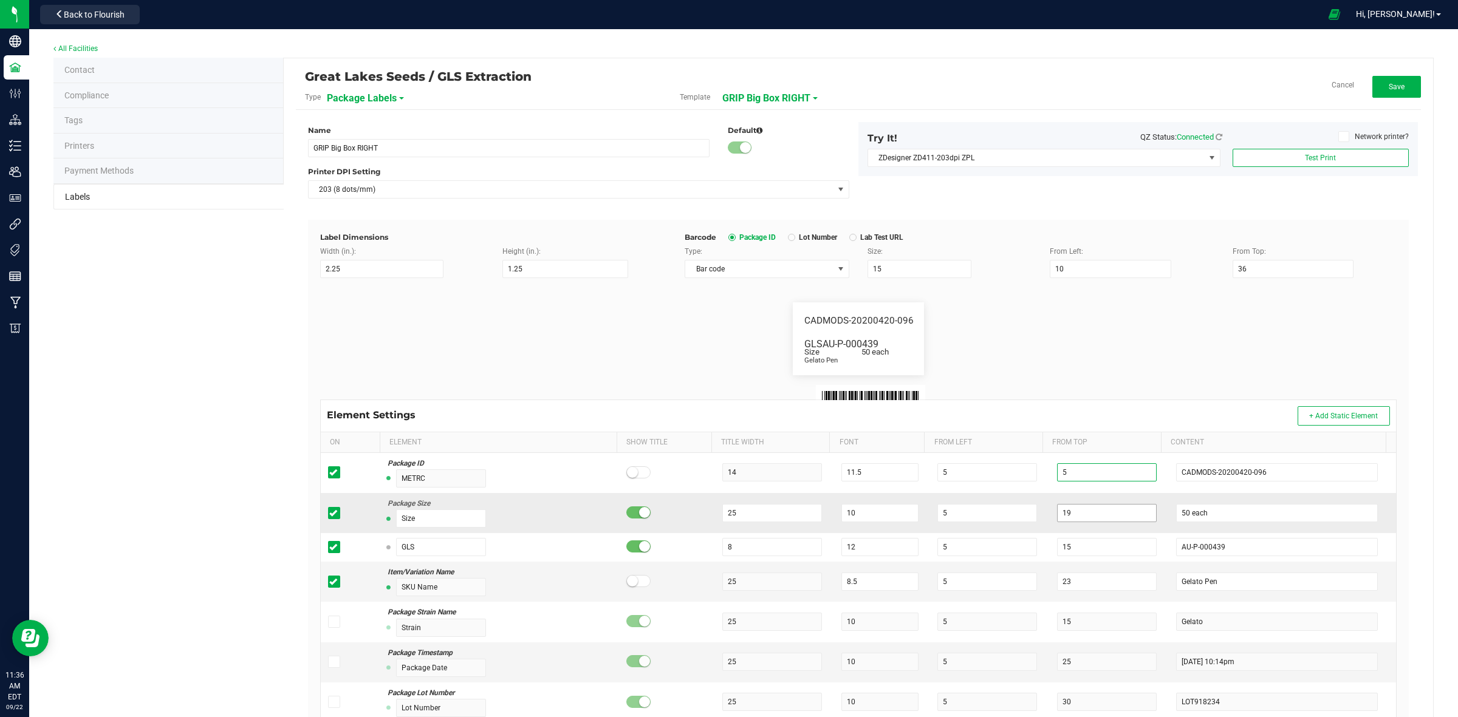
type input "5"
drag, startPoint x: 1064, startPoint y: 515, endPoint x: 1019, endPoint y: 517, distance: 45.0
click at [1019, 517] on tr "Package Size Size 25 10 5 19 50 each" at bounding box center [858, 513] width 1075 height 40
type input "14"
click at [1069, 530] on td "14" at bounding box center [1110, 513] width 120 height 40
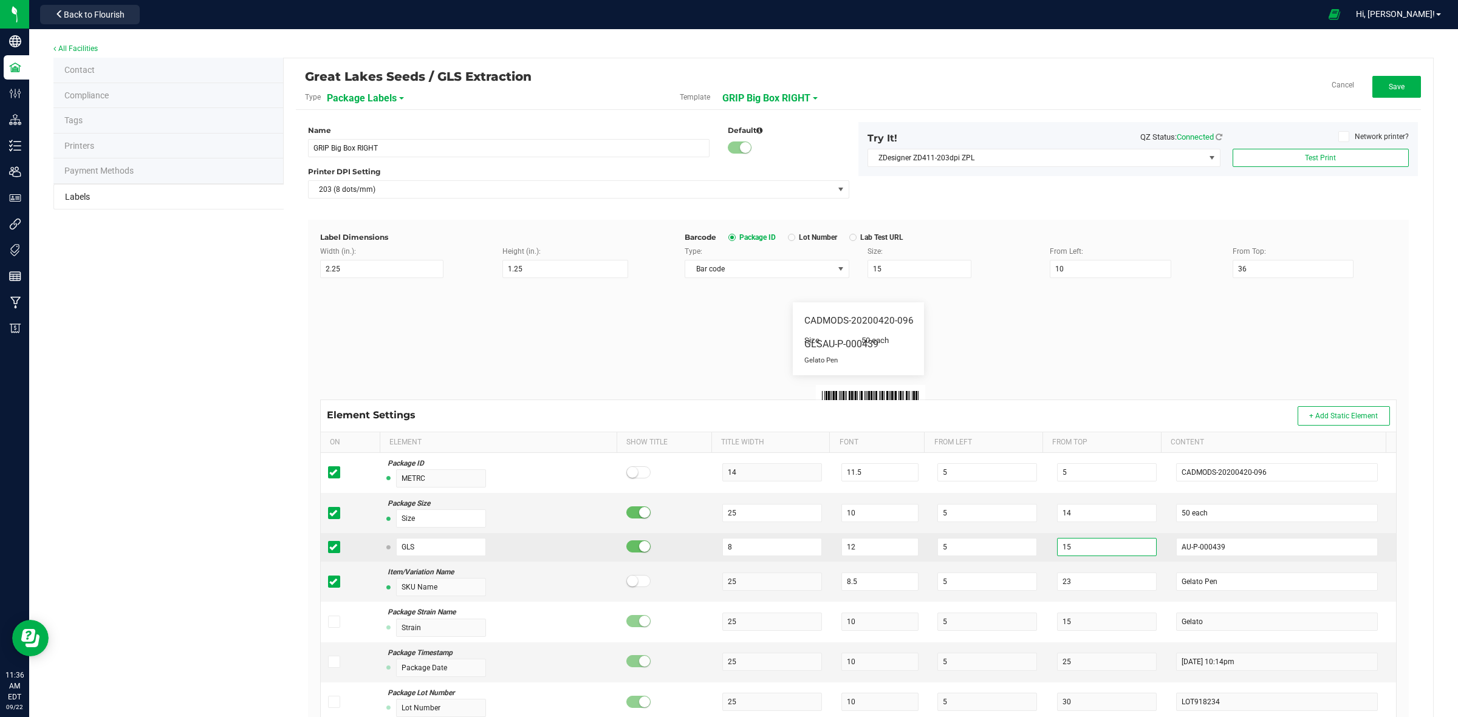
drag, startPoint x: 1077, startPoint y: 544, endPoint x: 1027, endPoint y: 550, distance: 50.1
click at [1027, 550] on tr "GLS 8 12 5 15 AU-P-000439" at bounding box center [858, 547] width 1075 height 29
type input "11"
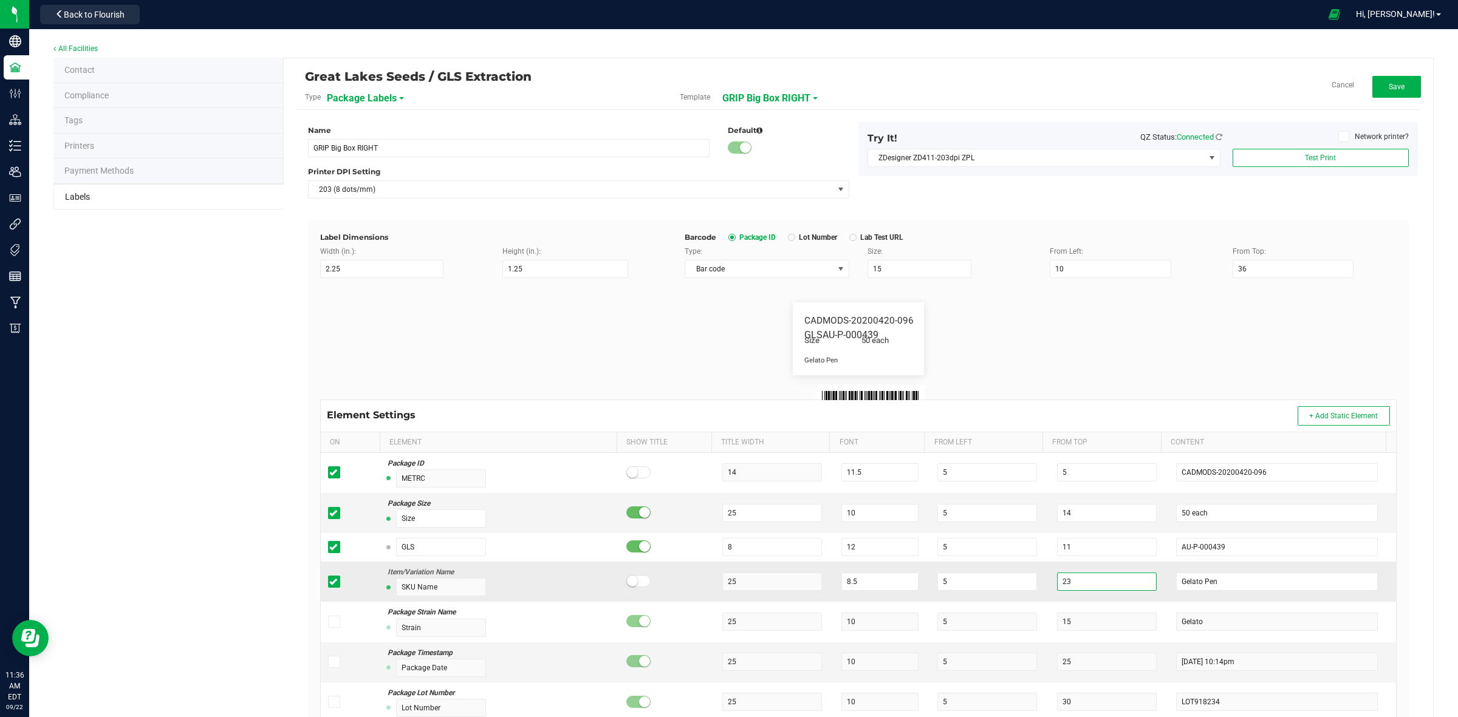
drag, startPoint x: 1064, startPoint y: 578, endPoint x: 1030, endPoint y: 581, distance: 33.5
click at [1050, 579] on td "23" at bounding box center [1110, 582] width 120 height 40
type input "19"
click at [1258, 275] on div "Label Dimensions Width (in.): 2.25 Height (in.): 1.25 Barcode Package ID Lot Nu…" at bounding box center [858, 595] width 1101 height 751
drag, startPoint x: 1258, startPoint y: 275, endPoint x: 1164, endPoint y: 278, distance: 93.6
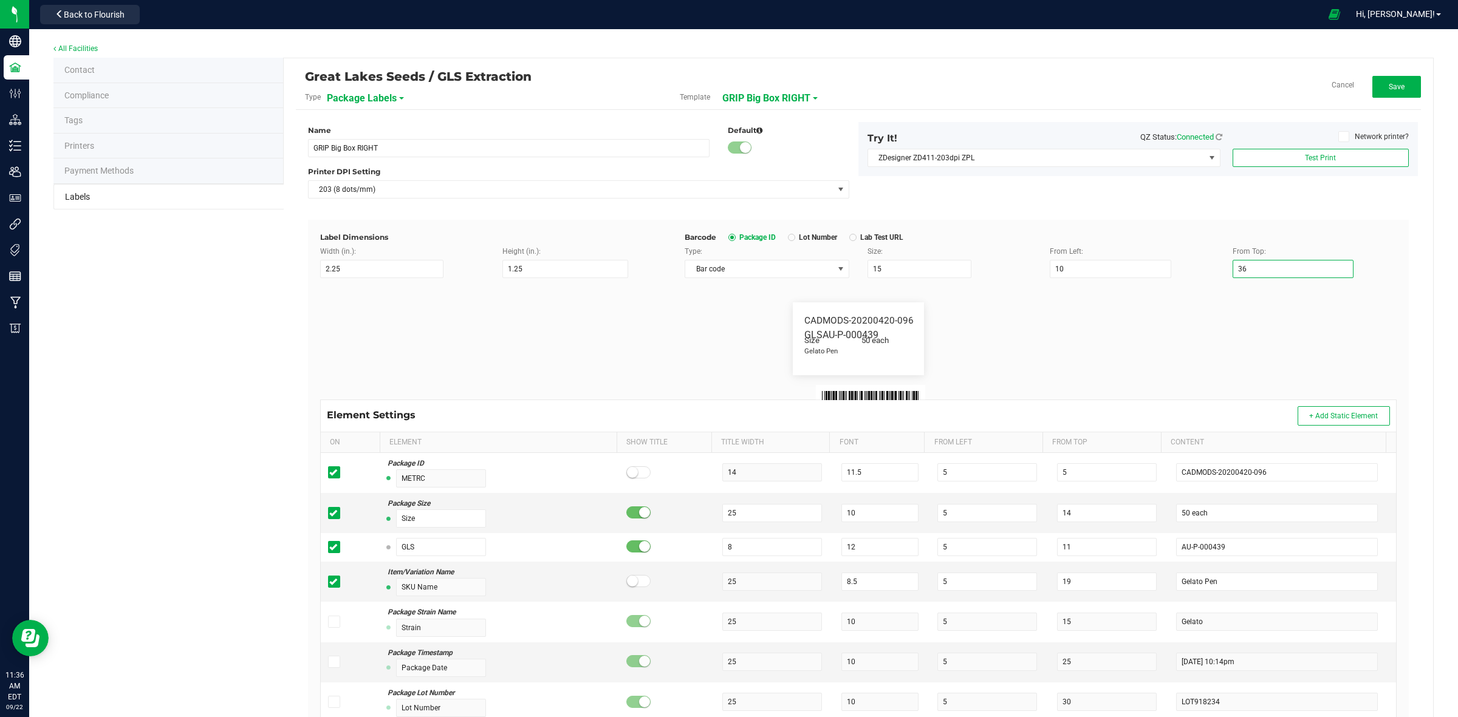
click at [1169, 274] on div "Type: Bar code Size: 15 From Left: 10 From Top: 36" at bounding box center [1040, 262] width 730 height 32
type input "31"
click at [1305, 155] on span "Test Print" at bounding box center [1320, 158] width 31 height 9
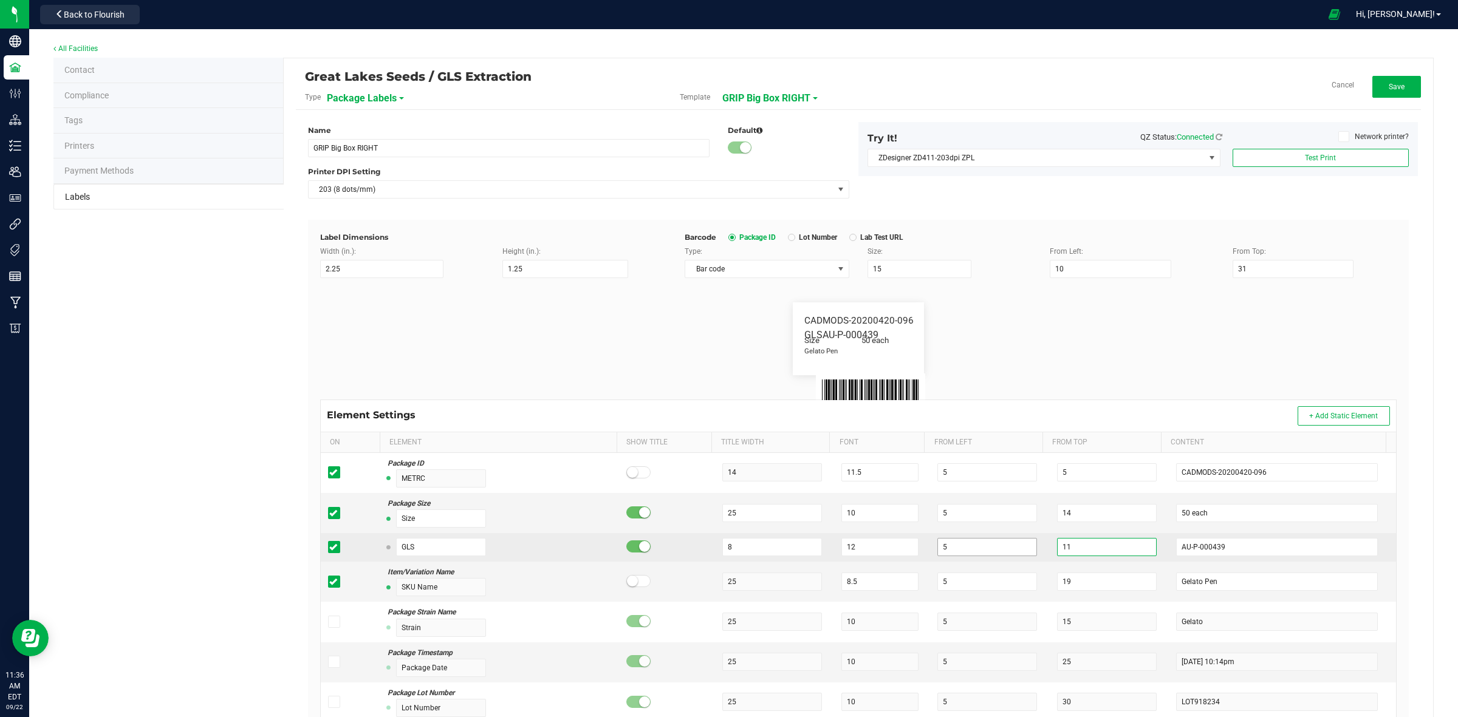
drag, startPoint x: 1066, startPoint y: 551, endPoint x: 1019, endPoint y: 544, distance: 47.9
click at [1019, 544] on tr "GLS 8 12 5 11 AU-P-000439" at bounding box center [858, 547] width 1075 height 29
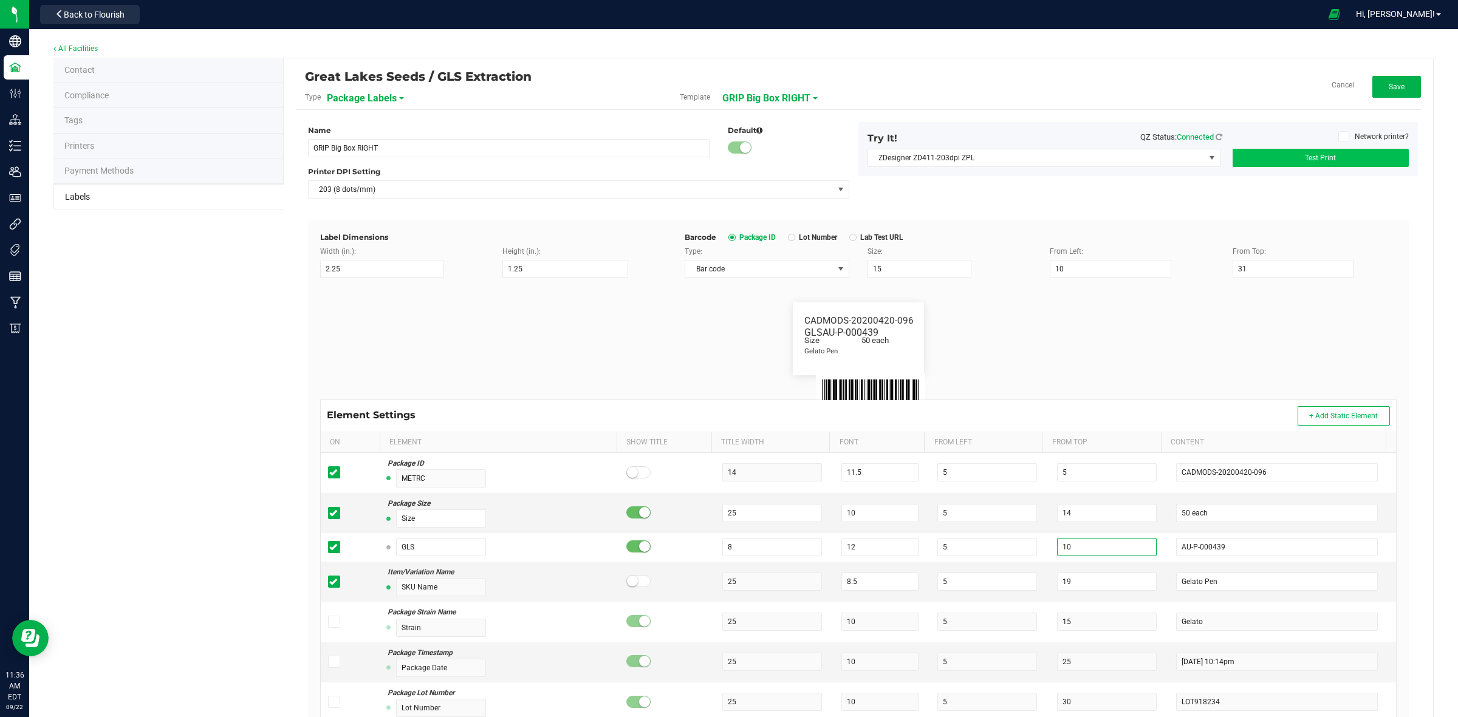
type input "10"
click at [1355, 150] on button "Test Print" at bounding box center [1320, 158] width 176 height 18
drag, startPoint x: 1062, startPoint y: 584, endPoint x: 1022, endPoint y: 590, distance: 40.5
click at [1022, 590] on tr "Item/Variation Name SKU Name 25 8.5 5 19 Gelato Pen" at bounding box center [858, 582] width 1075 height 40
type input "18"
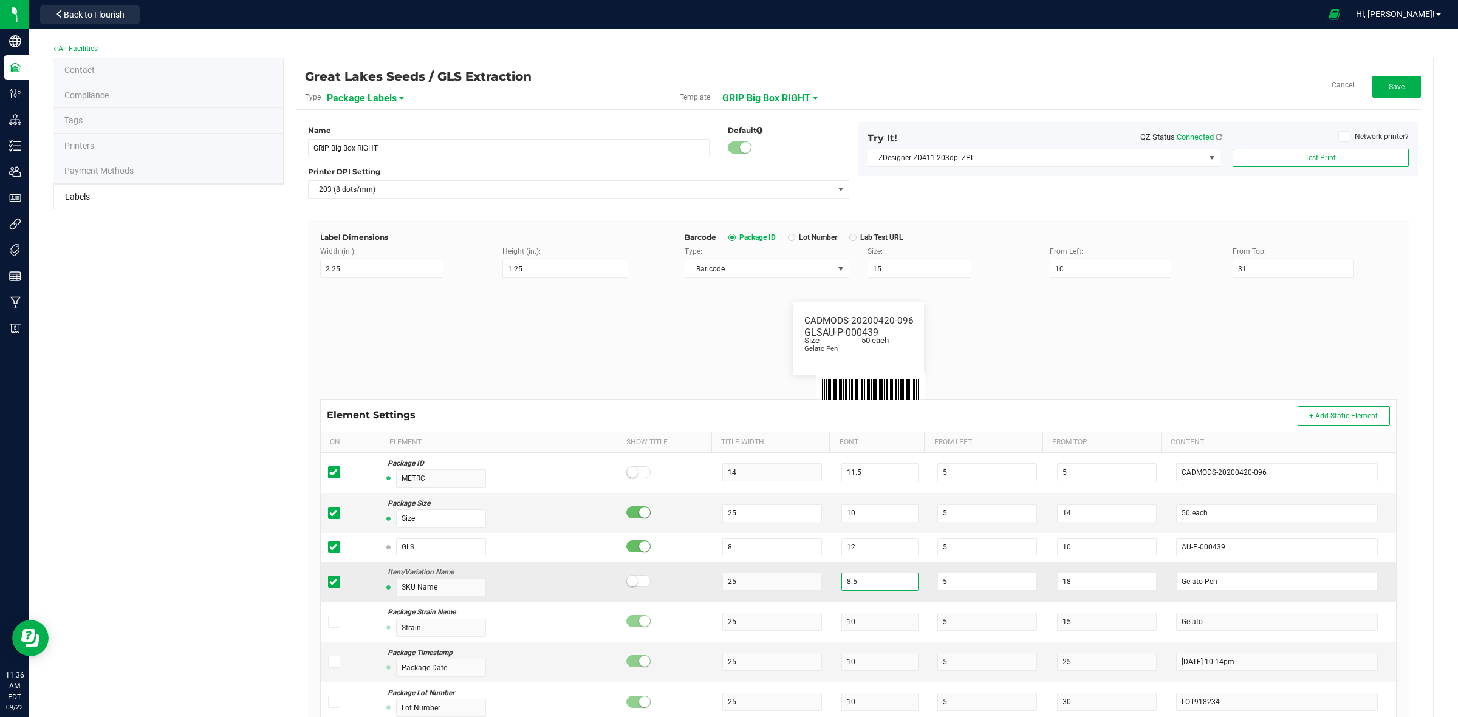
drag, startPoint x: 872, startPoint y: 587, endPoint x: 805, endPoint y: 593, distance: 67.0
click at [805, 593] on tr "Item/Variation Name SKU Name 25 8.5 5 18 Gelato Pen" at bounding box center [858, 582] width 1075 height 40
type input "8"
click at [1322, 159] on span "Test Print" at bounding box center [1320, 158] width 31 height 9
drag, startPoint x: 1209, startPoint y: 272, endPoint x: 1200, endPoint y: 273, distance: 9.2
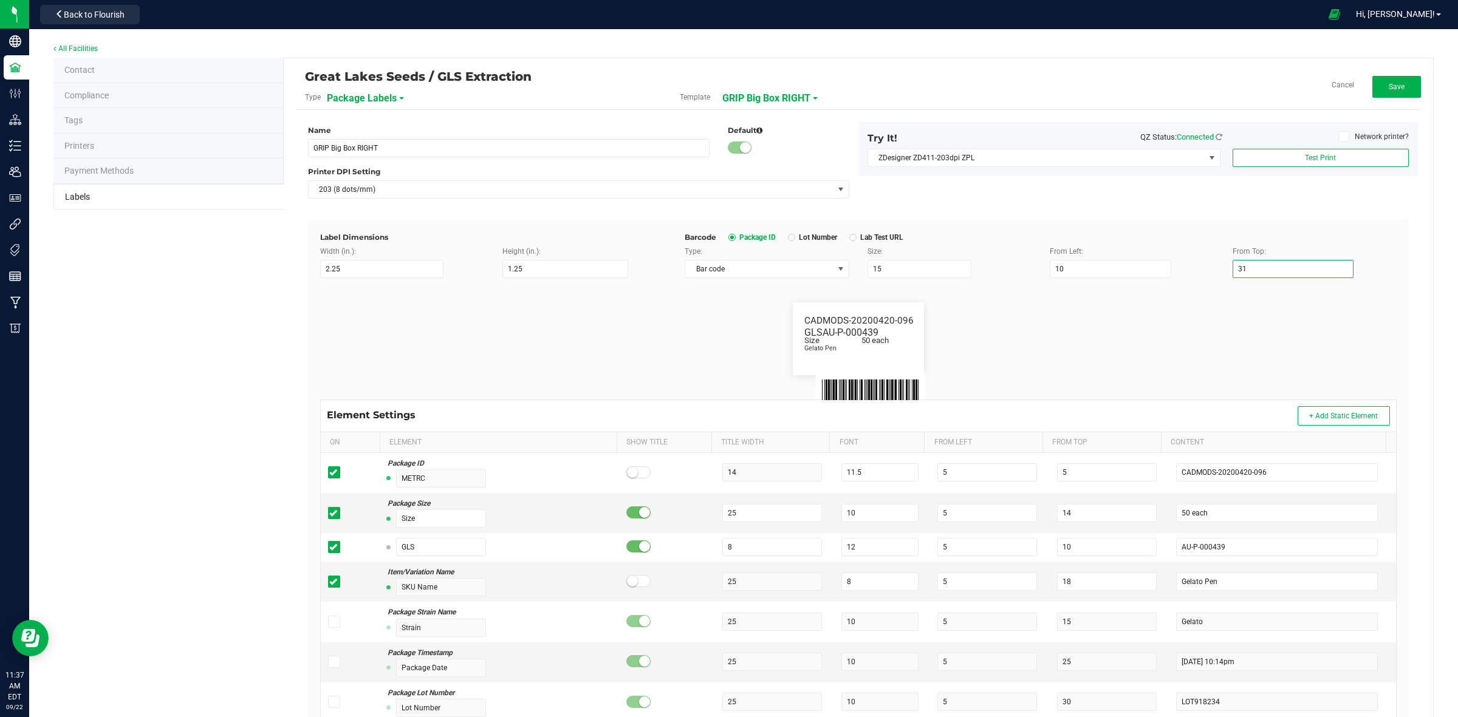
click at [1200, 273] on div "Type: Bar code Size: 15 From Left: 10 From Top: 31" at bounding box center [1040, 262] width 730 height 32
type input "30"
drag, startPoint x: 1319, startPoint y: 146, endPoint x: 1324, endPoint y: 140, distance: 7.3
click at [1319, 144] on div "Network printer?" at bounding box center [1324, 139] width 186 height 16
click at [1338, 157] on button "Test Print" at bounding box center [1320, 158] width 176 height 18
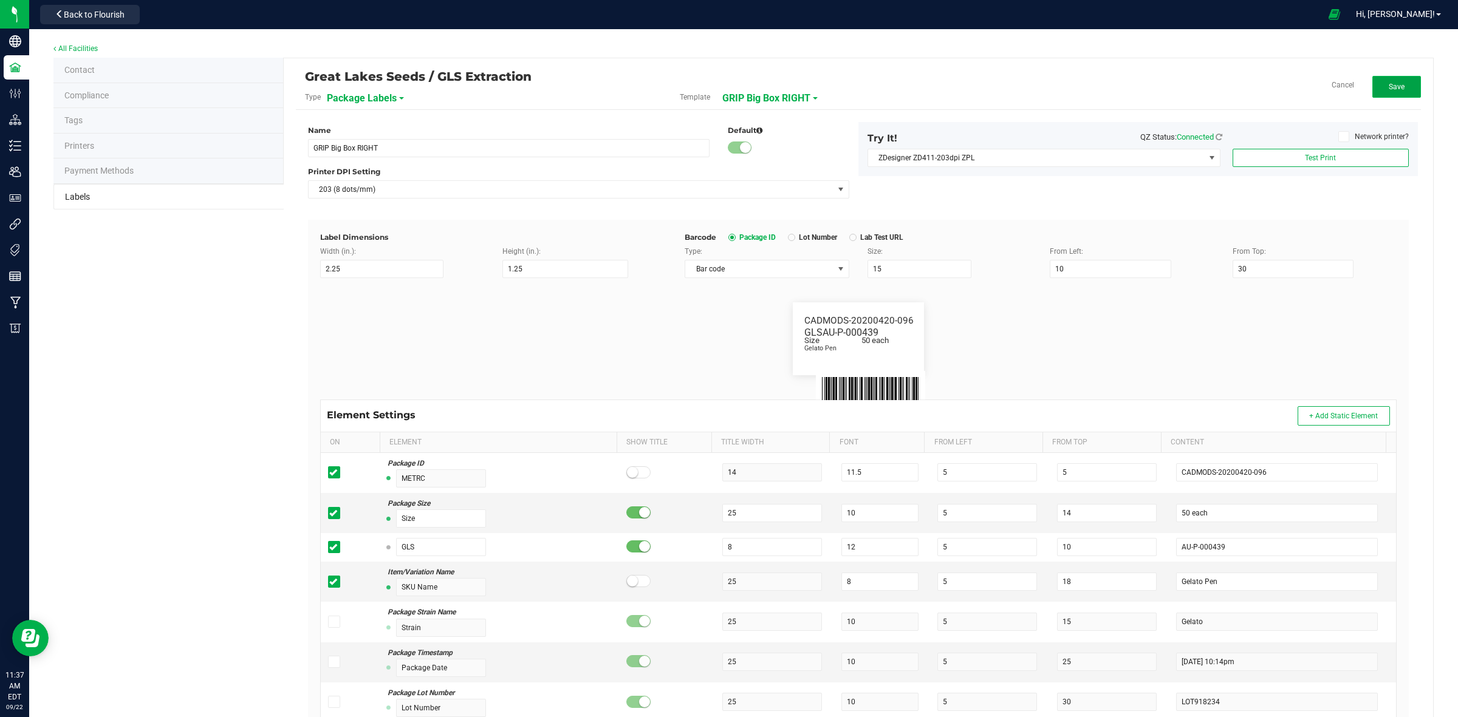
click at [1395, 90] on button "Save" at bounding box center [1396, 87] width 49 height 22
click at [83, 16] on span "Back to Flourish" at bounding box center [94, 15] width 61 height 10
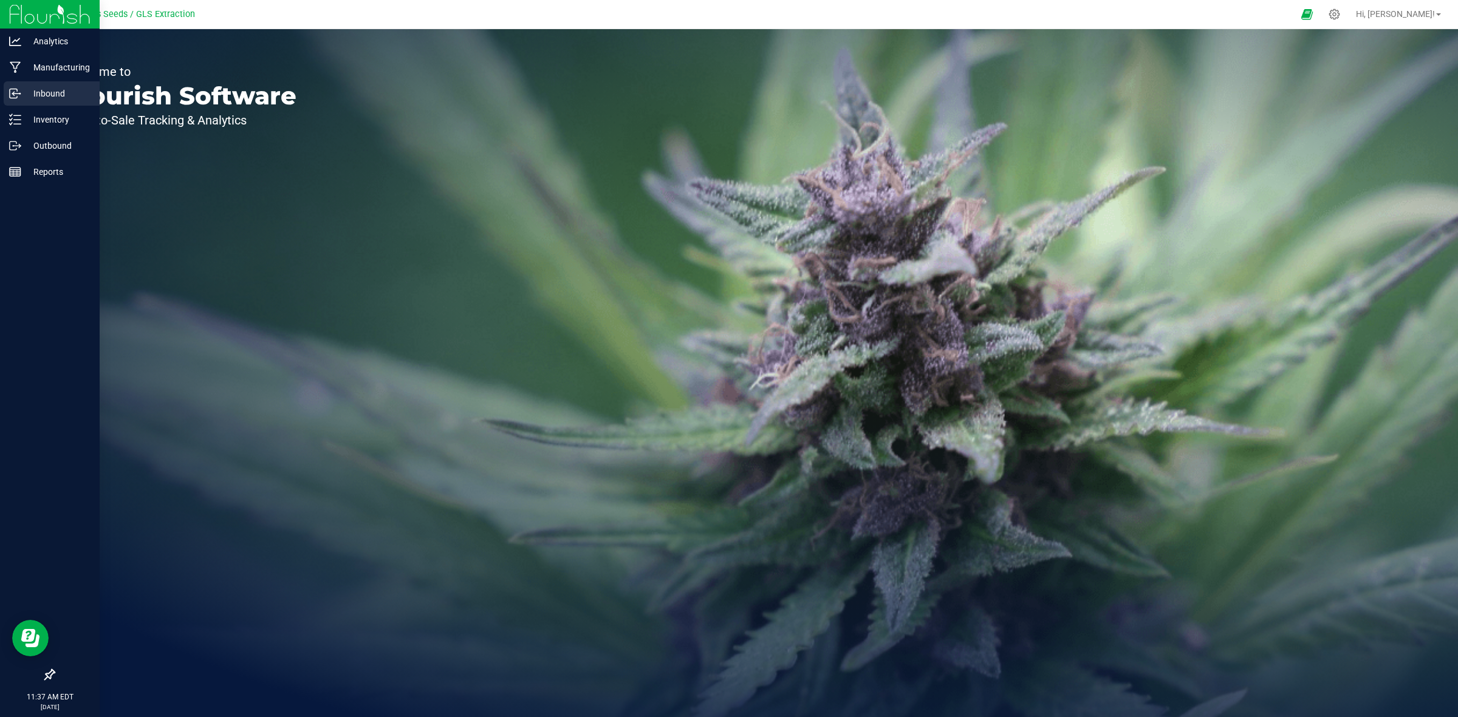
click at [55, 104] on div "Inbound" at bounding box center [52, 93] width 96 height 24
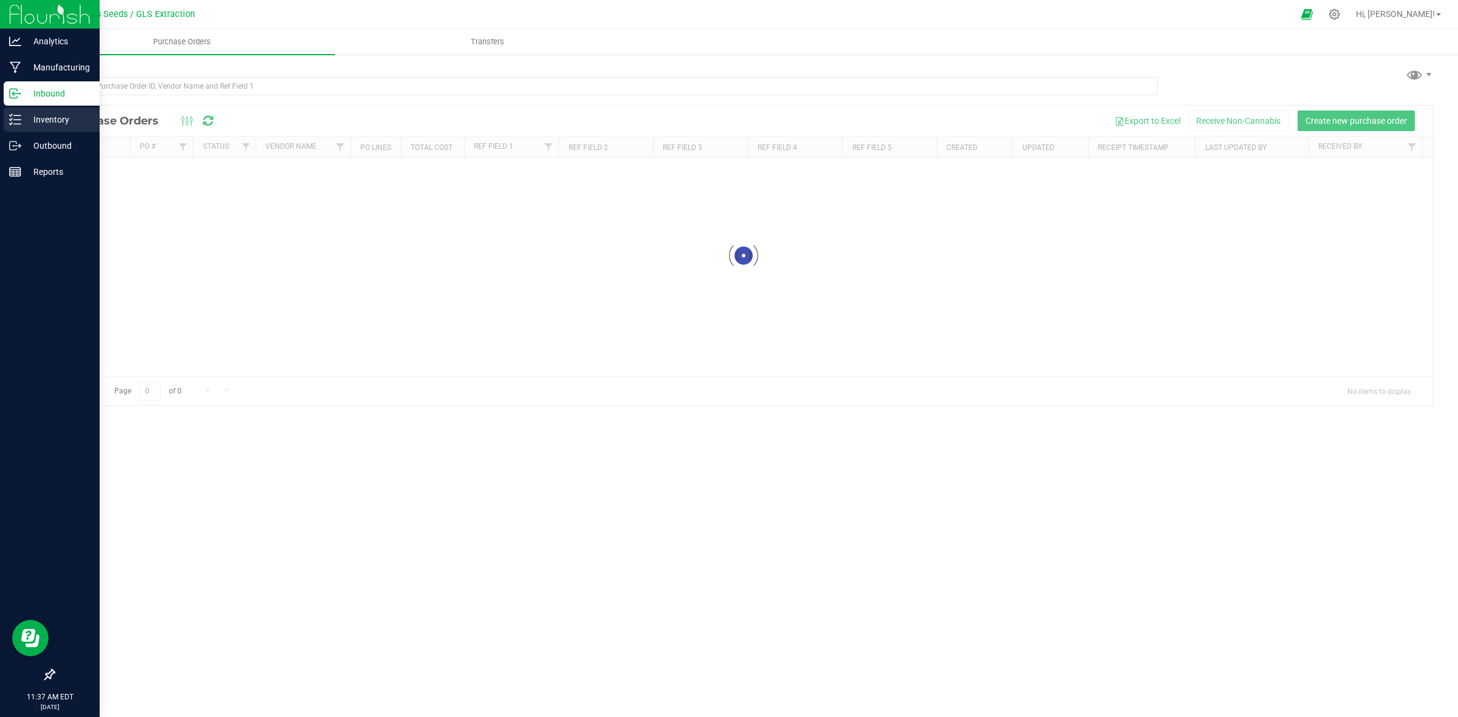
click at [49, 123] on p "Inventory" at bounding box center [57, 119] width 73 height 15
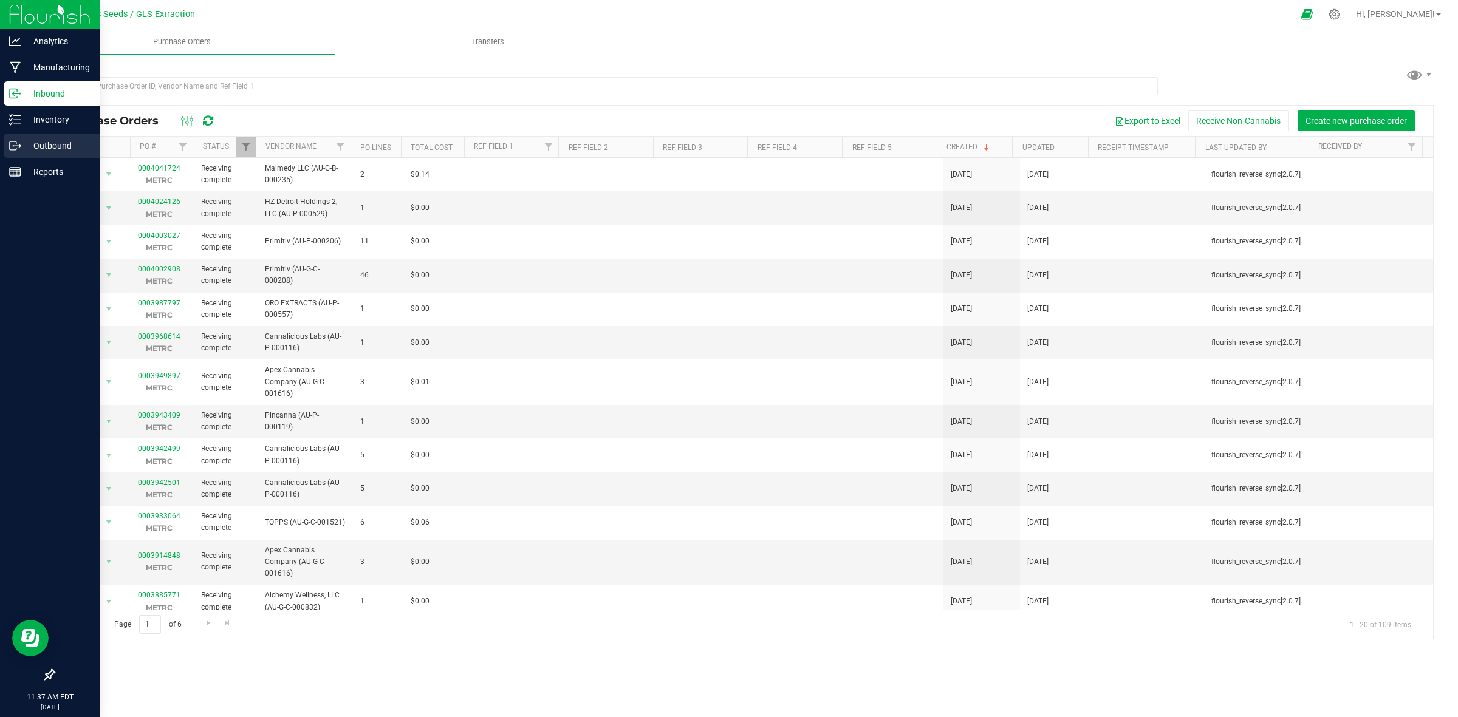
click at [46, 147] on p "Outbound" at bounding box center [57, 145] width 73 height 15
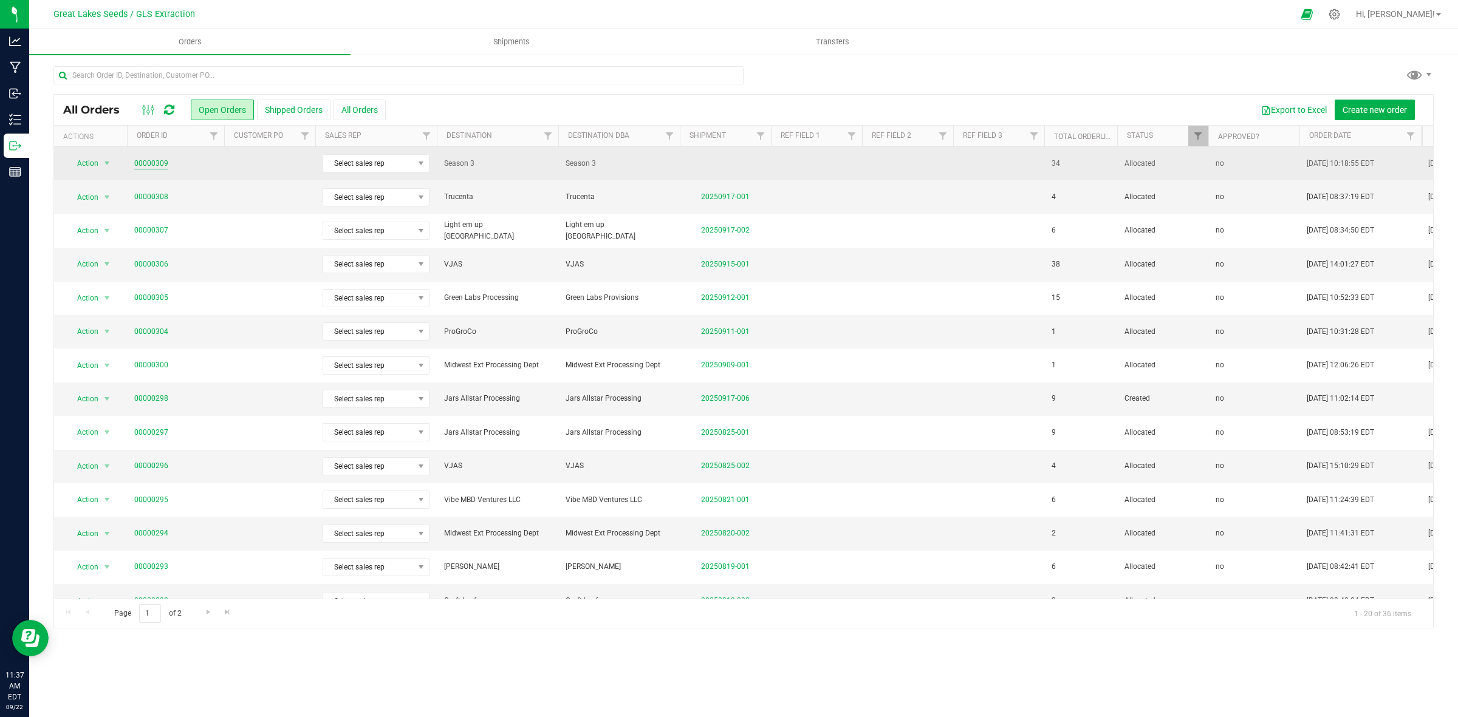
click at [155, 159] on link "00000309" at bounding box center [151, 164] width 34 height 12
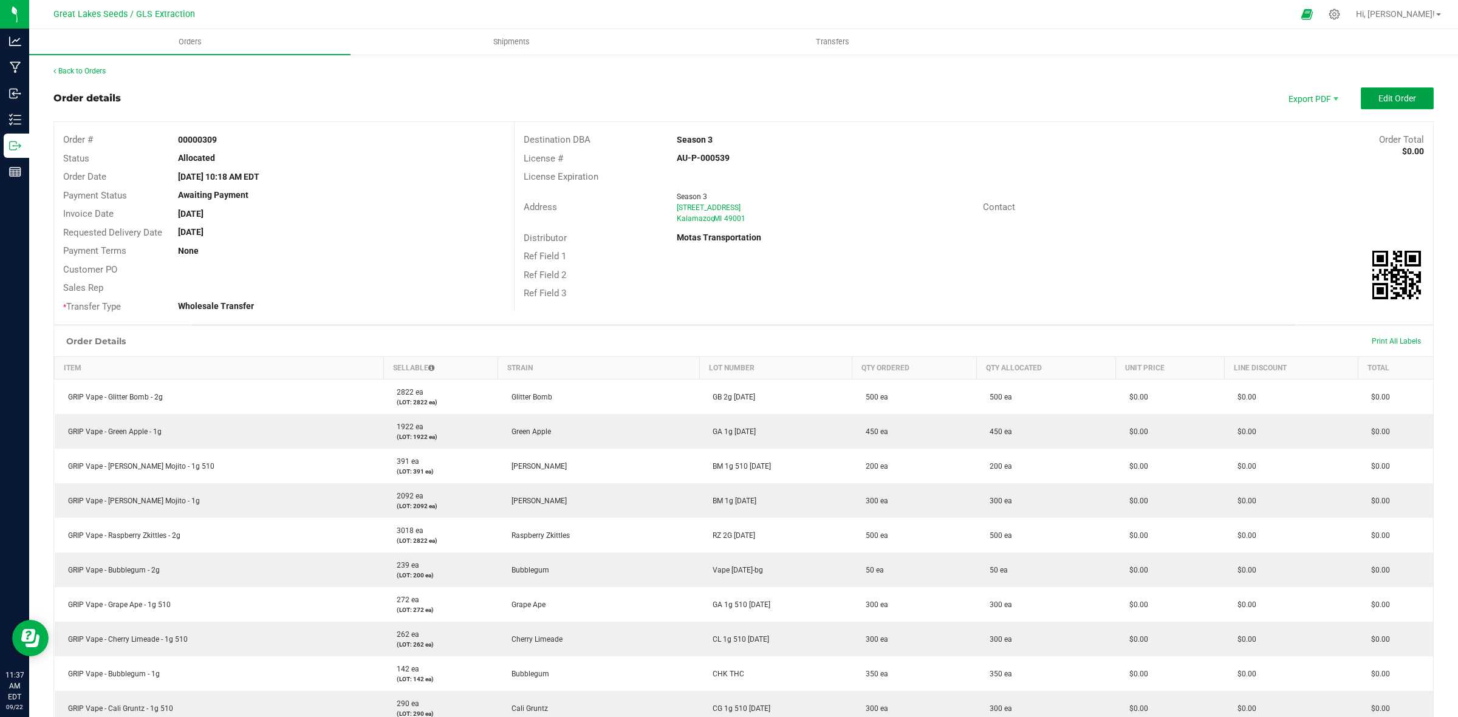
click at [1396, 101] on span "Edit Order" at bounding box center [1397, 99] width 38 height 10
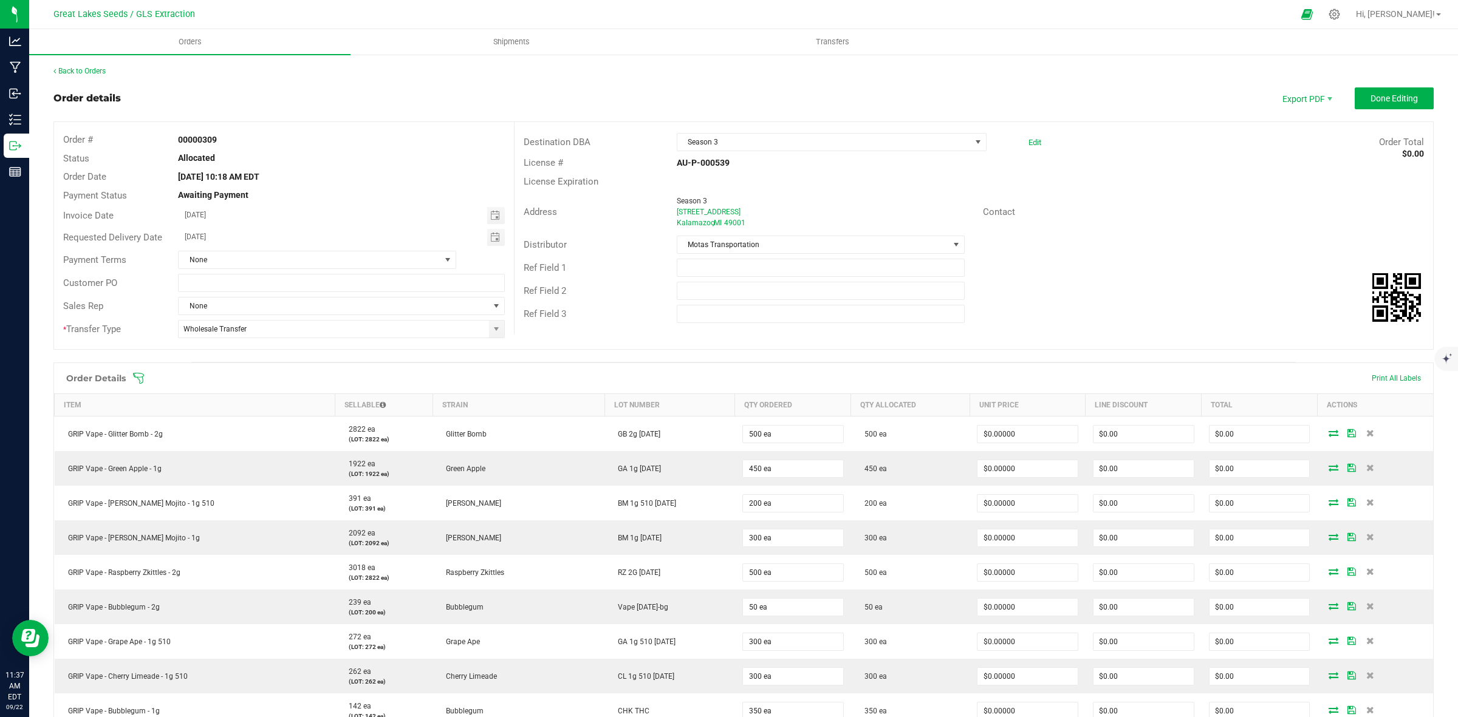
click at [1391, 375] on span at bounding box center [822, 378] width 1380 height 12
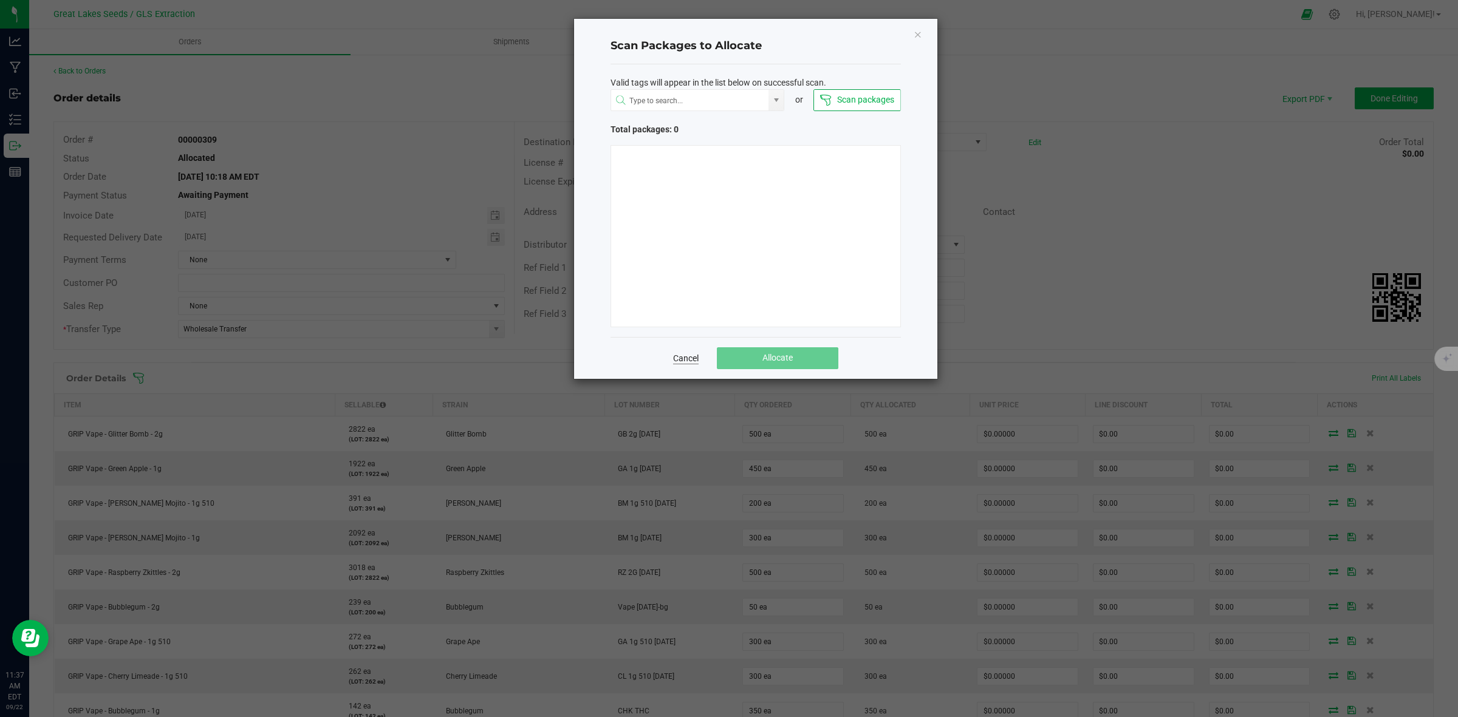
click at [687, 357] on link "Cancel" at bounding box center [686, 358] width 26 height 12
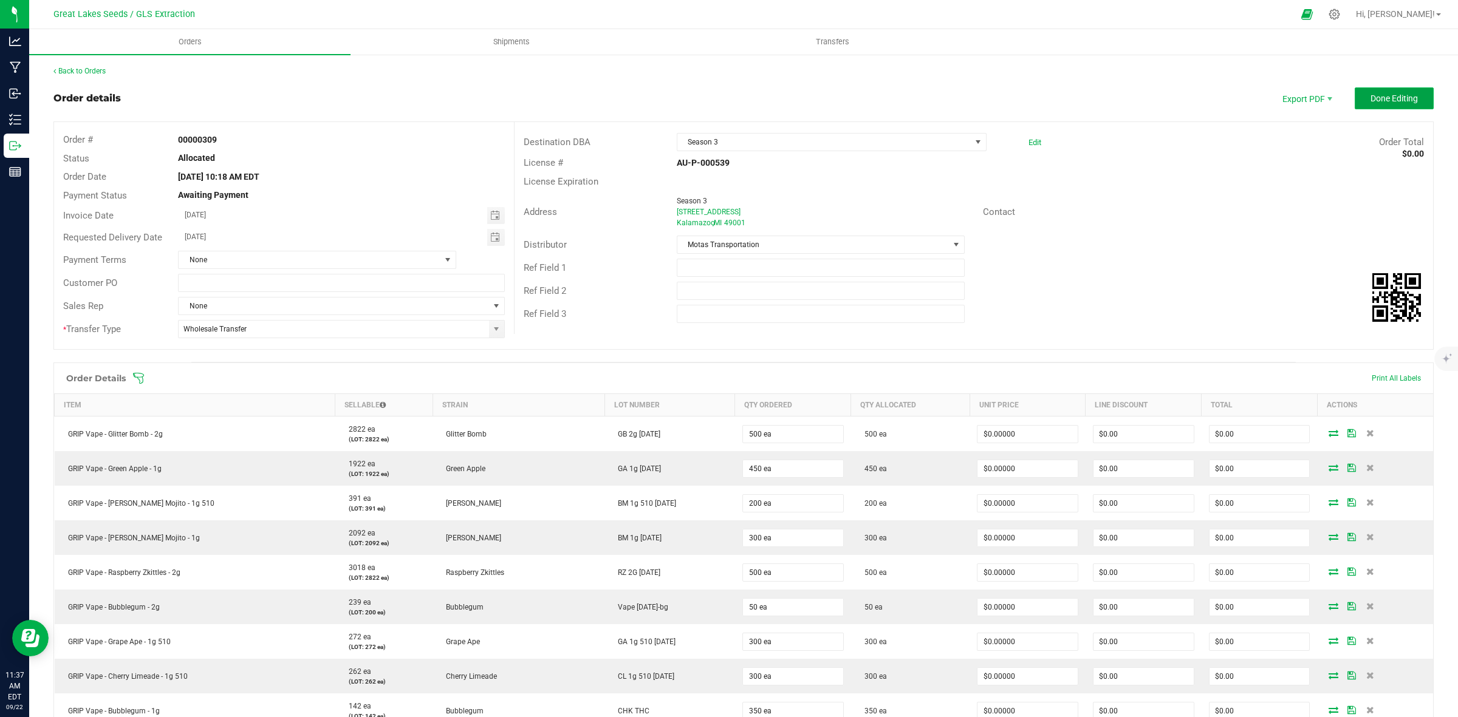
click at [1356, 98] on button "Done Editing" at bounding box center [1393, 98] width 79 height 22
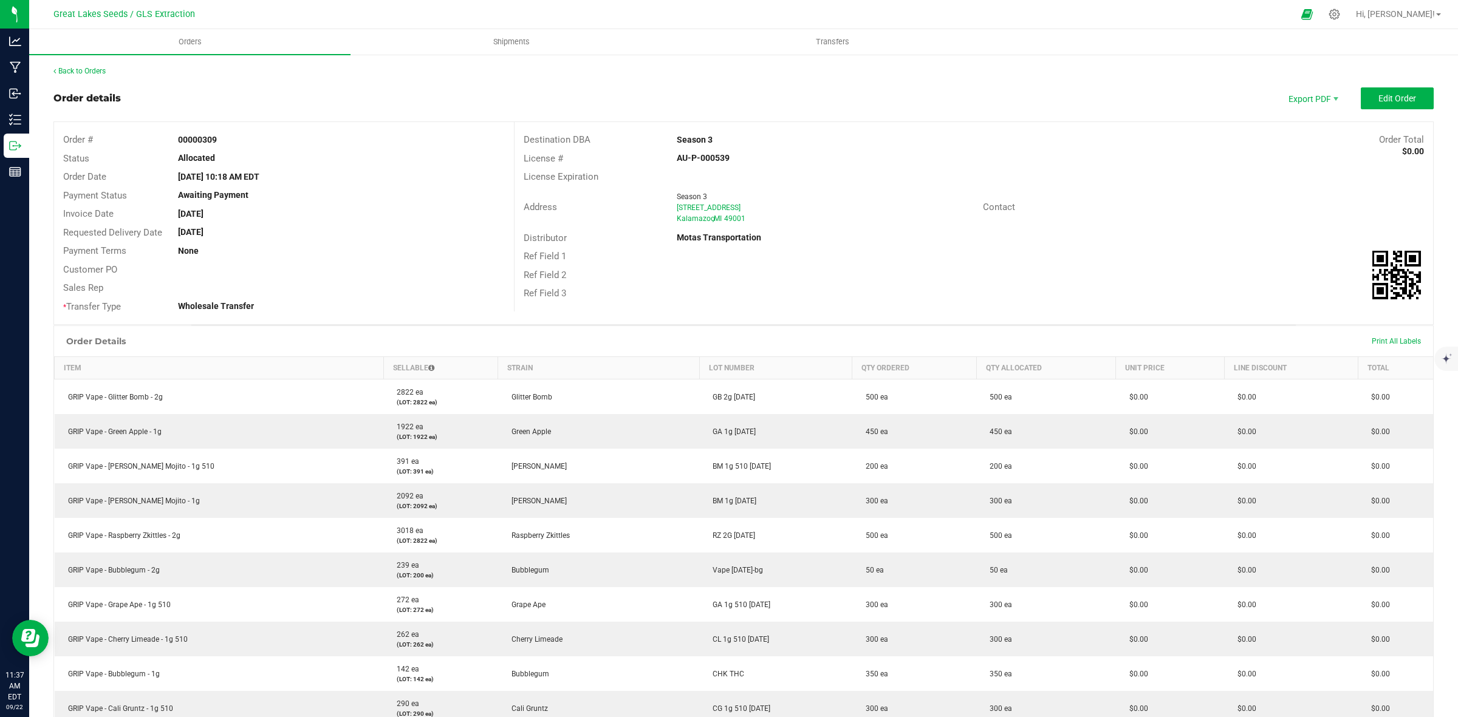
click at [1410, 341] on div "Print All Labels" at bounding box center [1395, 341] width 61 height 10
click at [1403, 340] on span "Print All Labels" at bounding box center [1395, 341] width 49 height 9
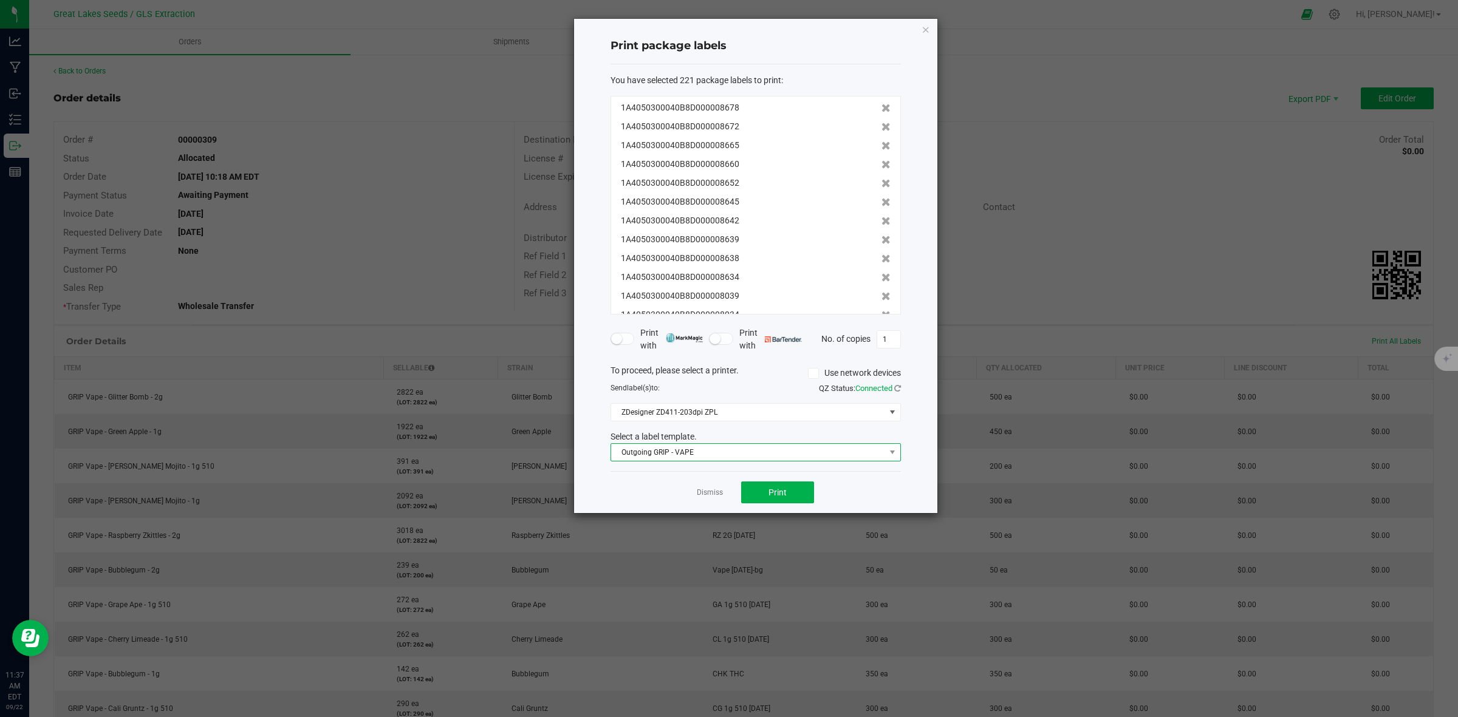
click at [833, 448] on span "Outgoing GRIP - VAPE" at bounding box center [748, 452] width 274 height 17
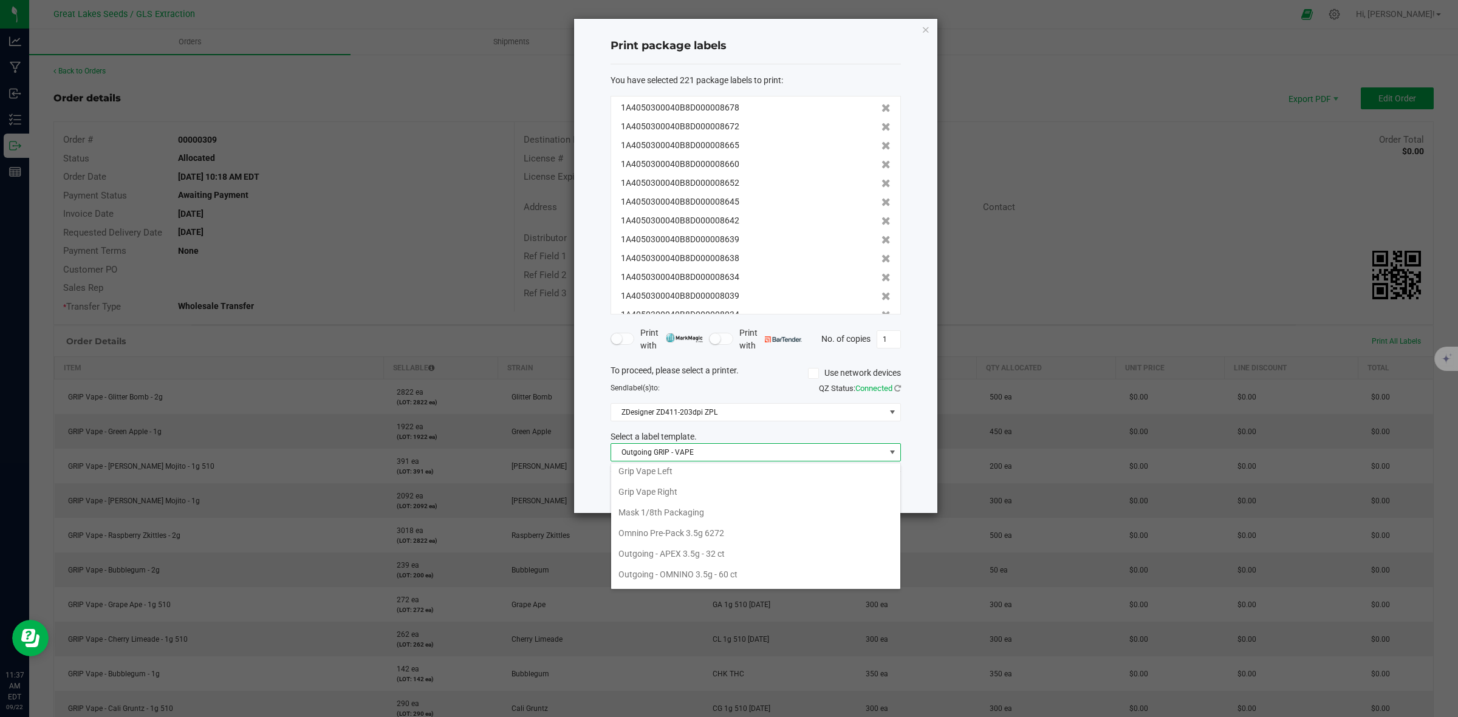
scroll to position [228, 0]
click at [784, 493] on li "GRIP Big Box RIGHT" at bounding box center [755, 495] width 289 height 21
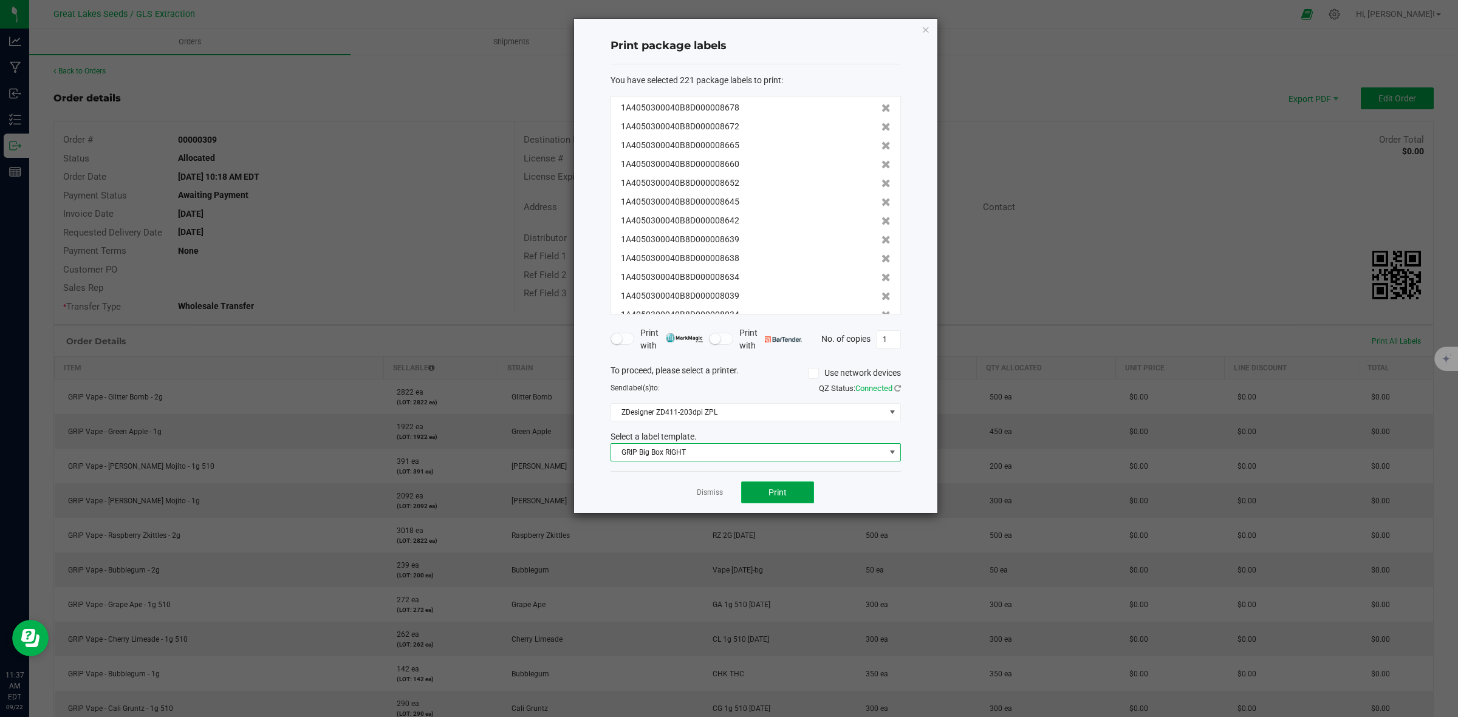
click at [775, 497] on span "Print" at bounding box center [777, 493] width 18 height 10
click at [702, 492] on link "Dismiss" at bounding box center [710, 493] width 26 height 10
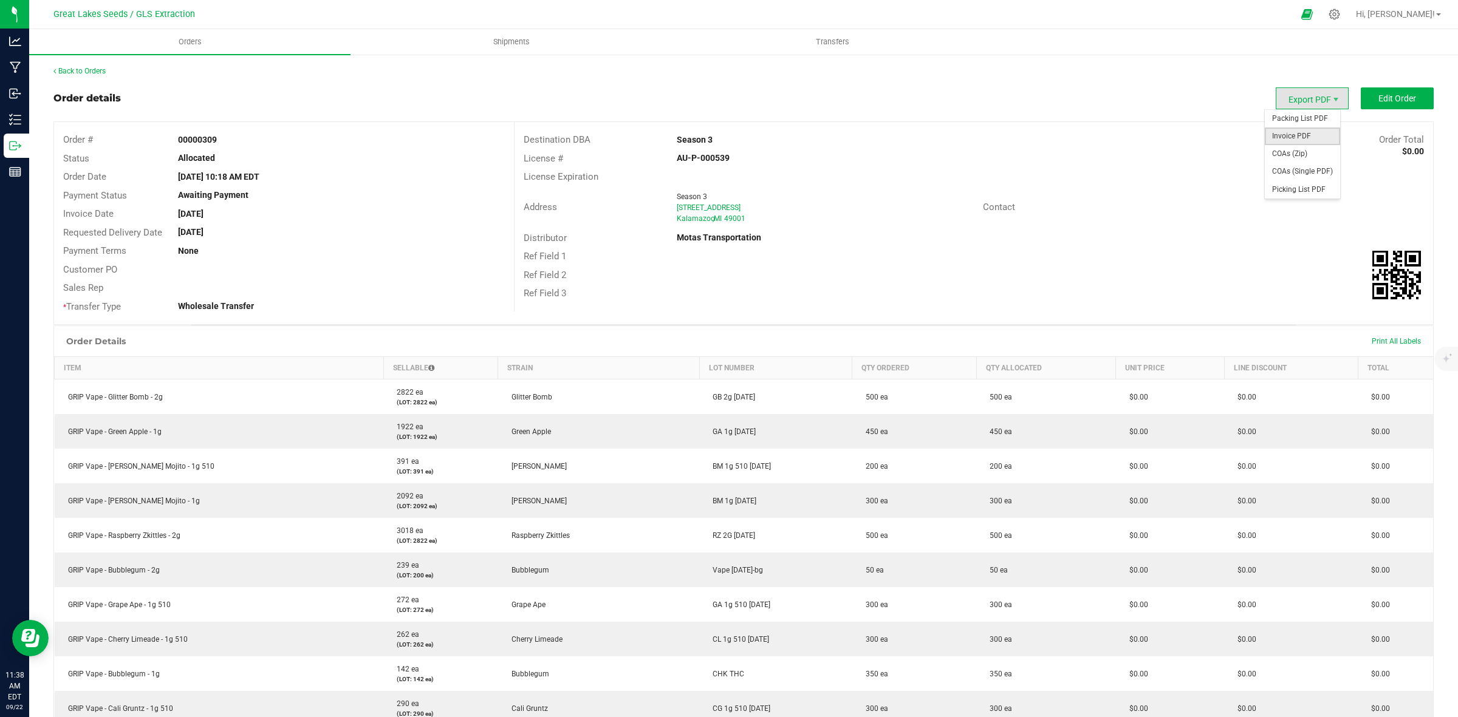
click at [1294, 132] on span "Invoice PDF" at bounding box center [1302, 137] width 75 height 18
